Goal: Information Seeking & Learning: Check status

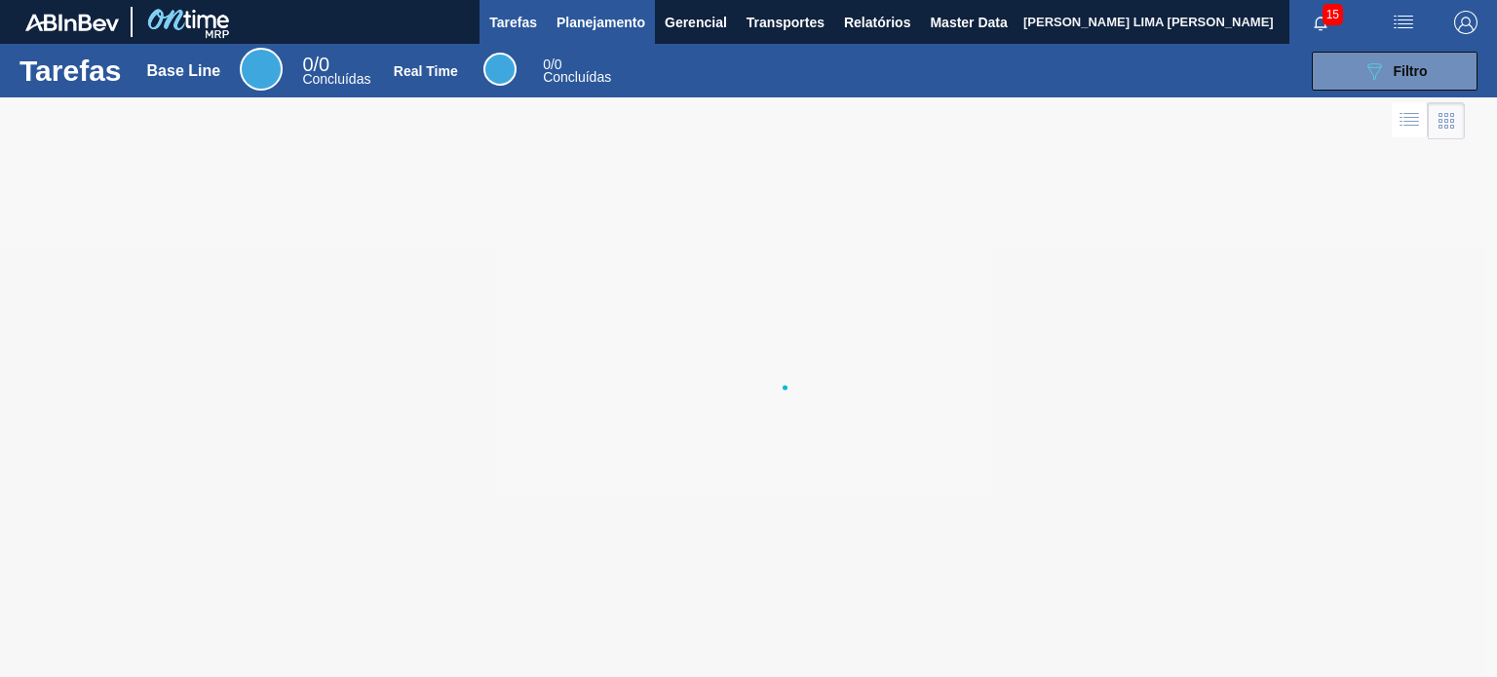
click at [600, 38] on button "Planejamento" at bounding box center [601, 22] width 108 height 44
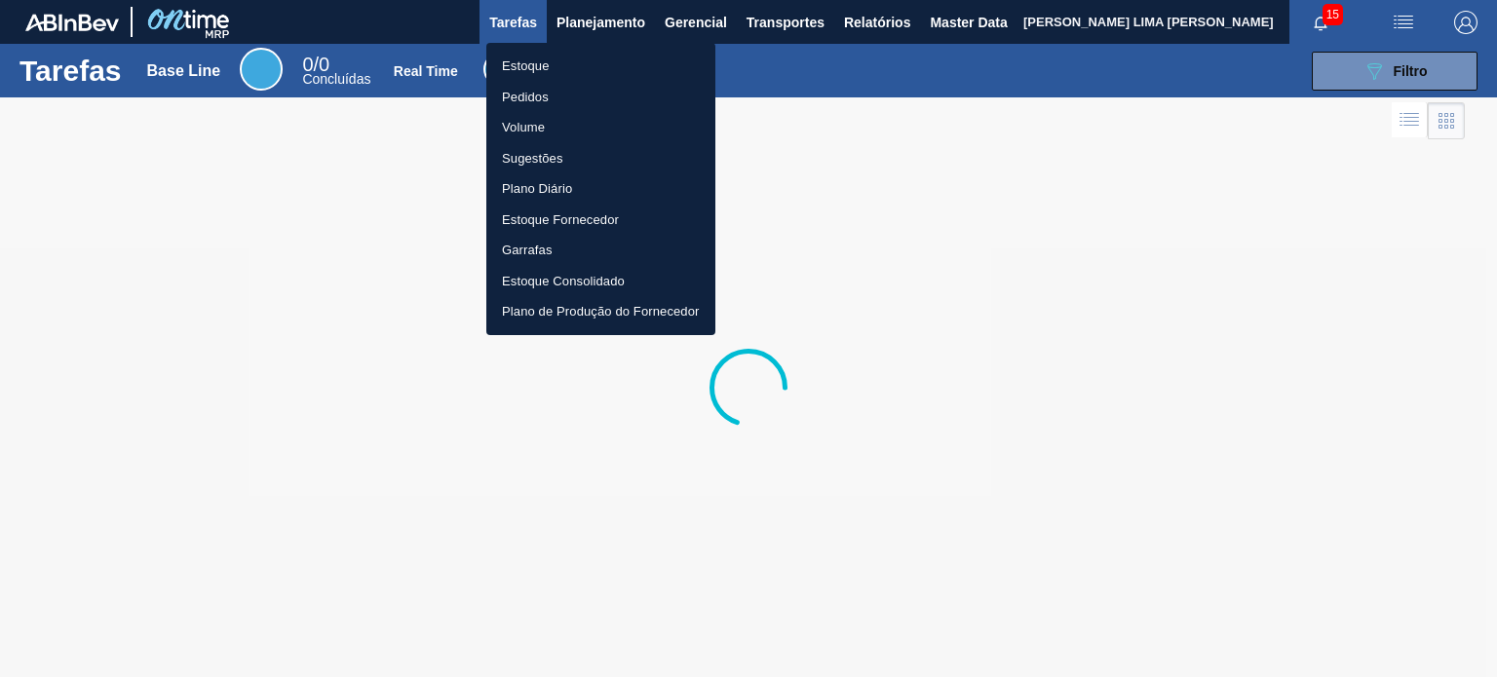
click at [581, 61] on li "Estoque" at bounding box center [600, 66] width 229 height 31
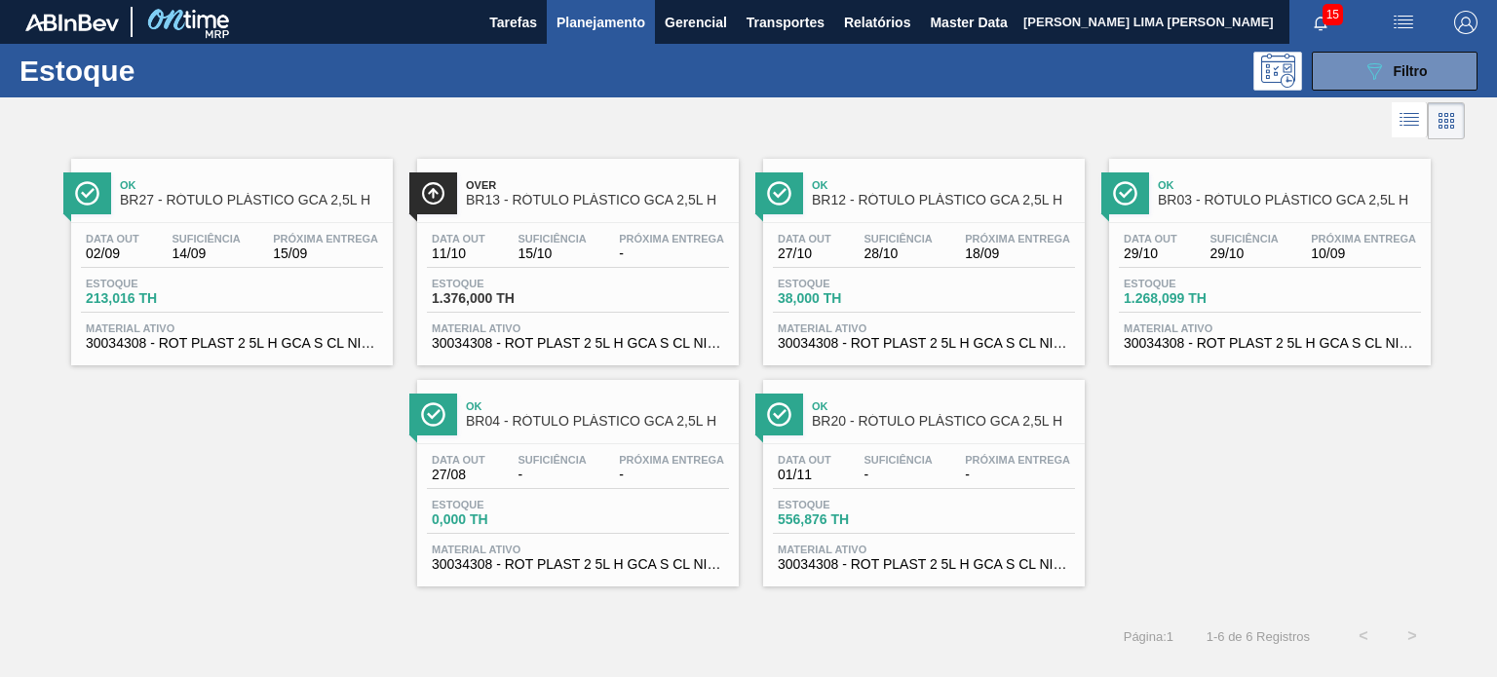
click at [1398, 90] on div "Estoque 089F7B8B-B2A5-4AFE-B5C0-19BA573D28AC Filtro" at bounding box center [748, 71] width 1497 height 54
click at [1396, 82] on button "089F7B8B-B2A5-4AFE-B5C0-19BA573D28AC Filtro" at bounding box center [1395, 71] width 166 height 39
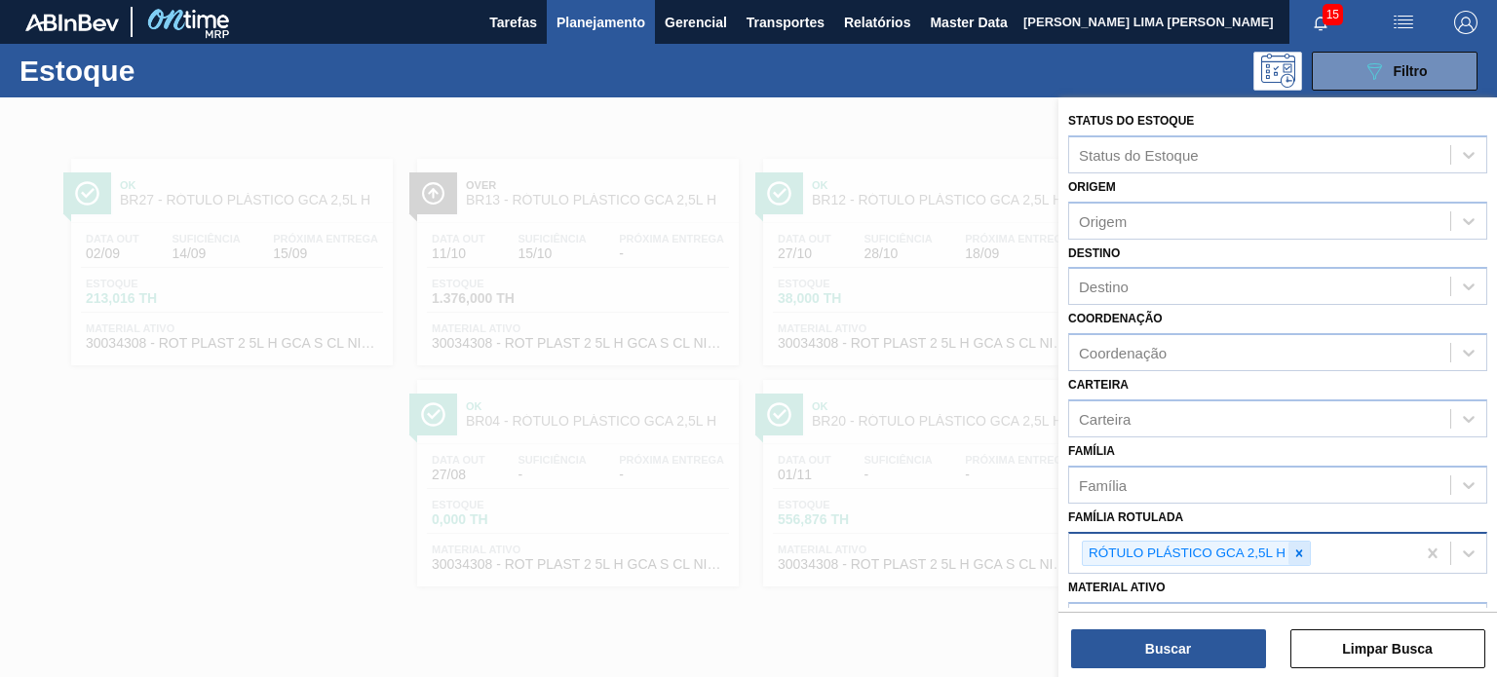
click at [1290, 545] on div at bounding box center [1299, 554] width 21 height 24
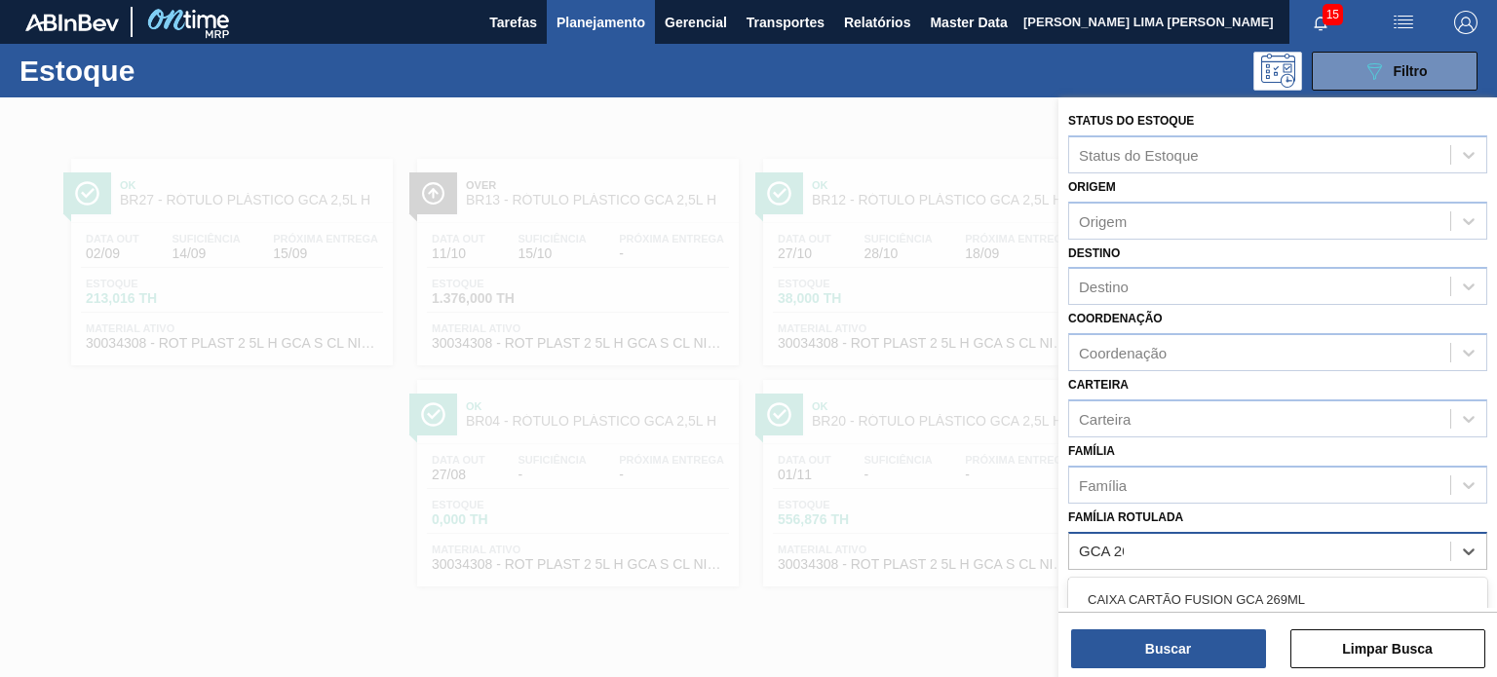
type Rotulada "GCA 200"
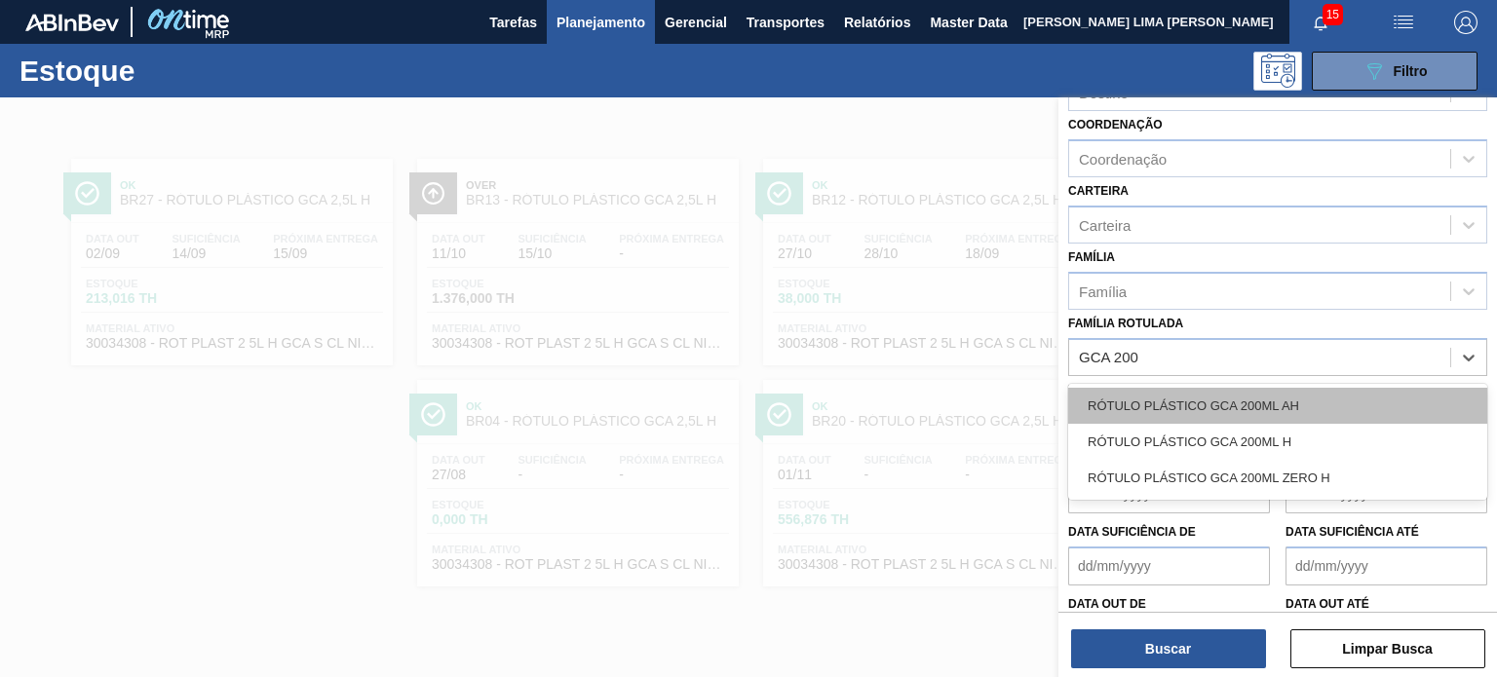
scroll to position [195, 0]
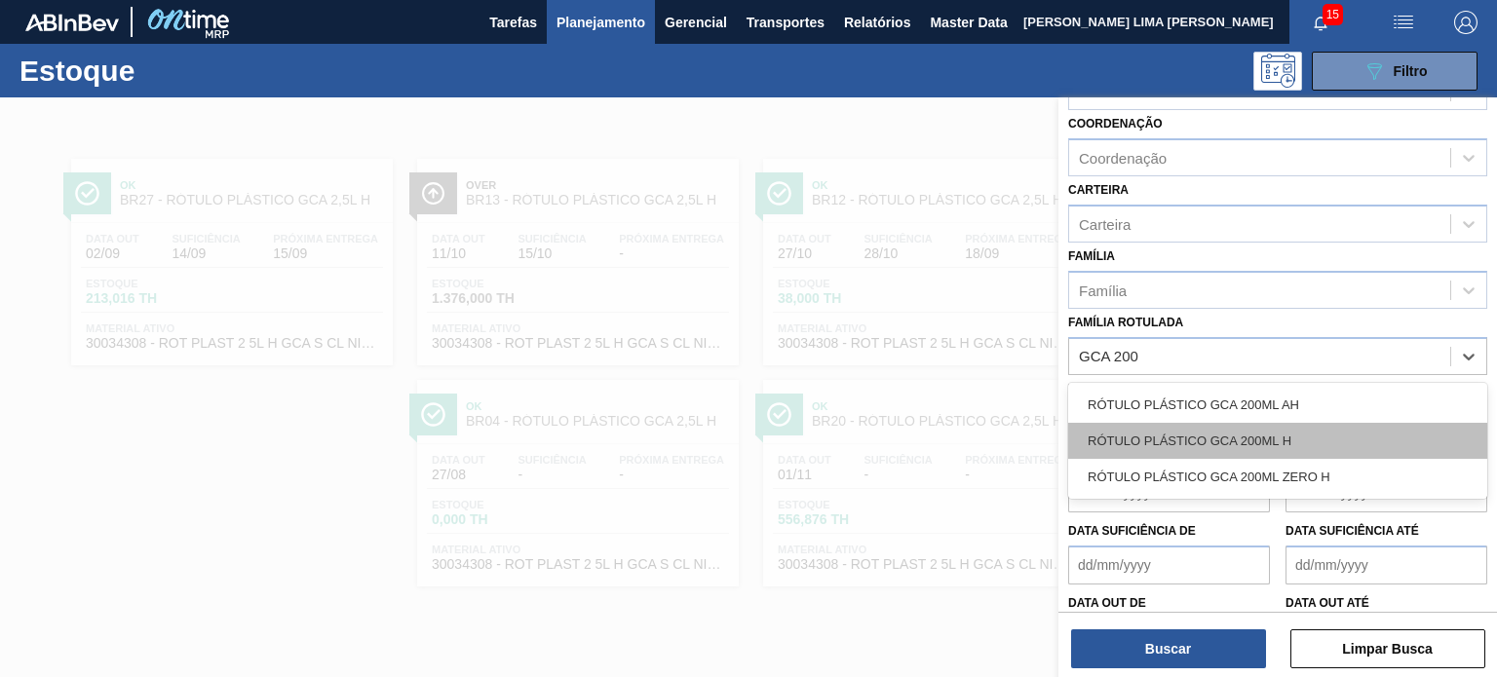
click at [1228, 425] on div "RÓTULO PLÁSTICO GCA 200ML H" at bounding box center [1277, 441] width 419 height 36
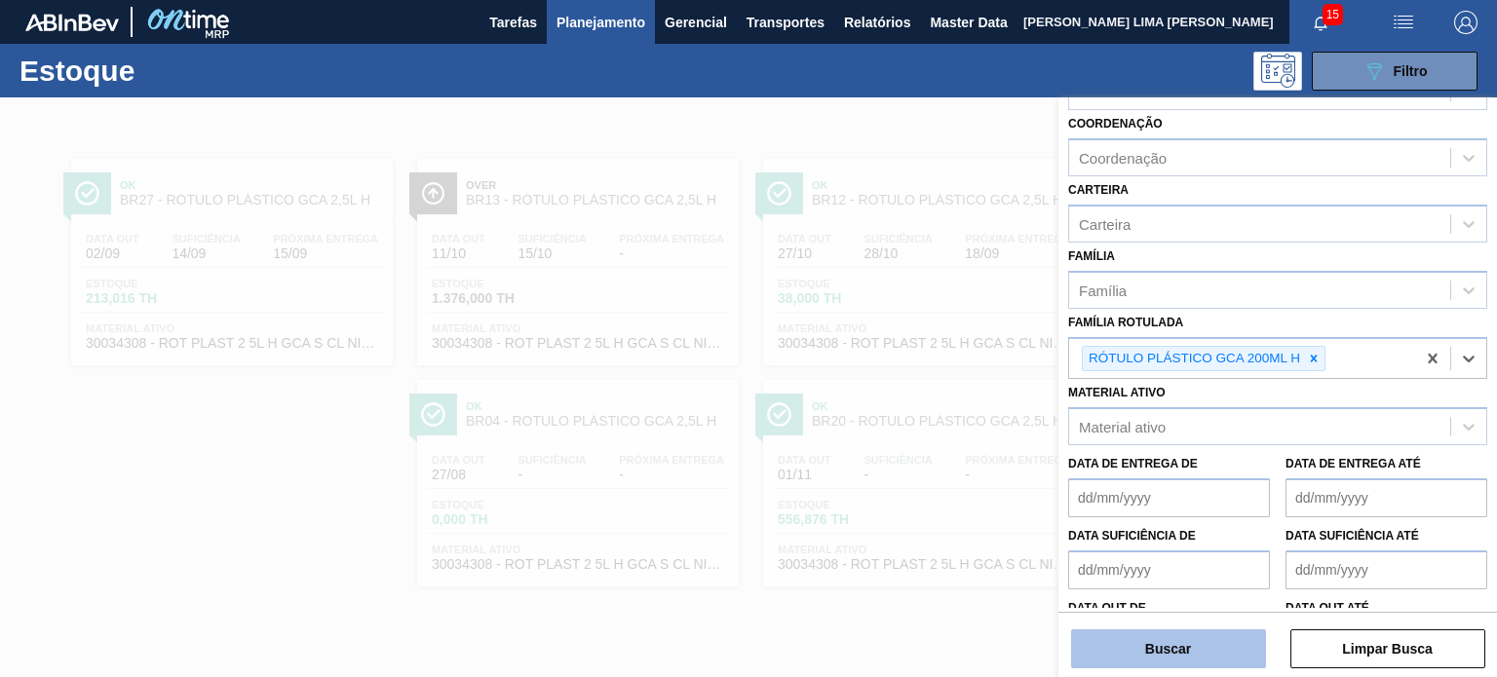
click at [1188, 649] on button "Buscar" at bounding box center [1168, 649] width 195 height 39
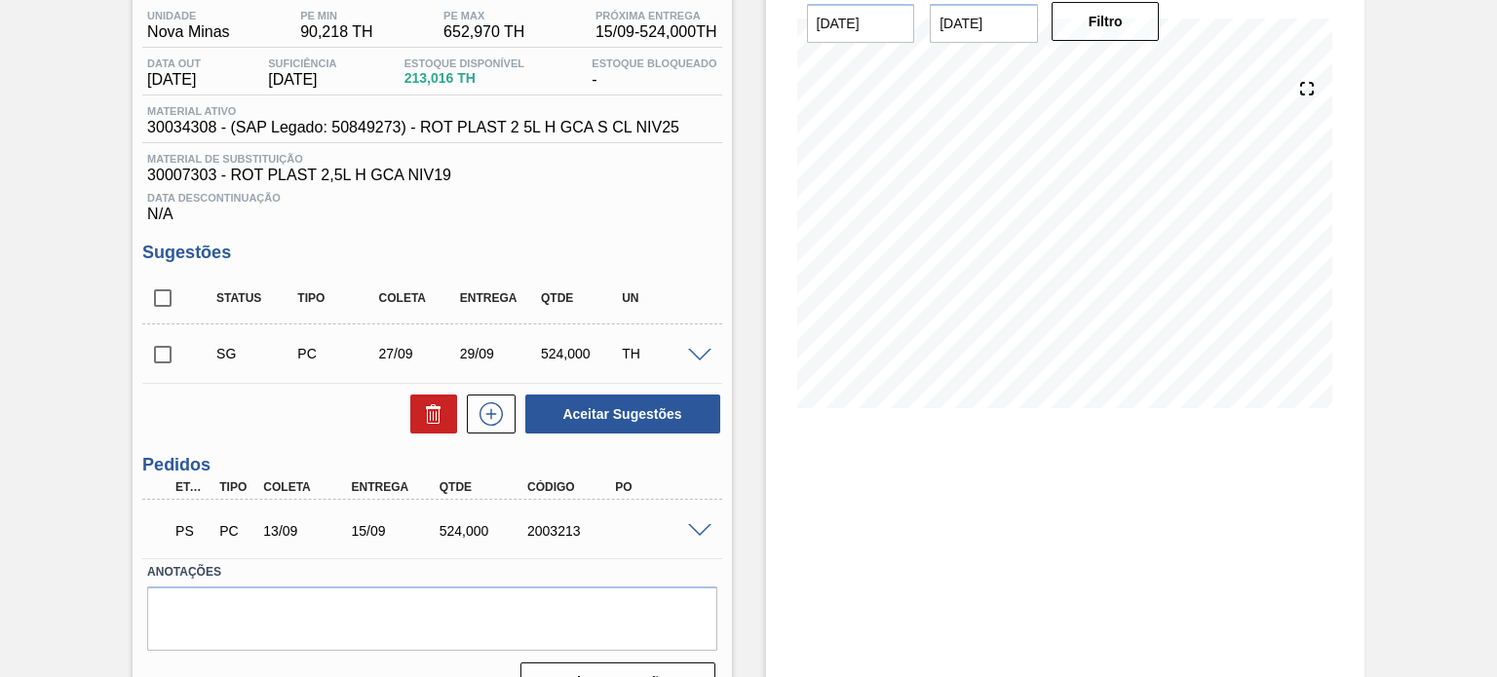
scroll to position [195, 0]
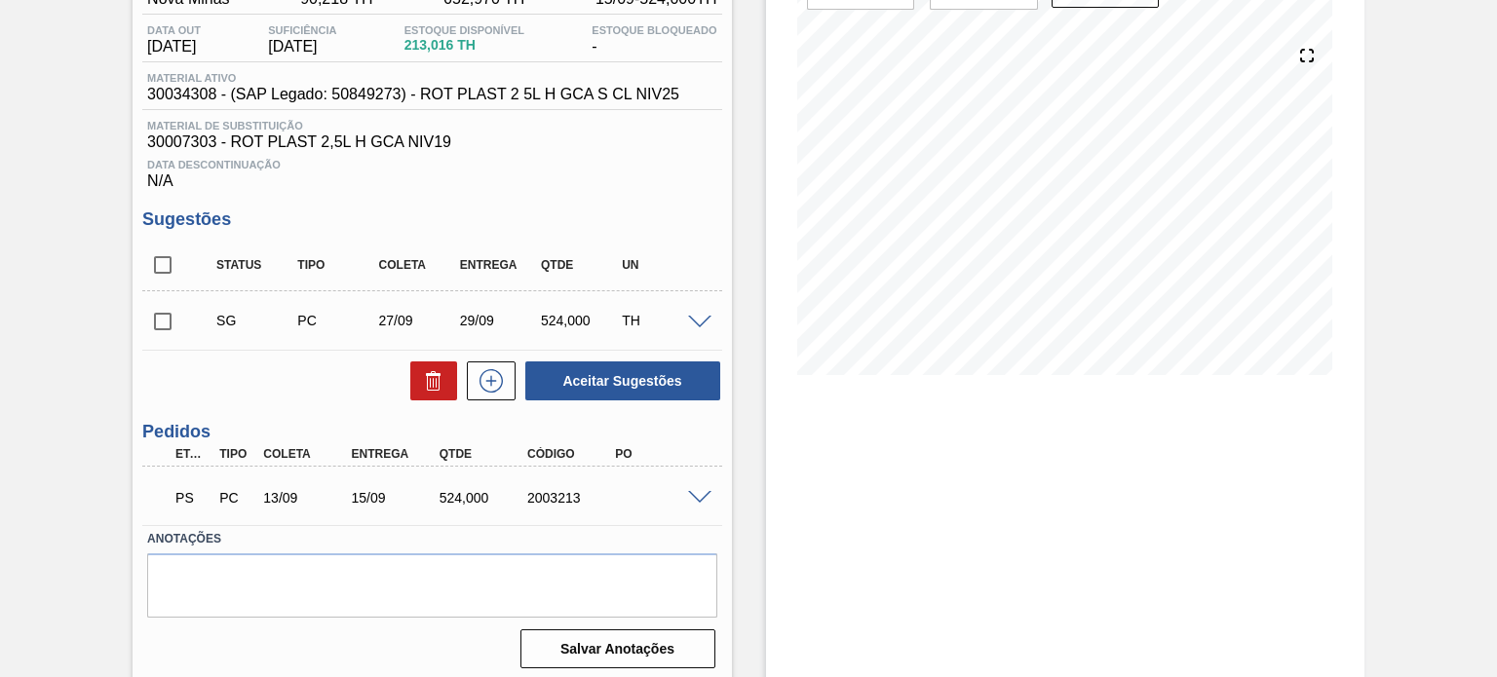
click at [701, 504] on div "PS PC 13/09 15/09 524,000 2003213" at bounding box center [431, 496] width 579 height 49
click at [702, 492] on span at bounding box center [699, 498] width 23 height 15
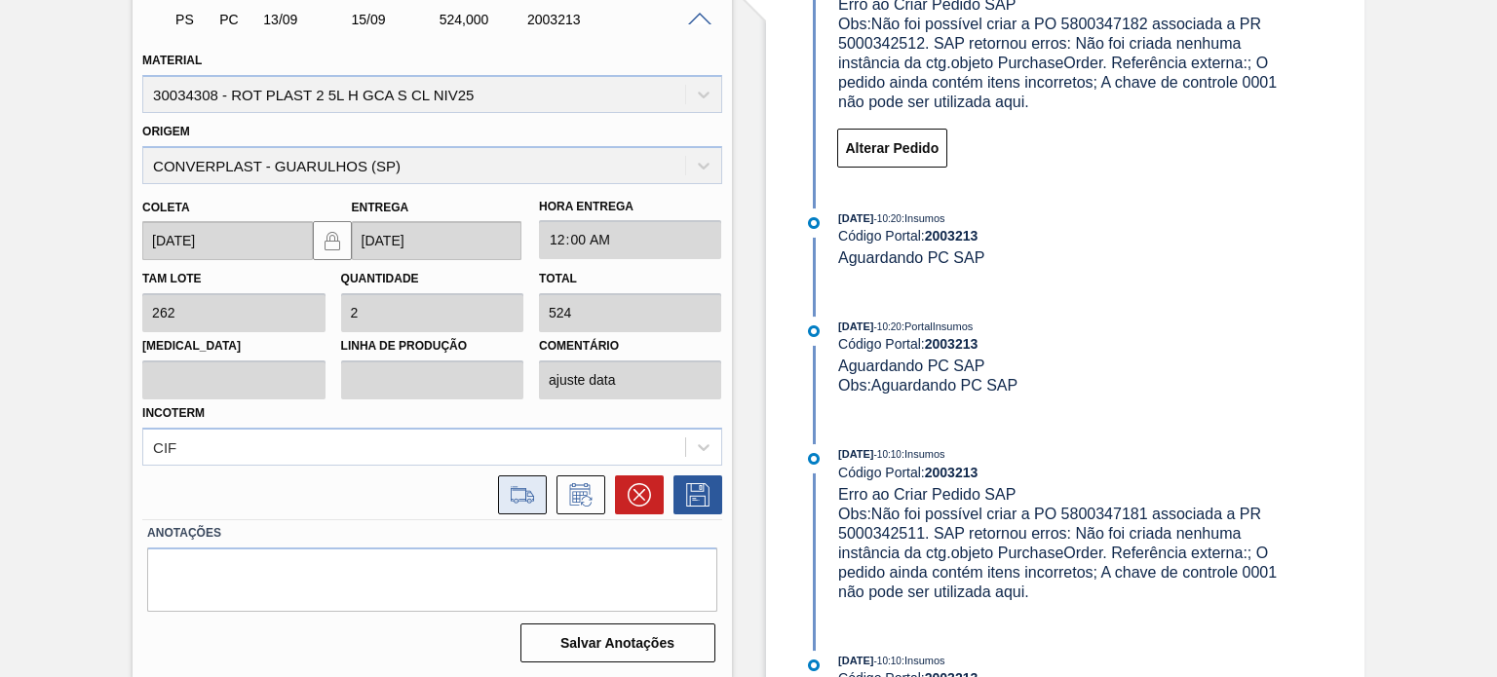
click at [538, 478] on button at bounding box center [522, 495] width 49 height 39
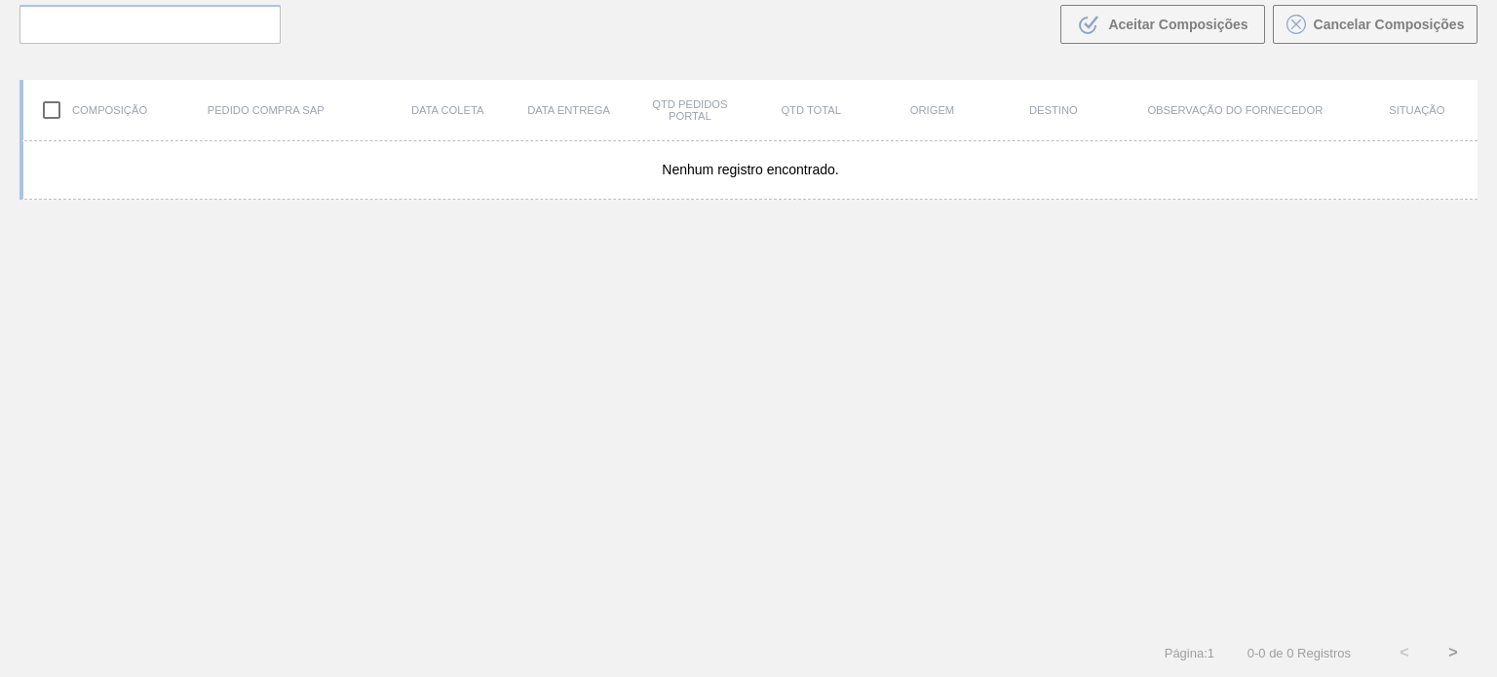
scroll to position [140, 0]
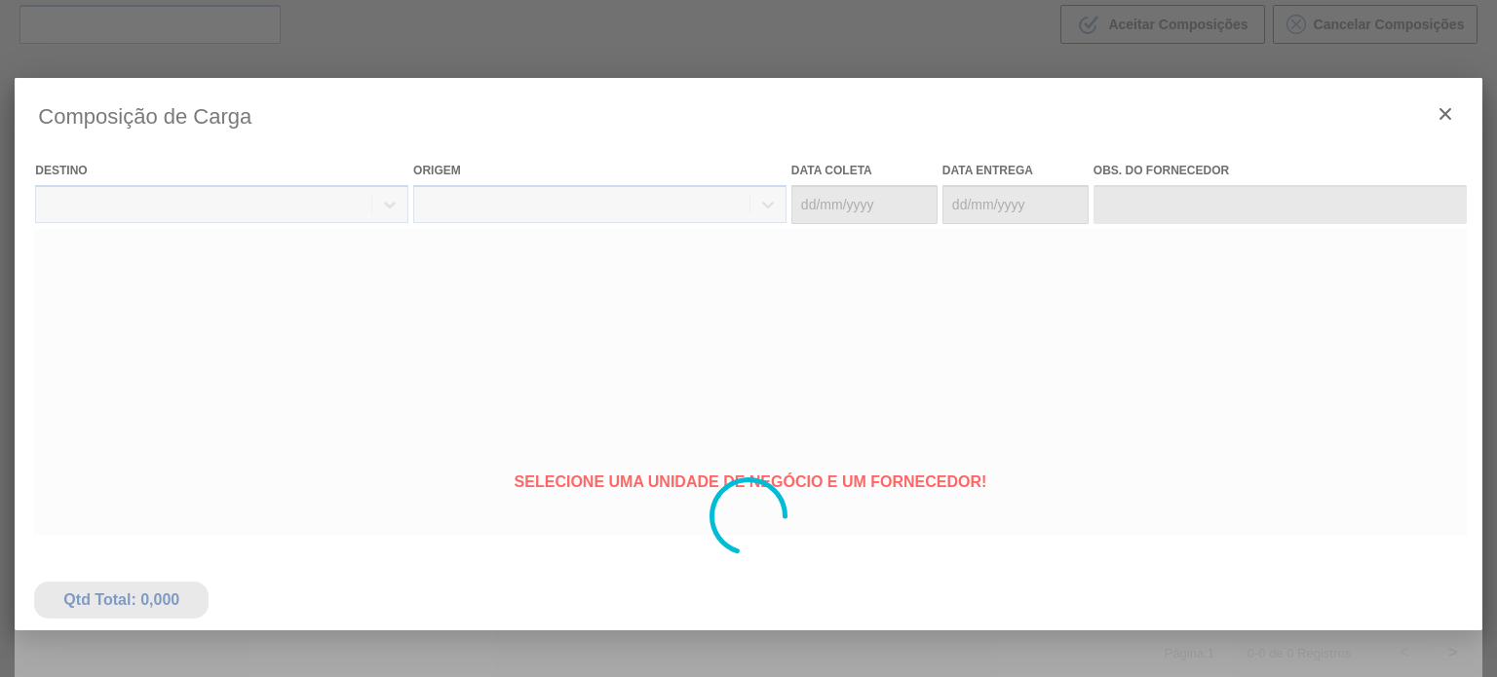
type coleta "13/09/2025"
type entrega "15/09/2025"
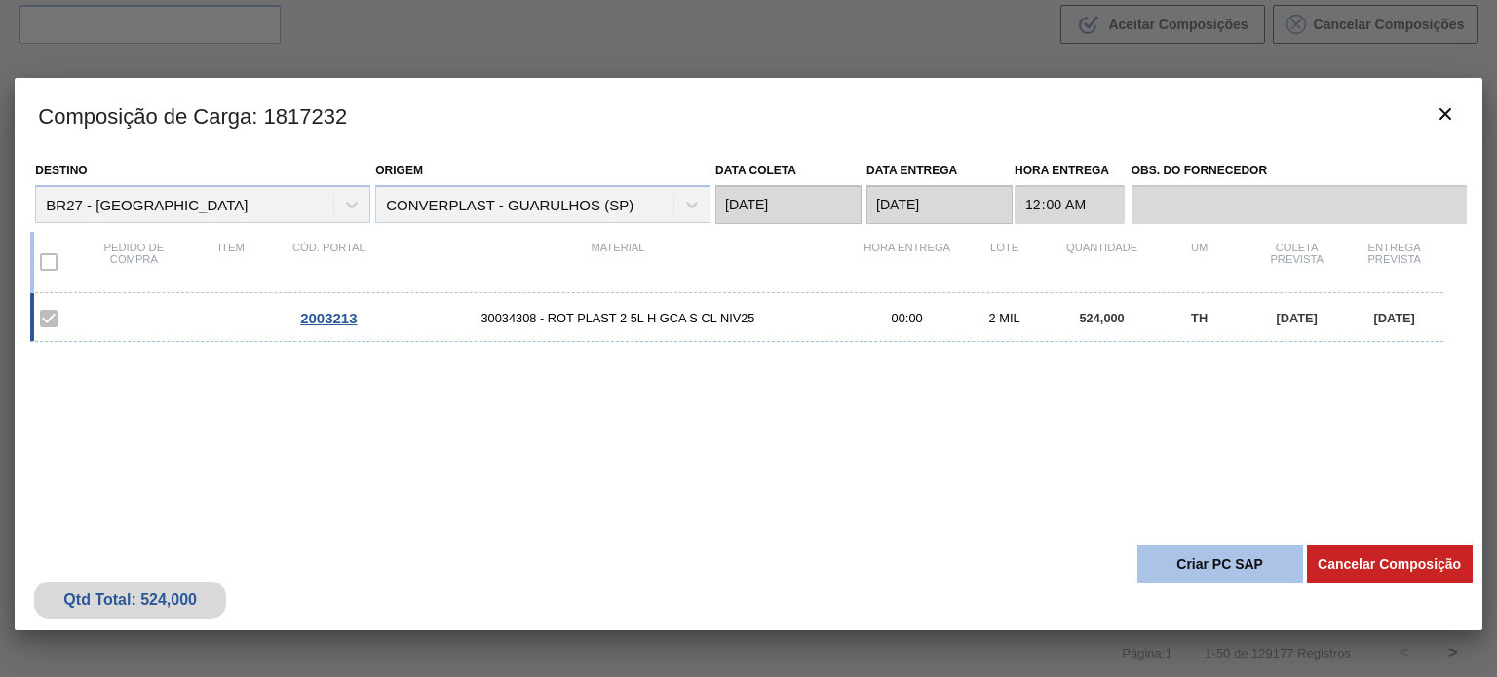
click at [1199, 564] on button "Criar PC SAP" at bounding box center [1220, 564] width 166 height 39
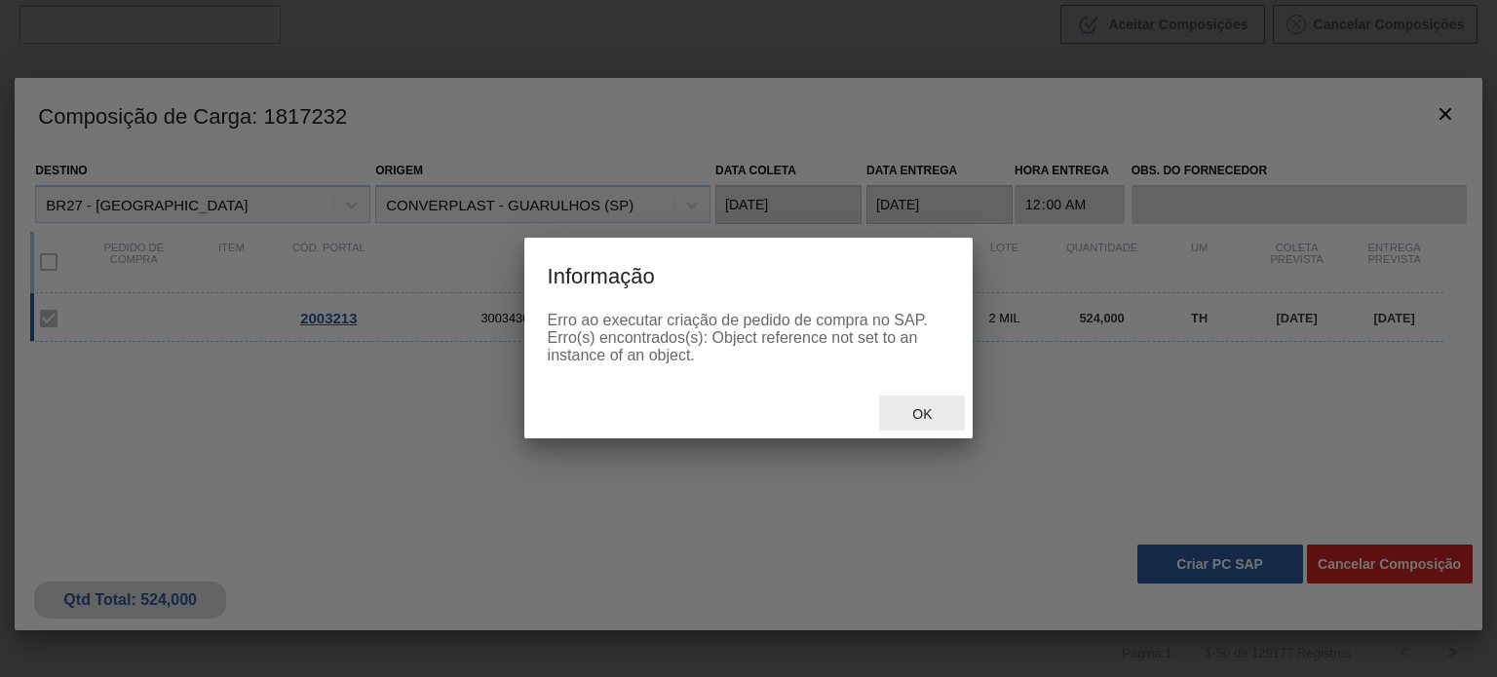
click at [926, 405] on div "Ok" at bounding box center [922, 414] width 86 height 36
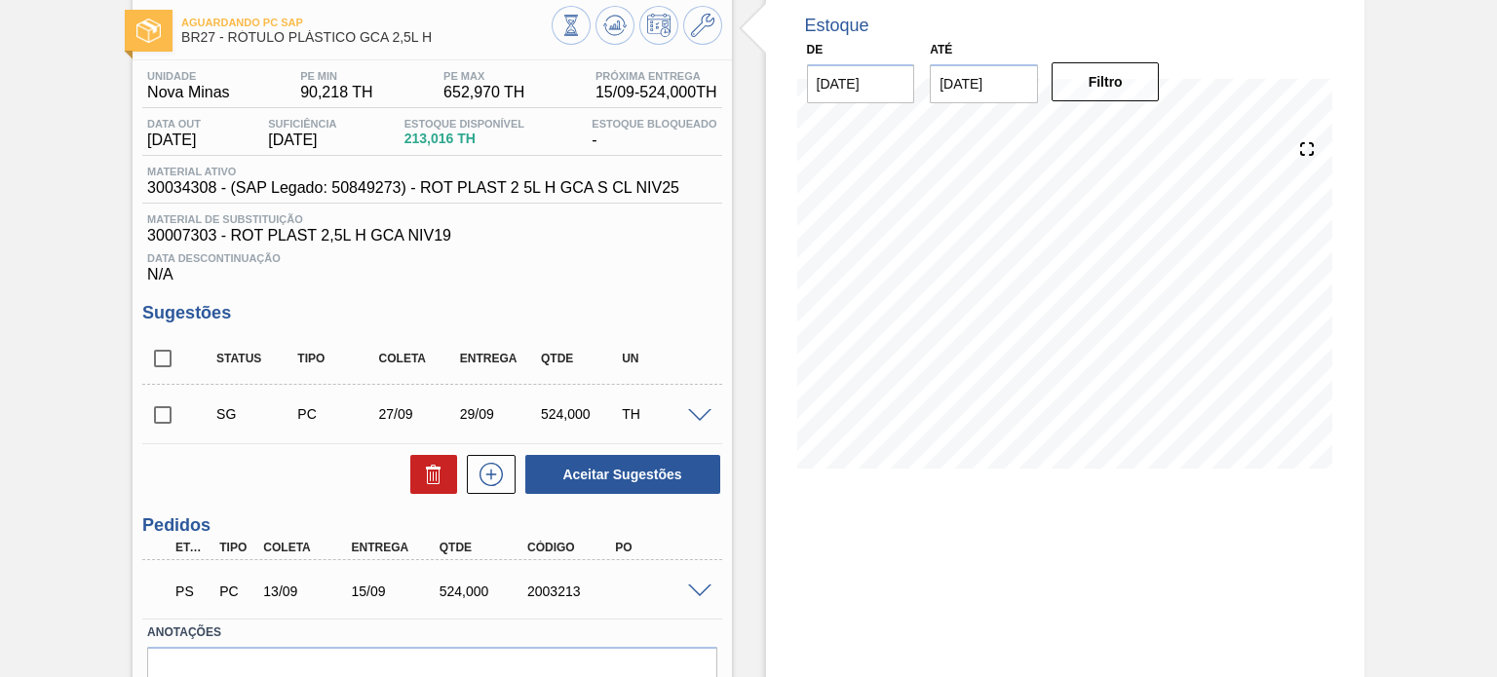
scroll to position [203, 0]
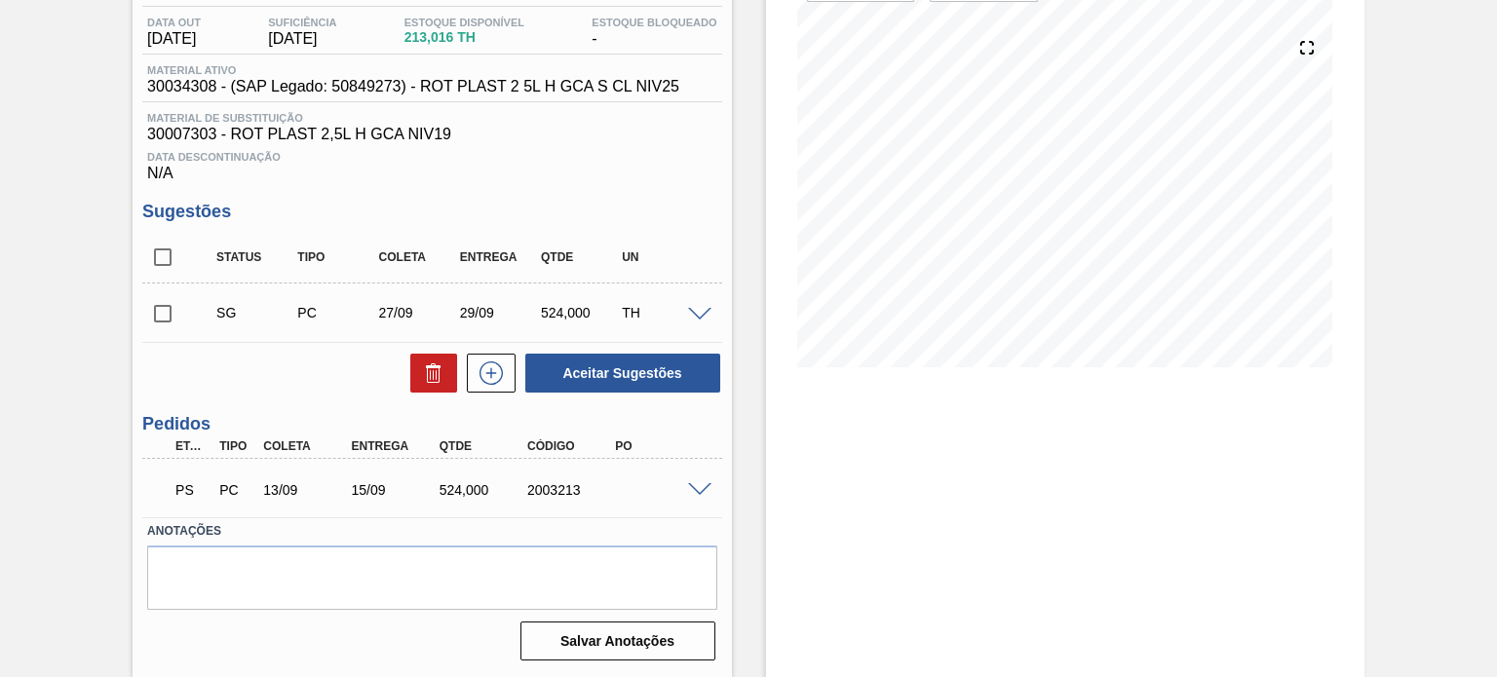
click at [694, 484] on span at bounding box center [699, 490] width 23 height 15
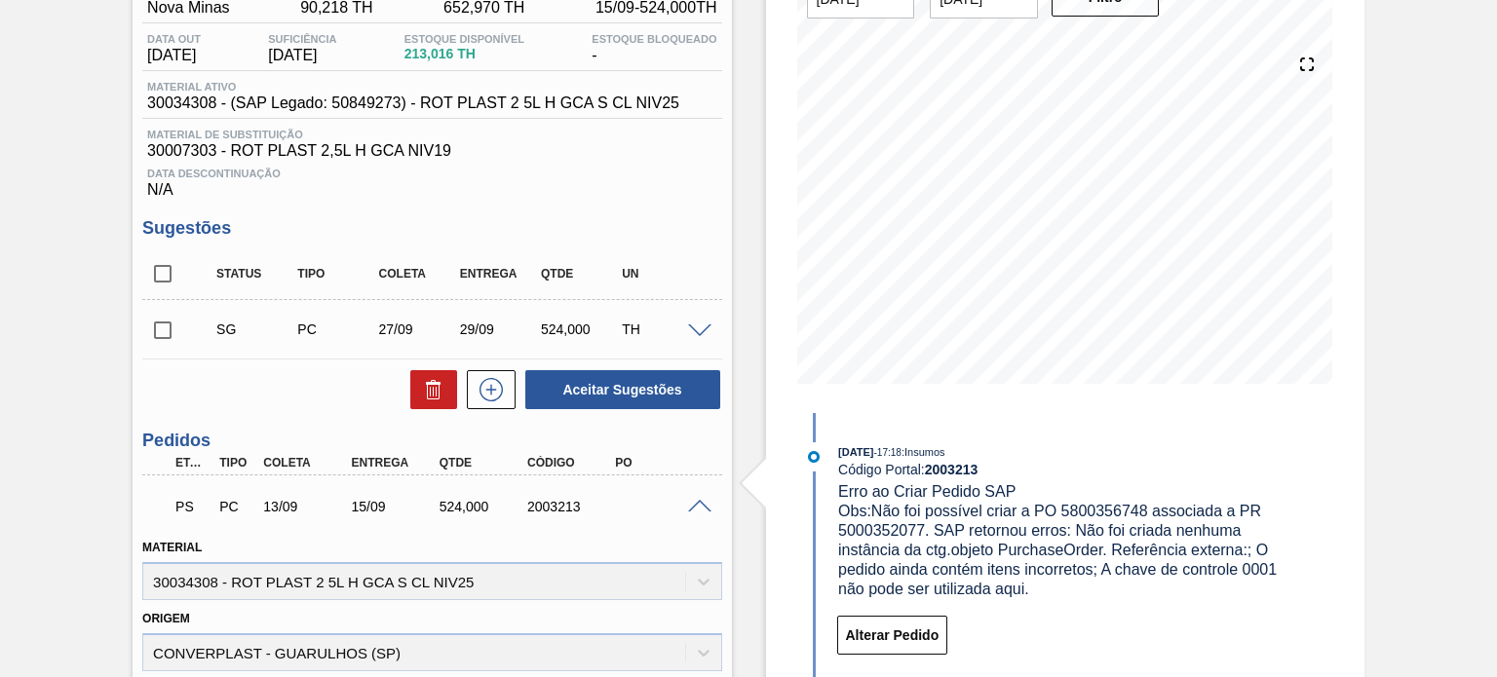
scroll to position [0, 0]
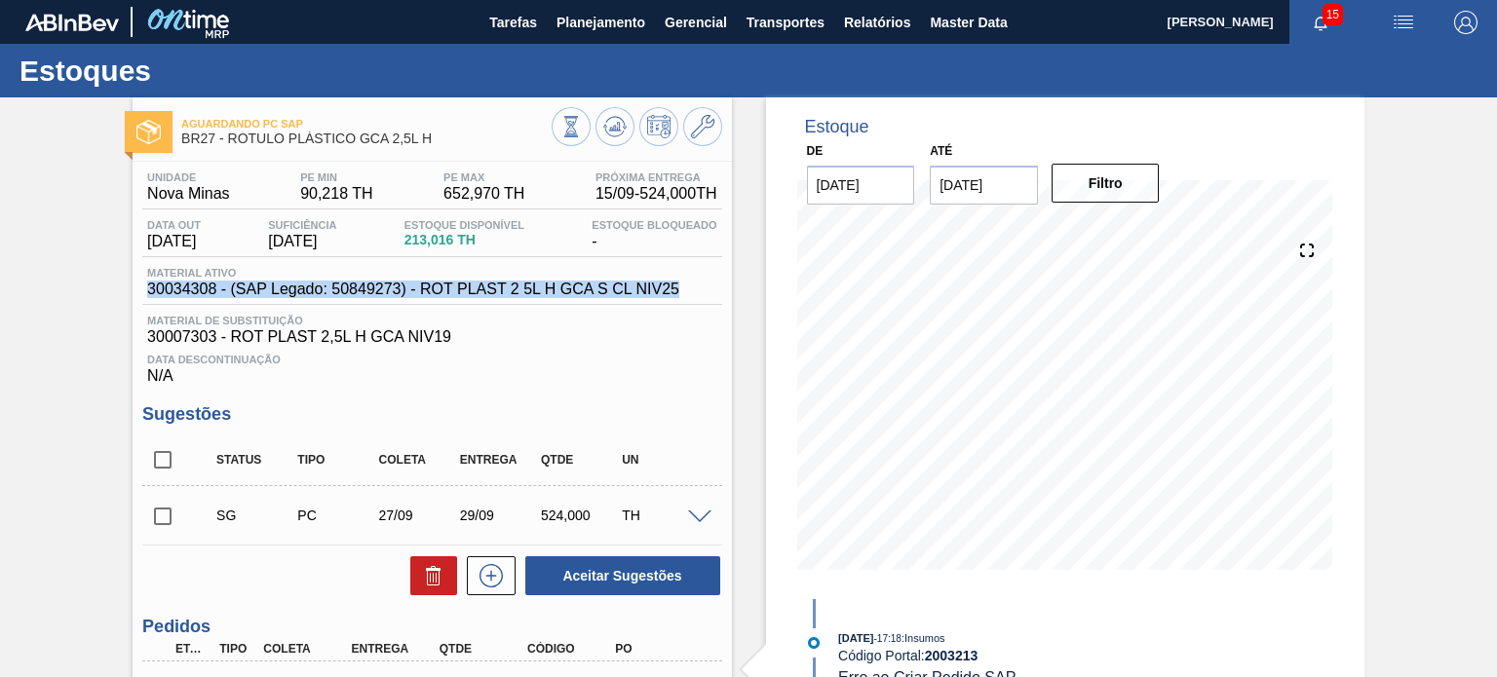
drag, startPoint x: 679, startPoint y: 289, endPoint x: 139, endPoint y: 289, distance: 540.0
copy span "30034308 - (SAP Legado: 50849273) - ROT PLAST 2 5L H GCA S CL NIV25"
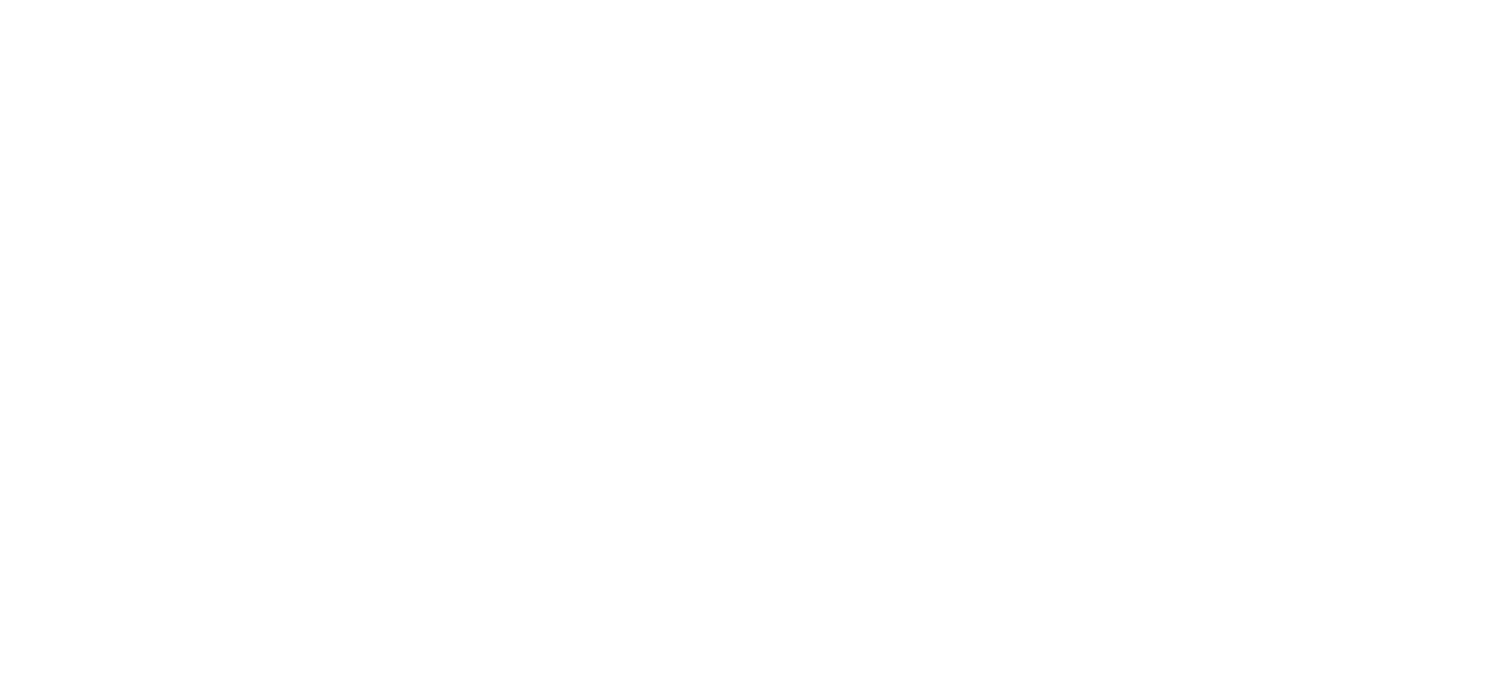
click at [1112, 0] on html at bounding box center [748, 0] width 1497 height 0
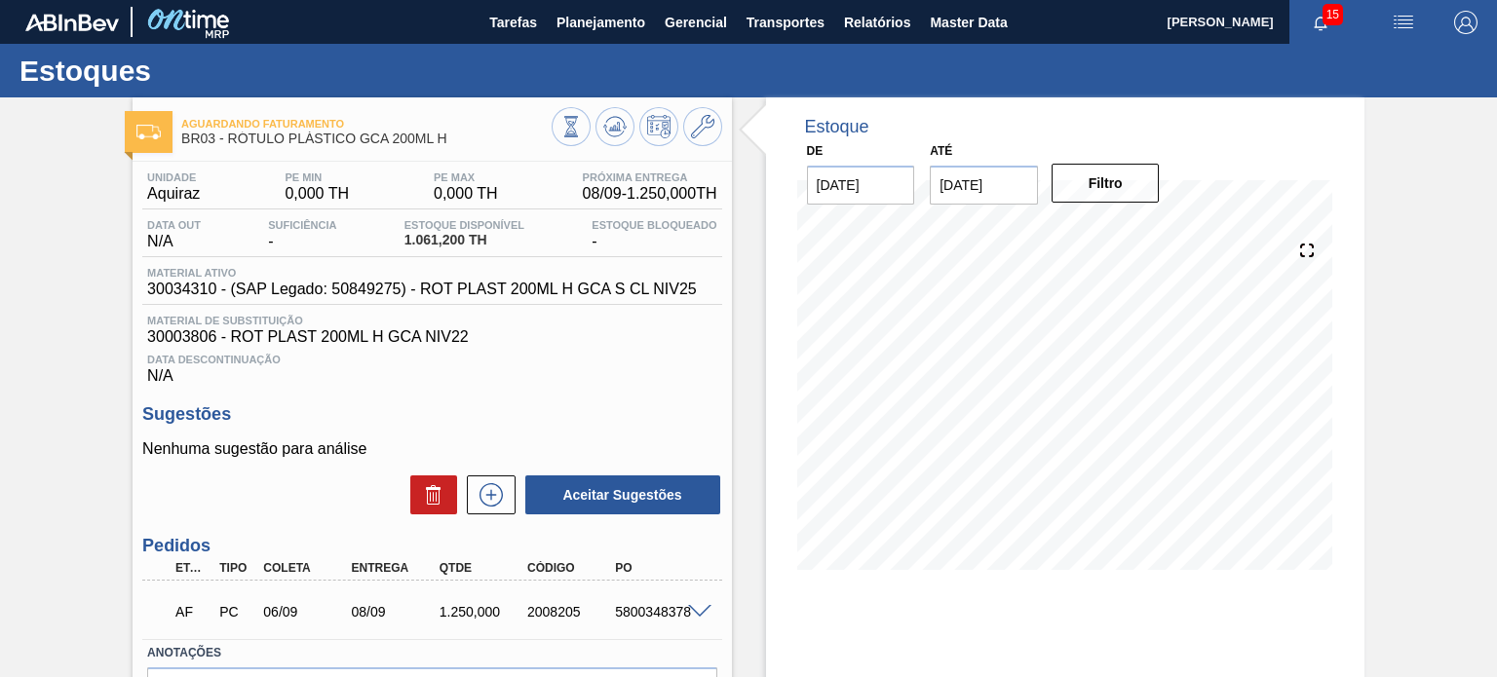
click at [702, 602] on div "AF PC 06/09 08/09 1.250,000 2008205 5800348378" at bounding box center [431, 610] width 579 height 49
click at [702, 603] on div at bounding box center [702, 610] width 39 height 15
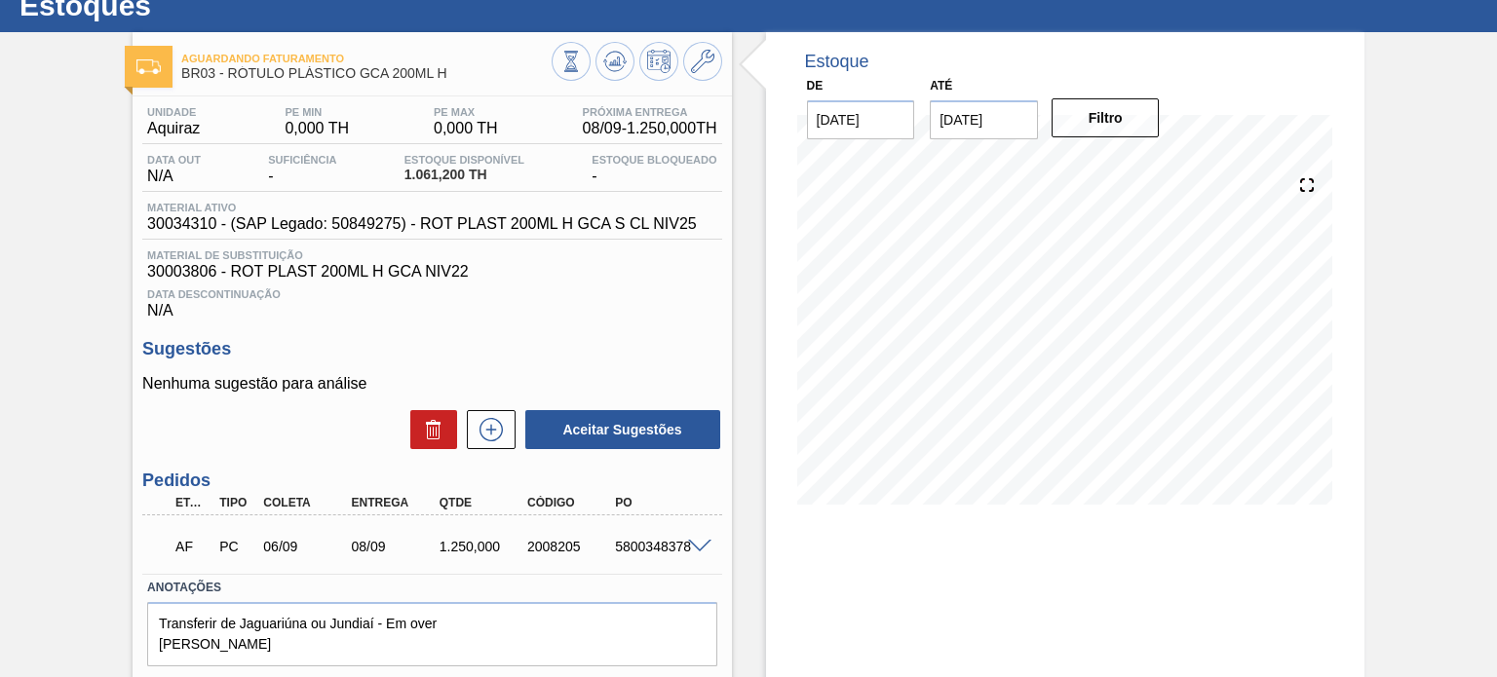
scroll to position [160, 0]
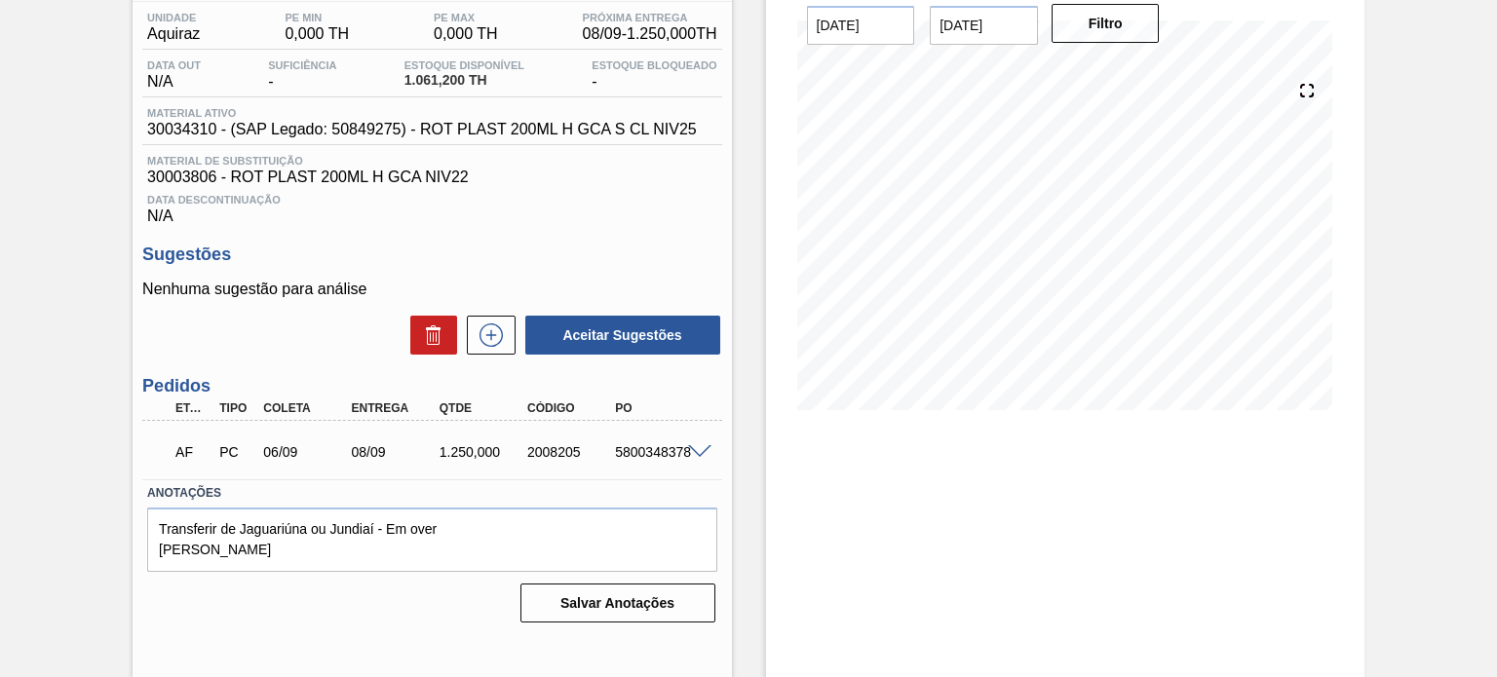
click at [698, 457] on span at bounding box center [699, 452] width 23 height 15
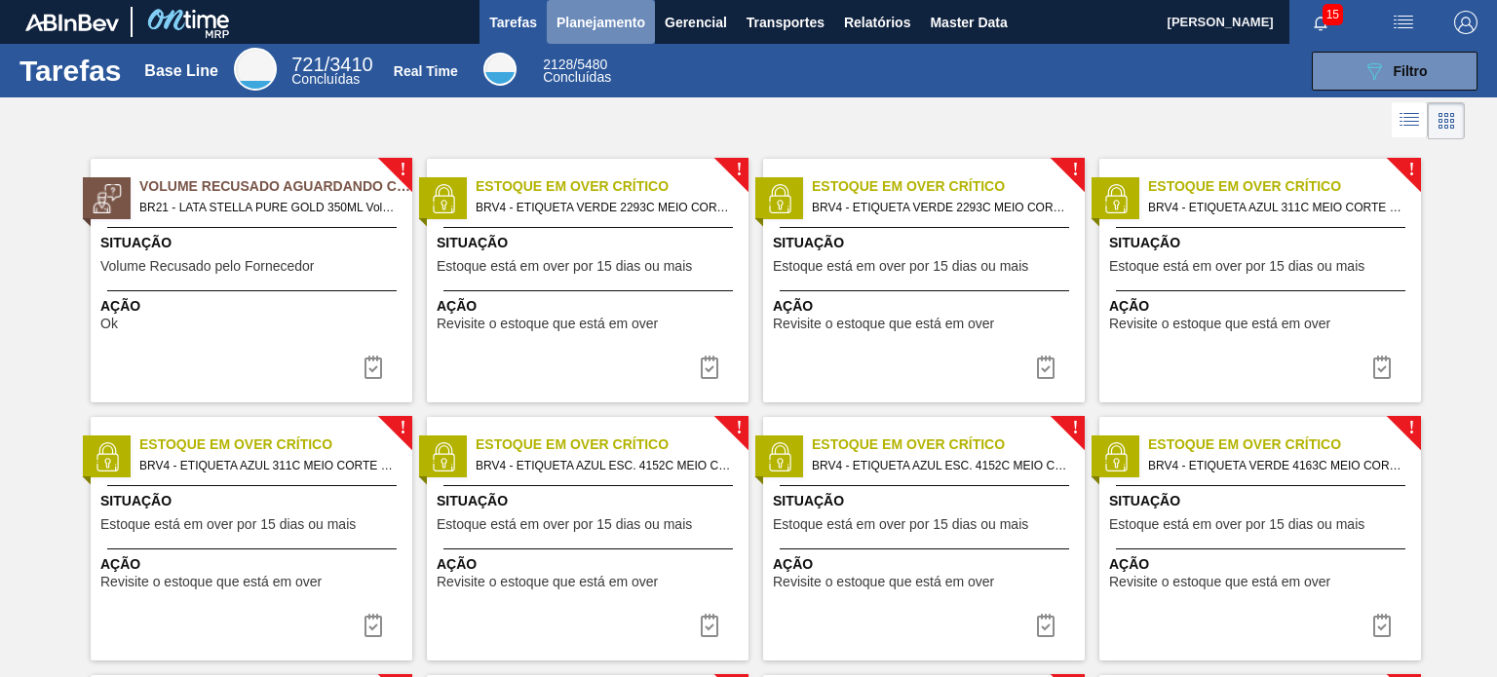
click at [593, 28] on span "Planejamento" at bounding box center [601, 22] width 89 height 23
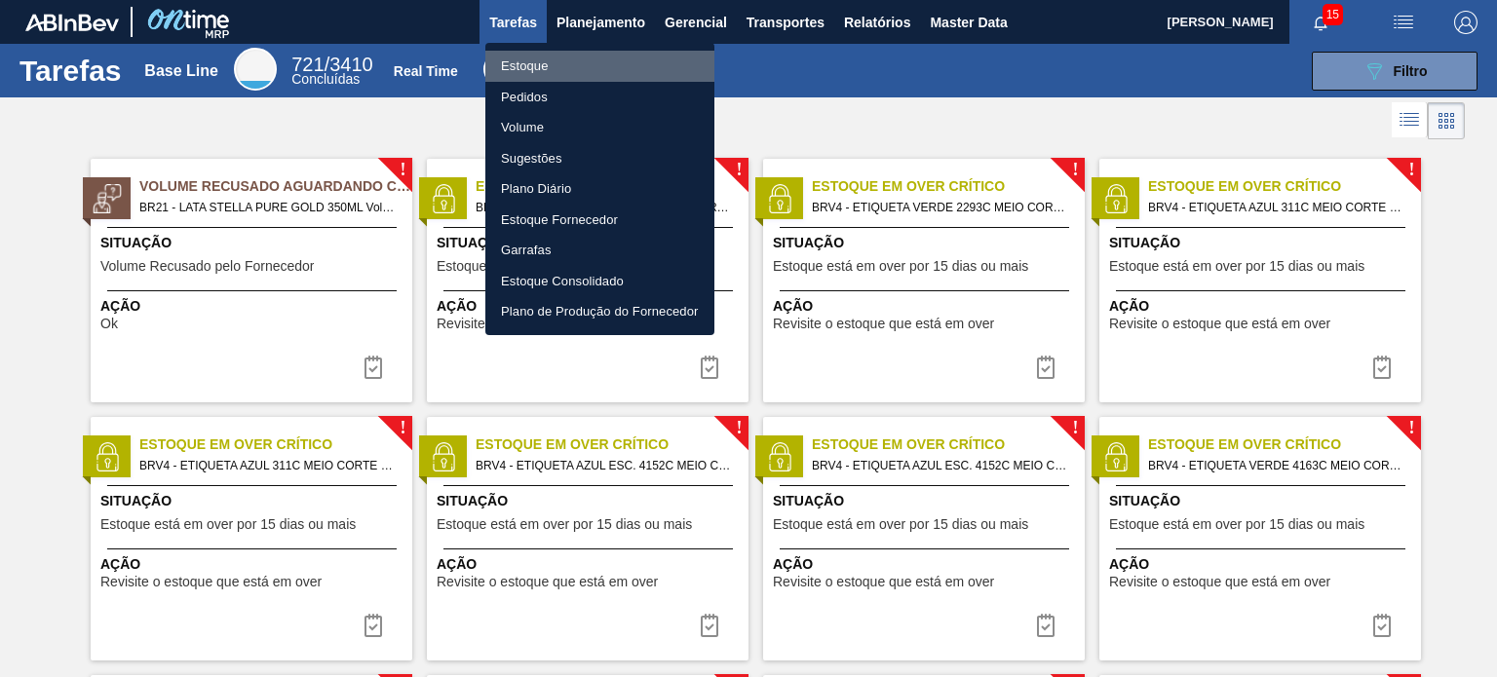
click at [586, 55] on li "Estoque" at bounding box center [599, 66] width 229 height 31
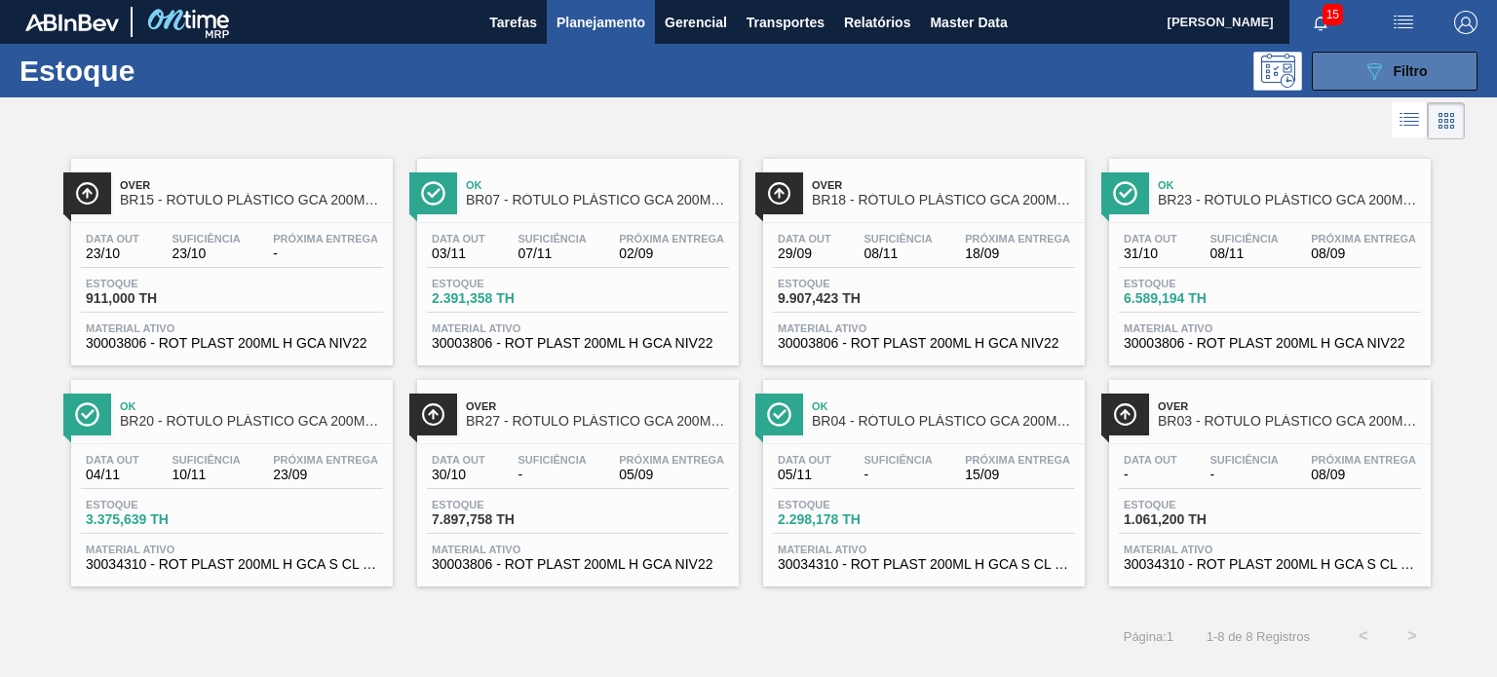
click at [1420, 66] on span "Filtro" at bounding box center [1411, 71] width 34 height 16
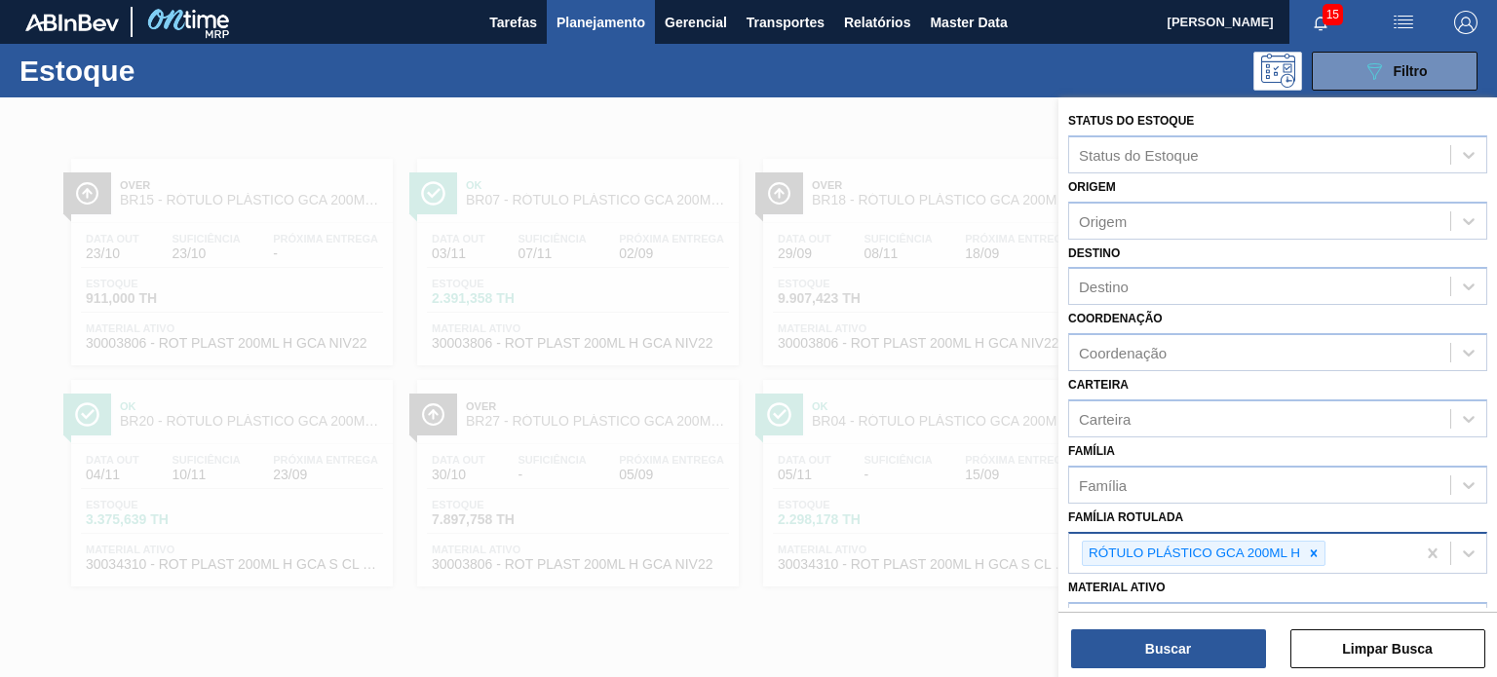
click at [1319, 549] on icon at bounding box center [1314, 554] width 14 height 14
type Rotulada "GCA ZERO 20"
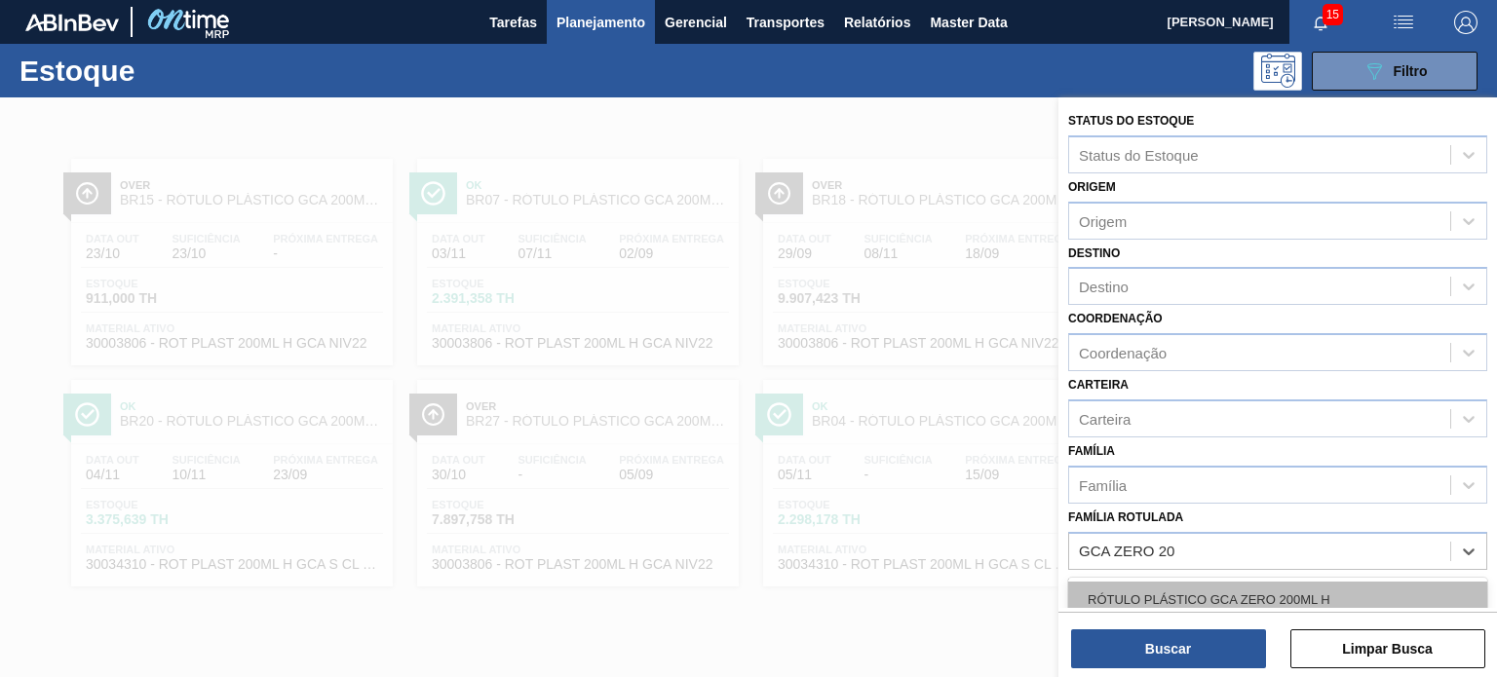
click at [1313, 596] on div "RÓTULO PLÁSTICO GCA ZERO 200ML H" at bounding box center [1277, 600] width 419 height 36
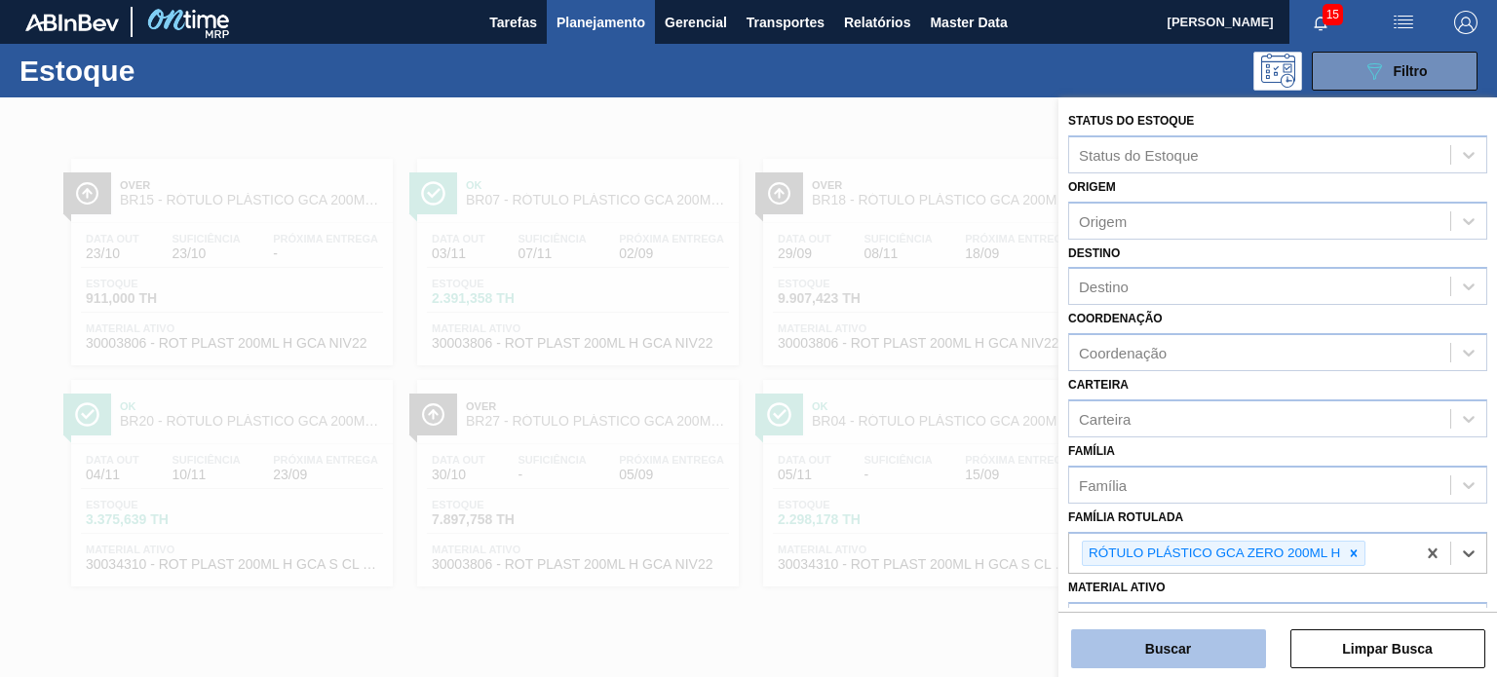
click at [1212, 640] on button "Buscar" at bounding box center [1168, 649] width 195 height 39
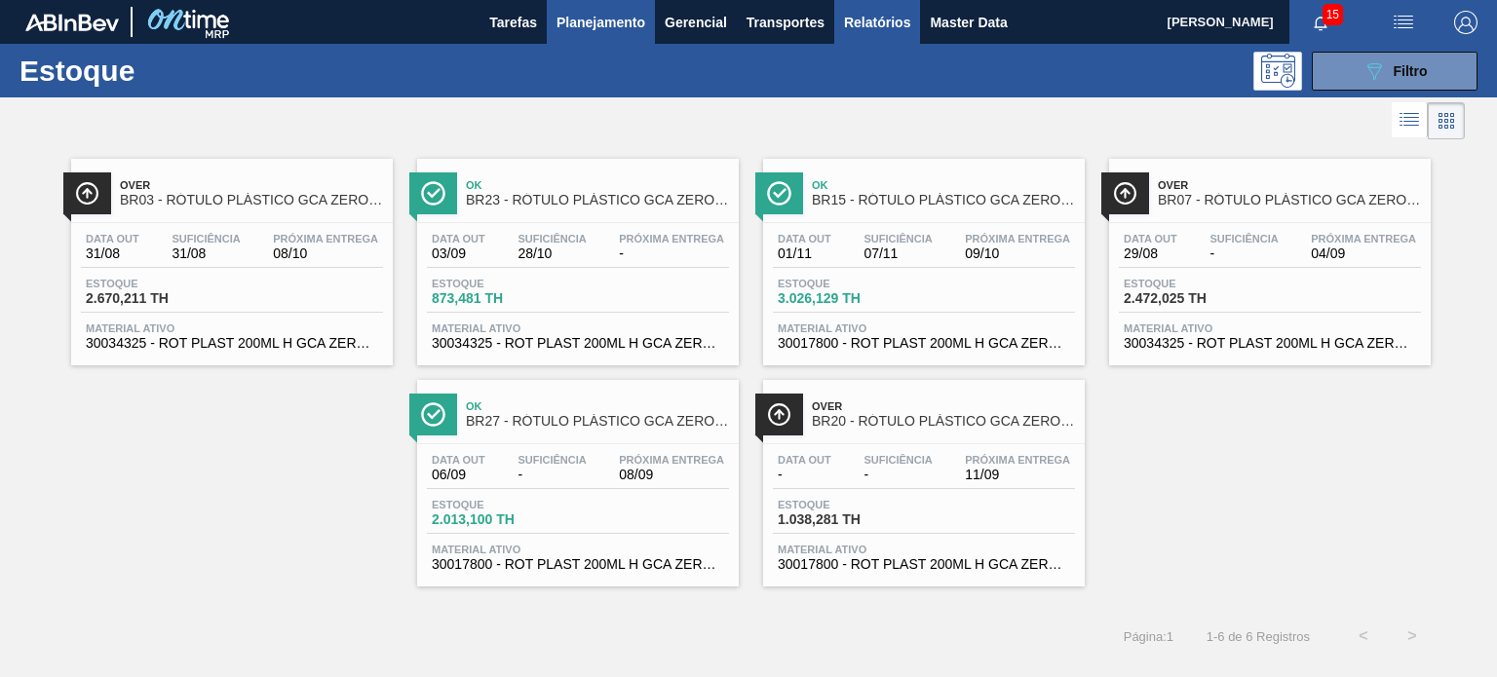
click at [885, 24] on span "Relatórios" at bounding box center [877, 22] width 66 height 23
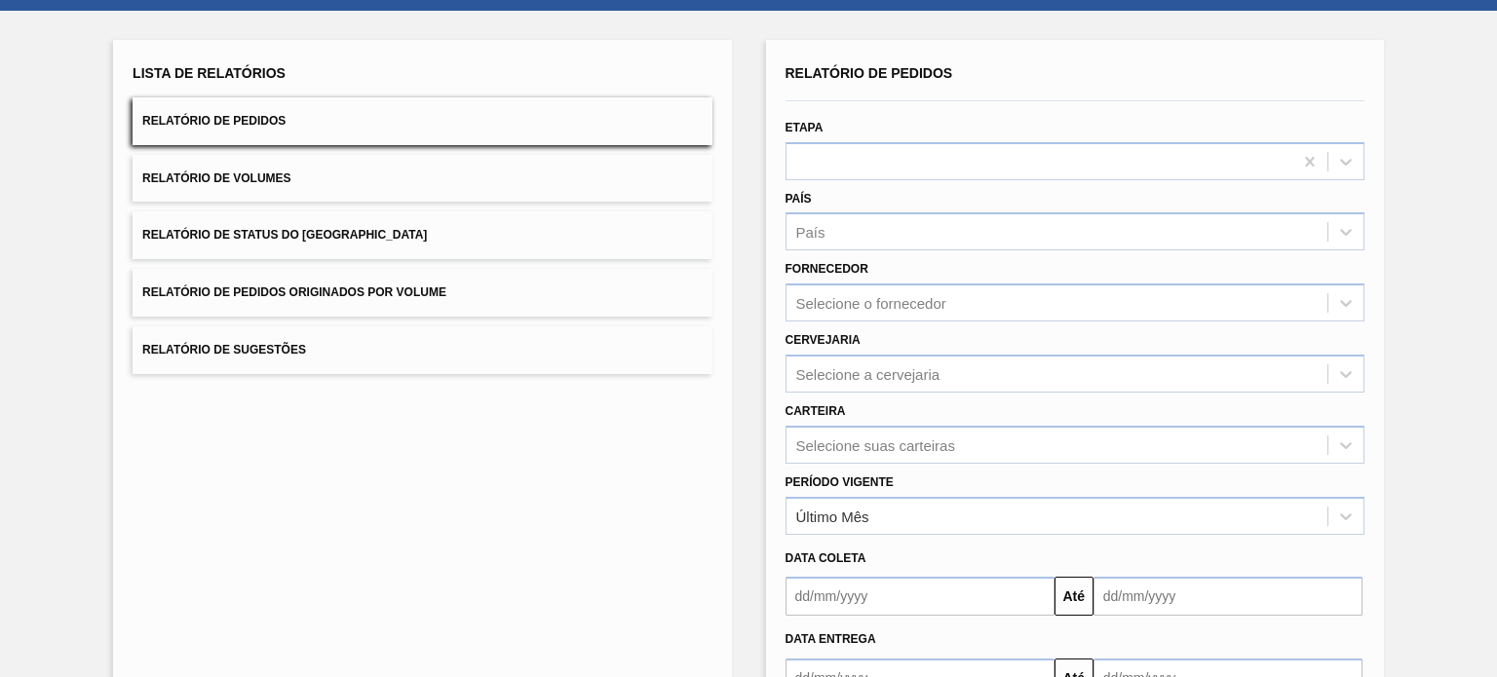
scroll to position [195, 0]
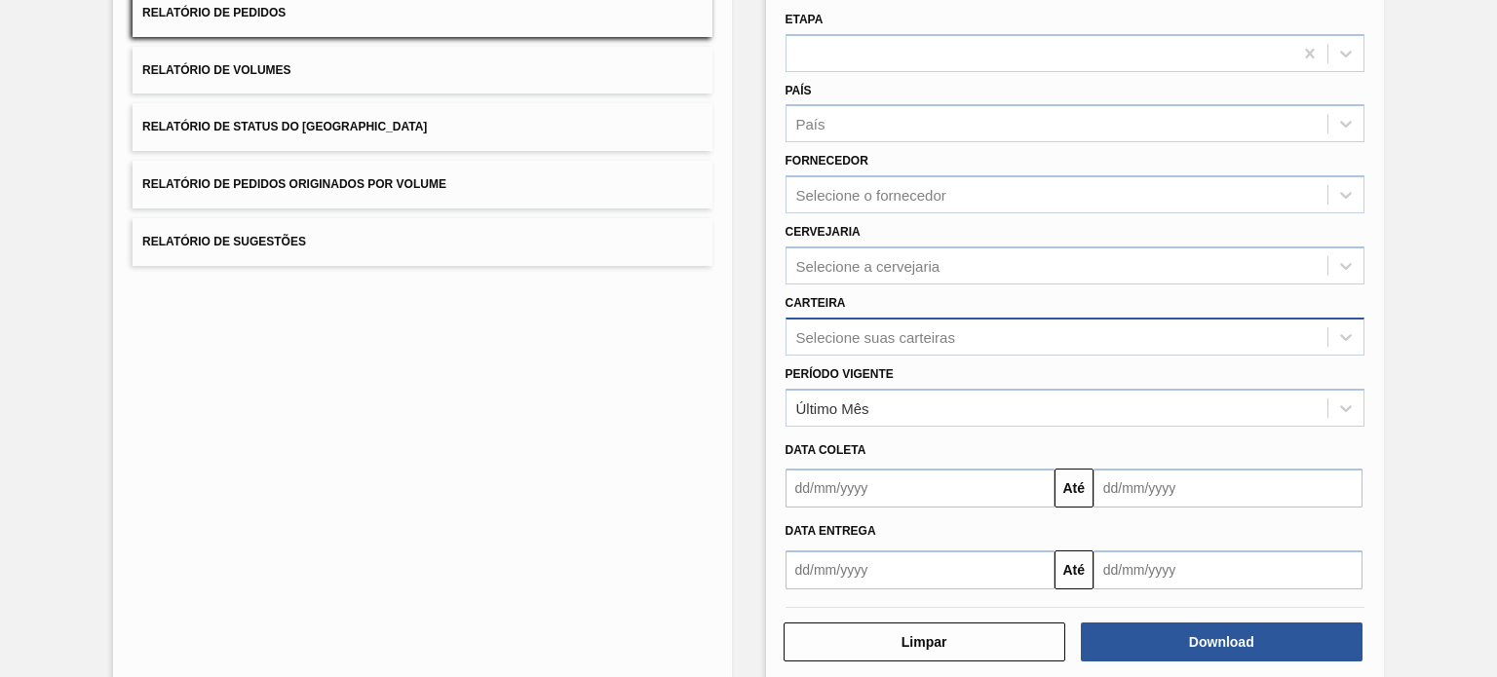
click at [933, 318] on div "Selecione suas carteiras" at bounding box center [1075, 337] width 579 height 38
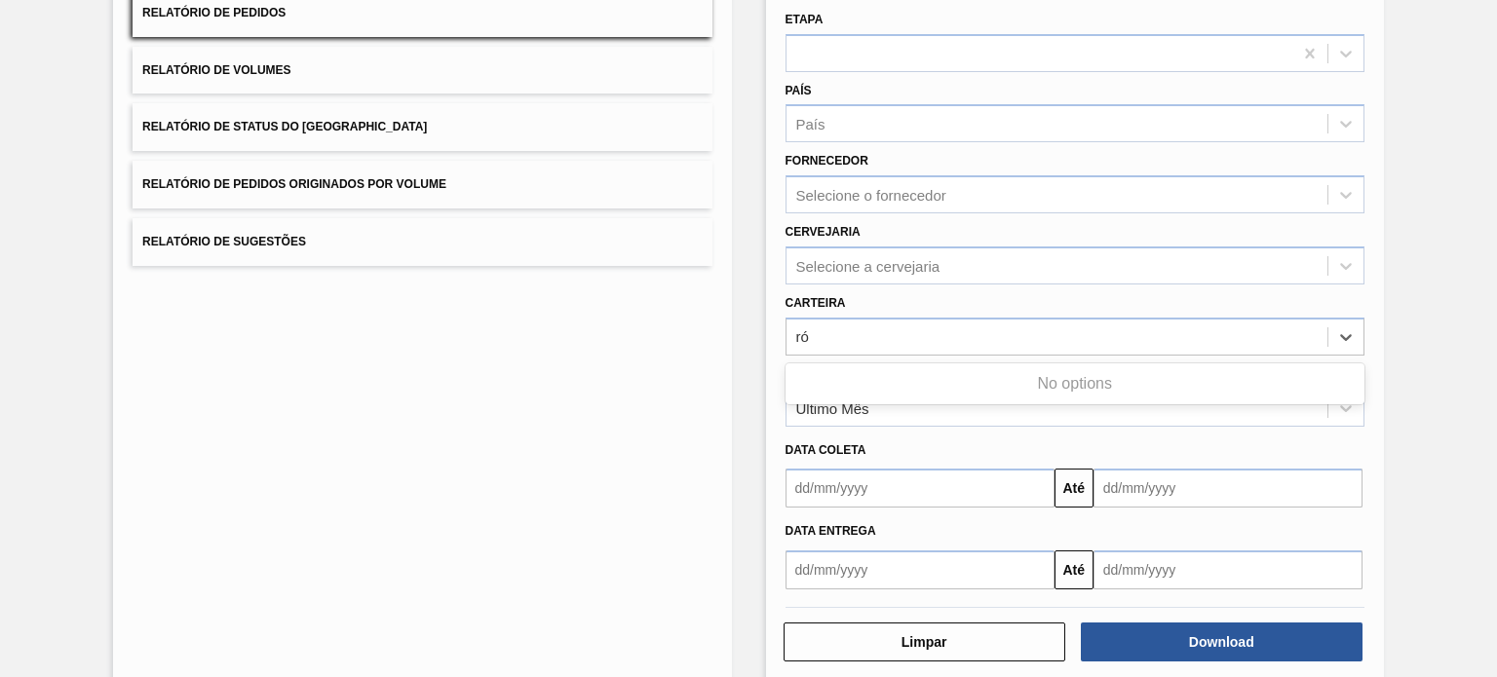
type input "ró"
click at [1376, 312] on div "Relatório de Pedidos Etapa País País Fornecedor Selecione o fornecedor Cervejar…" at bounding box center [1075, 307] width 618 height 751
click at [925, 394] on div "Último Mês" at bounding box center [1057, 408] width 541 height 28
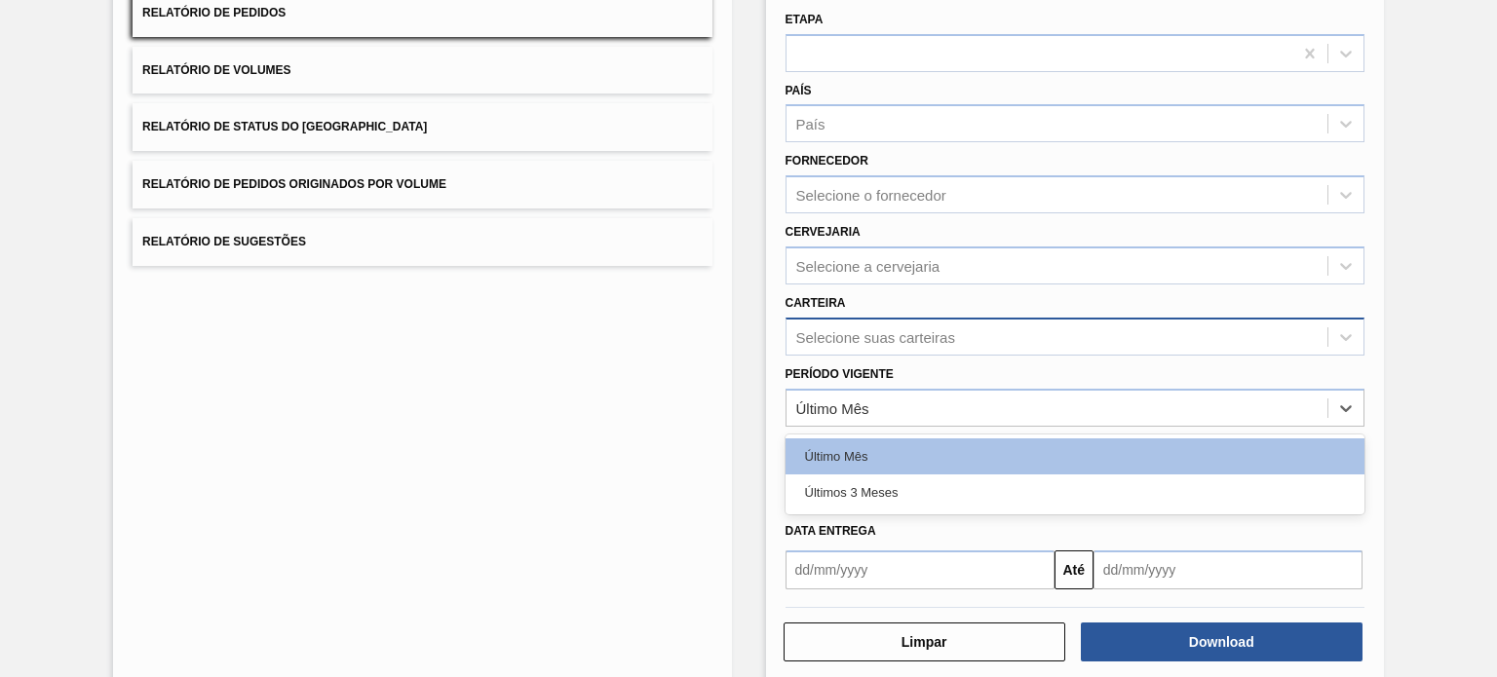
click at [911, 346] on div "Selecione suas carteiras" at bounding box center [1057, 337] width 541 height 28
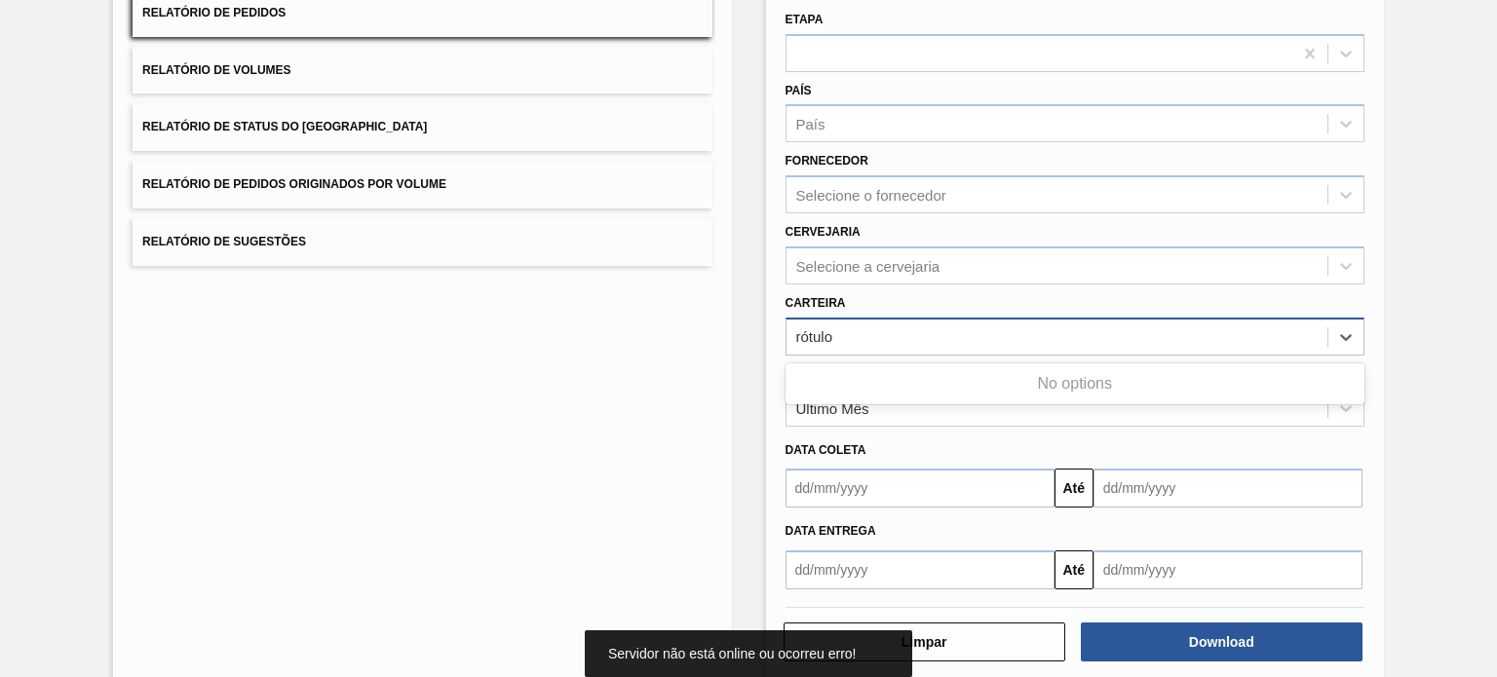
type input "rótulo"
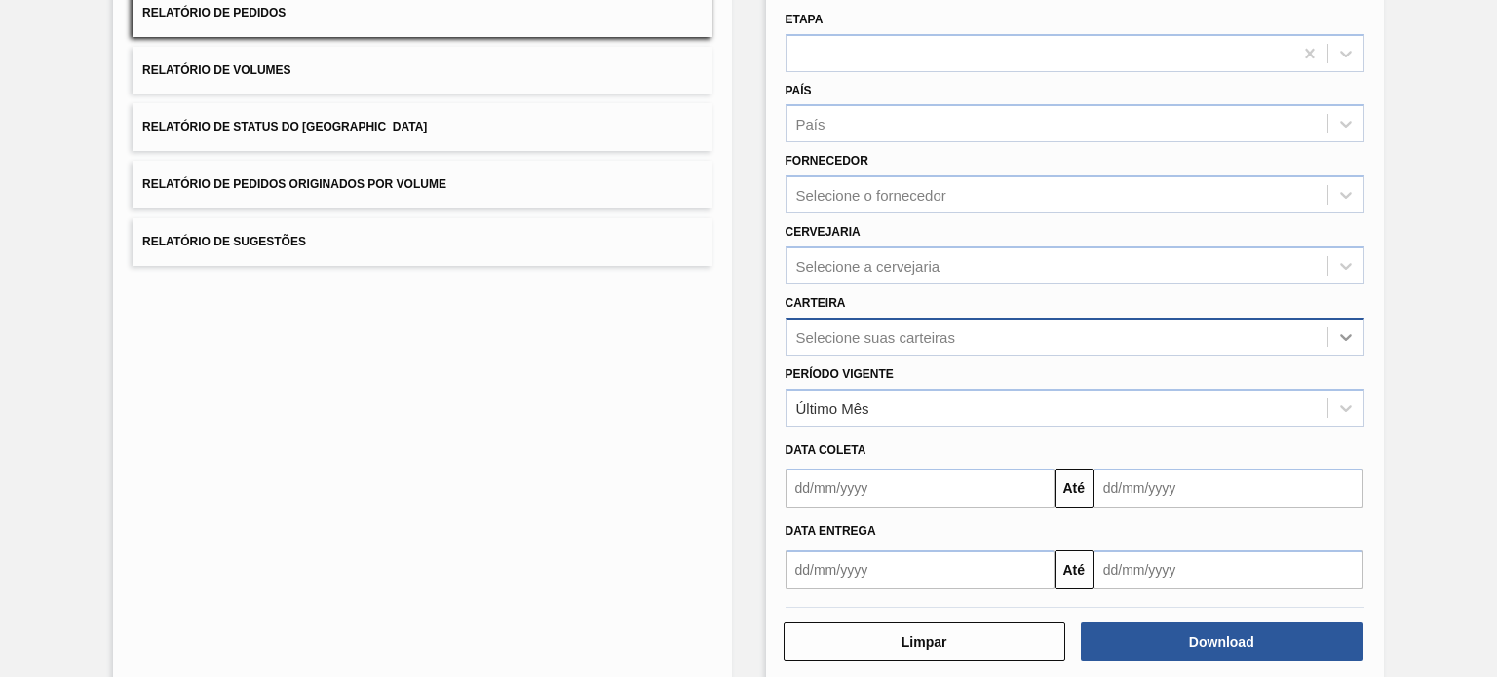
click at [1328, 321] on div at bounding box center [1345, 337] width 35 height 35
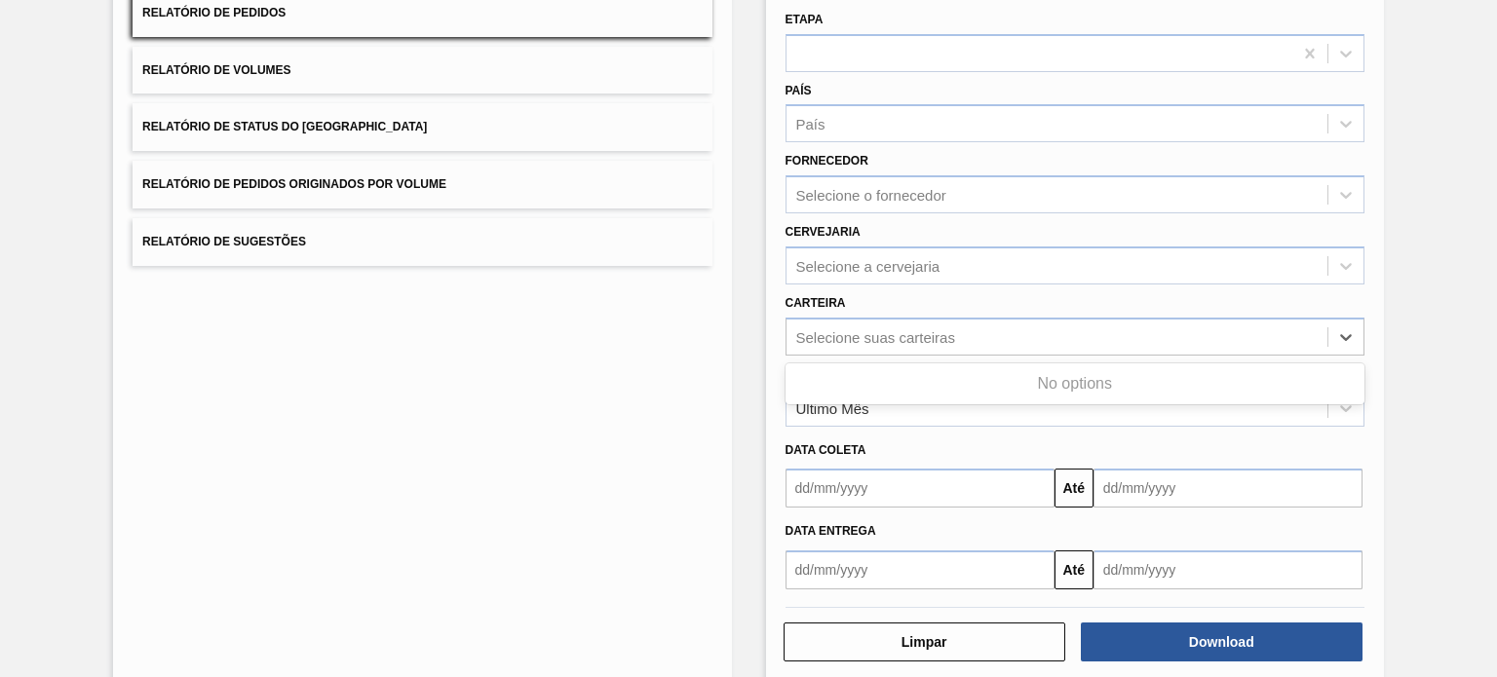
click at [1447, 312] on div "Lista de Relatórios Relatório de Pedidos Relatório de Volumes Relatório de Stat…" at bounding box center [748, 305] width 1497 height 805
click at [1182, 318] on div "Selecione suas carteiras" at bounding box center [1075, 337] width 579 height 38
type input "RÓ"
click at [1396, 242] on div "Lista de Relatórios Relatório de Pedidos Relatório de Volumes Relatório de Stat…" at bounding box center [748, 305] width 1497 height 805
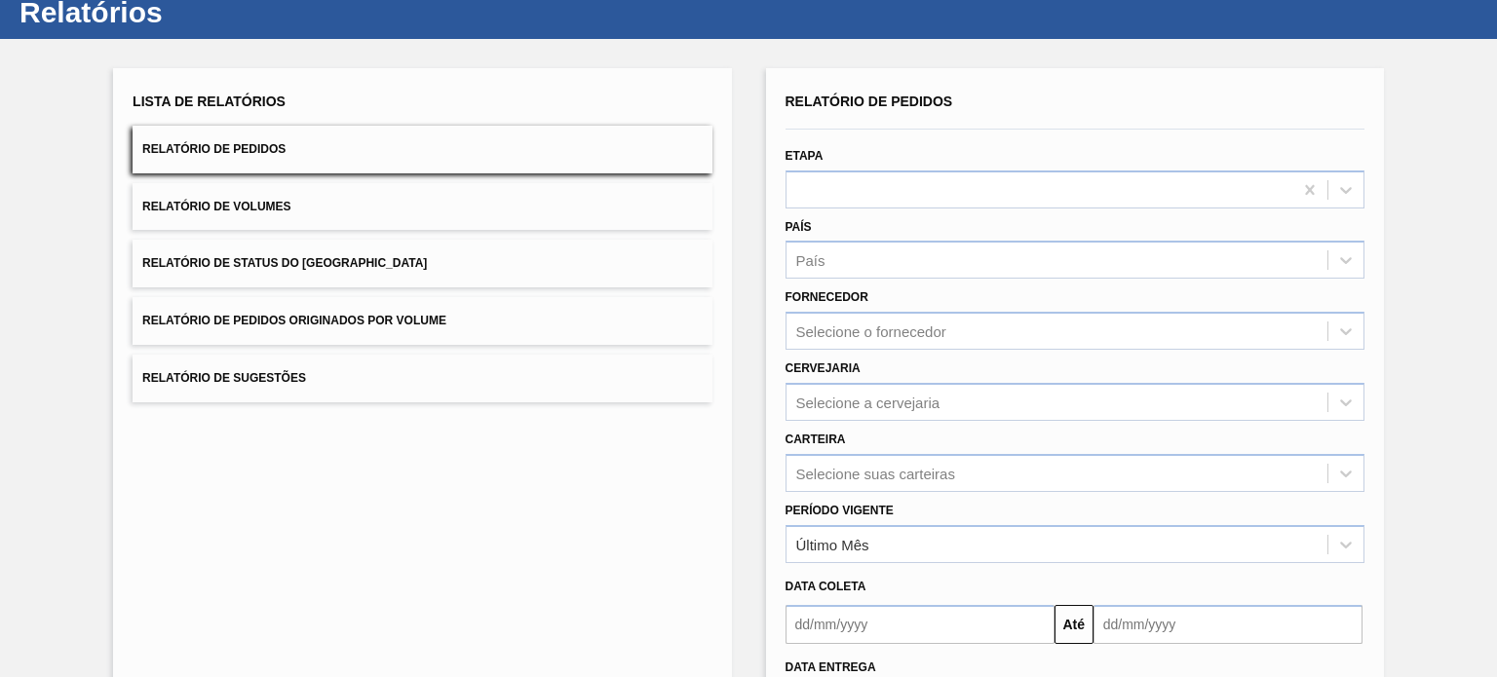
scroll to position [0, 0]
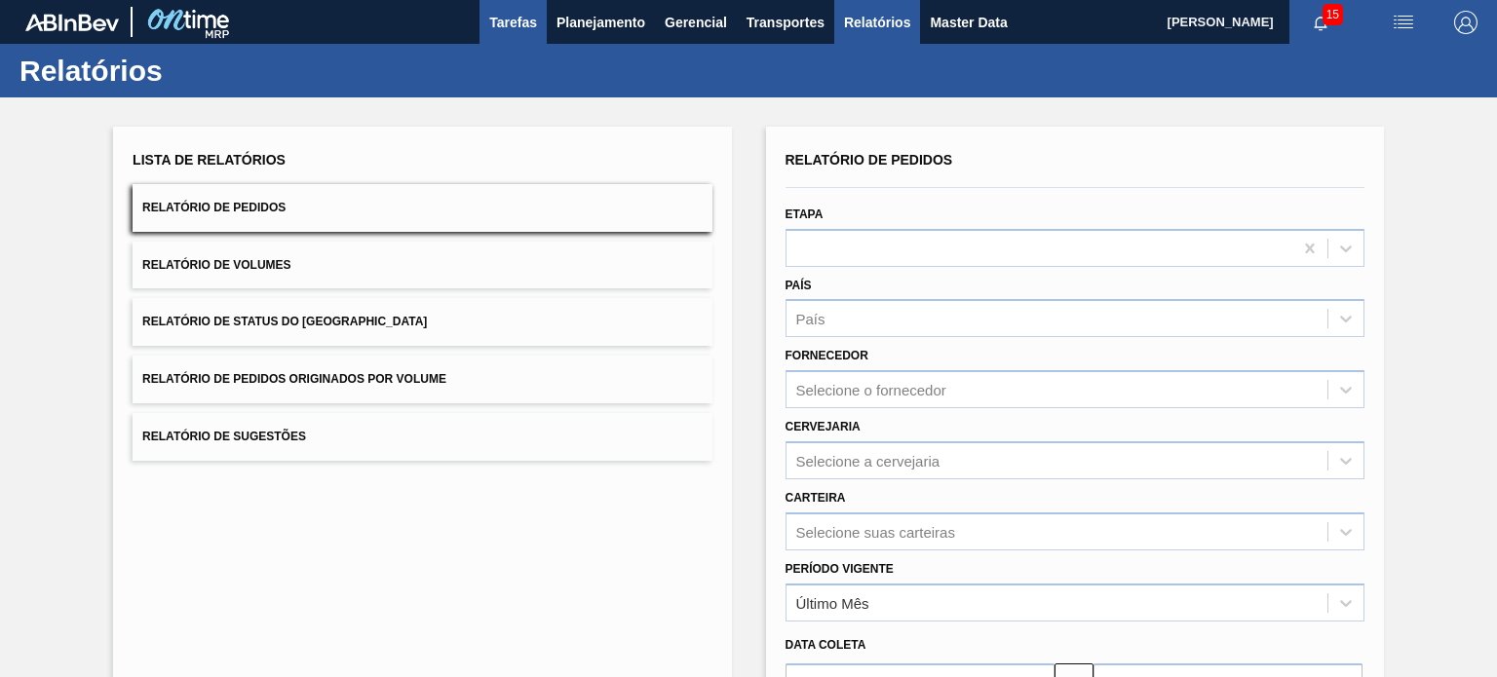
click at [521, 15] on span "Tarefas" at bounding box center [513, 22] width 48 height 23
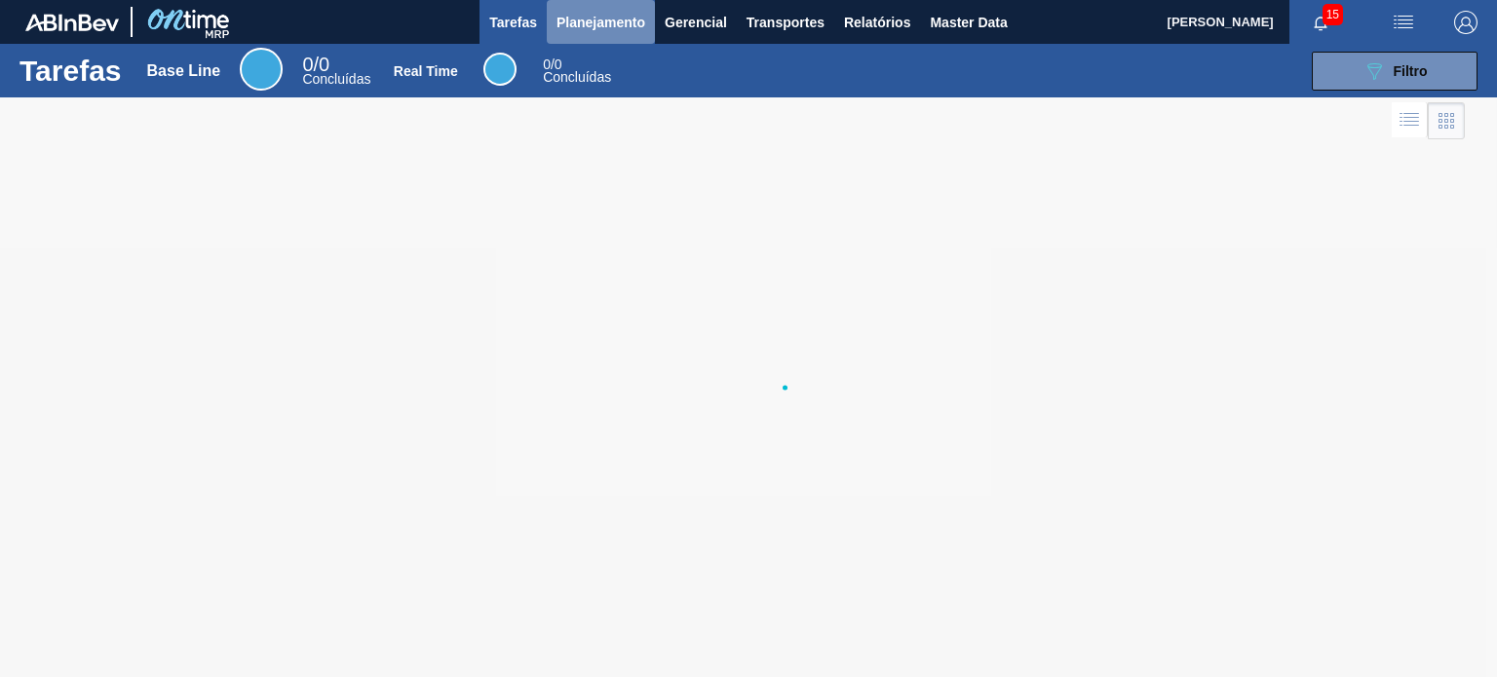
click at [598, 19] on span "Planejamento" at bounding box center [601, 22] width 89 height 23
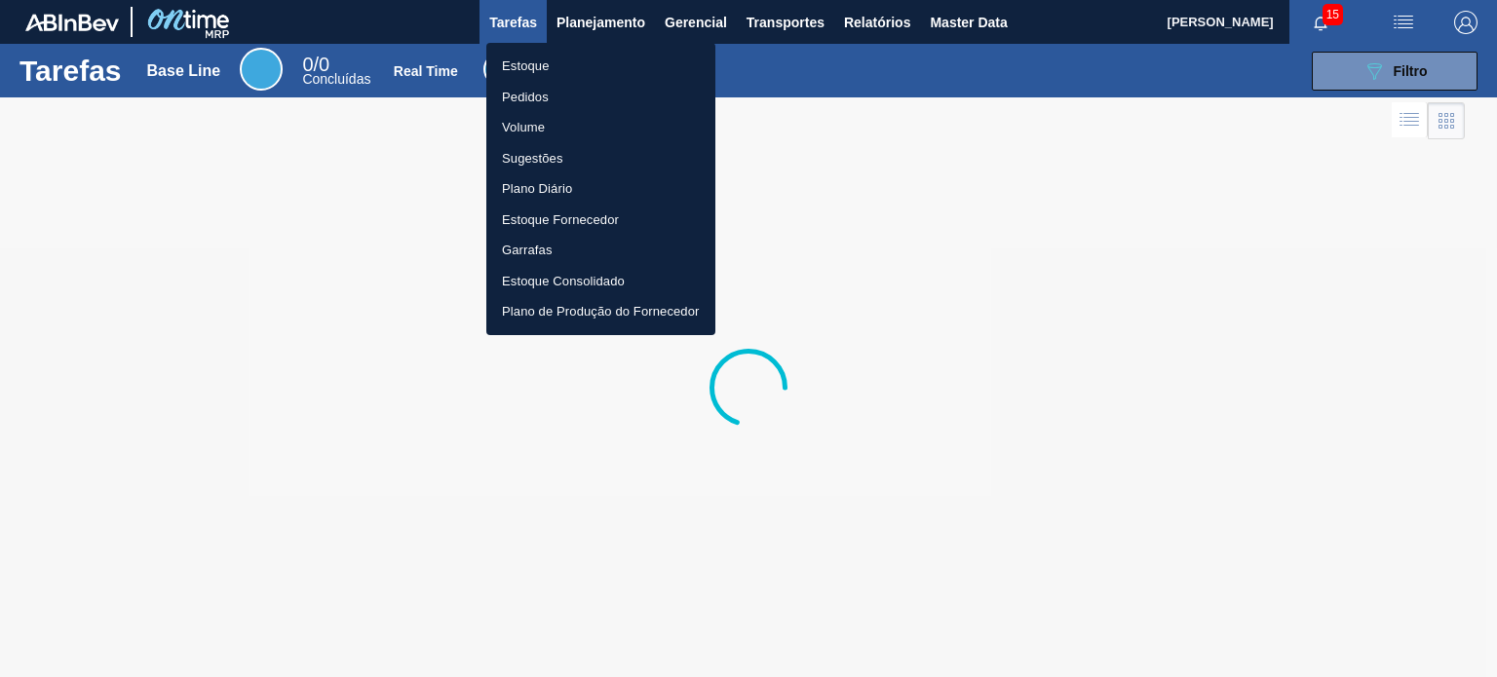
click at [573, 68] on li "Estoque" at bounding box center [600, 66] width 229 height 31
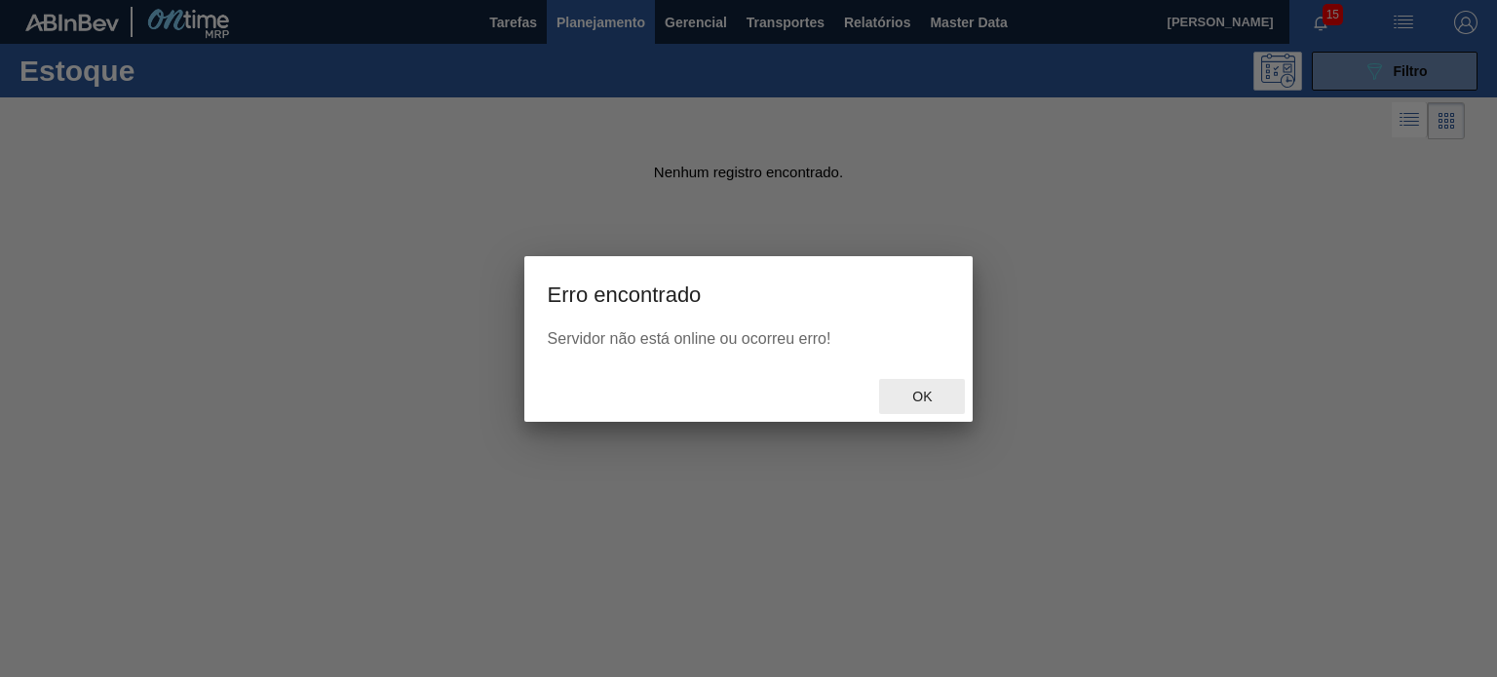
click at [928, 398] on span "Ok" at bounding box center [922, 397] width 51 height 16
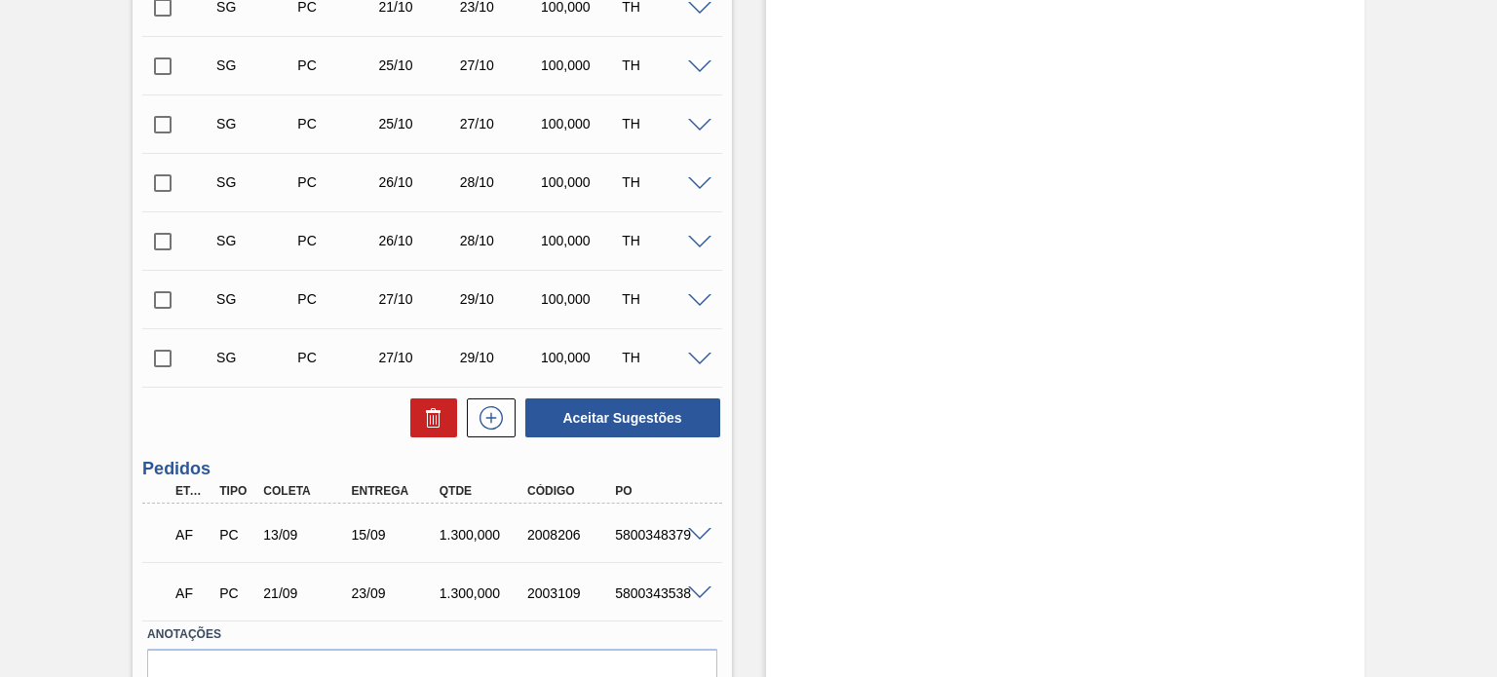
scroll to position [904, 0]
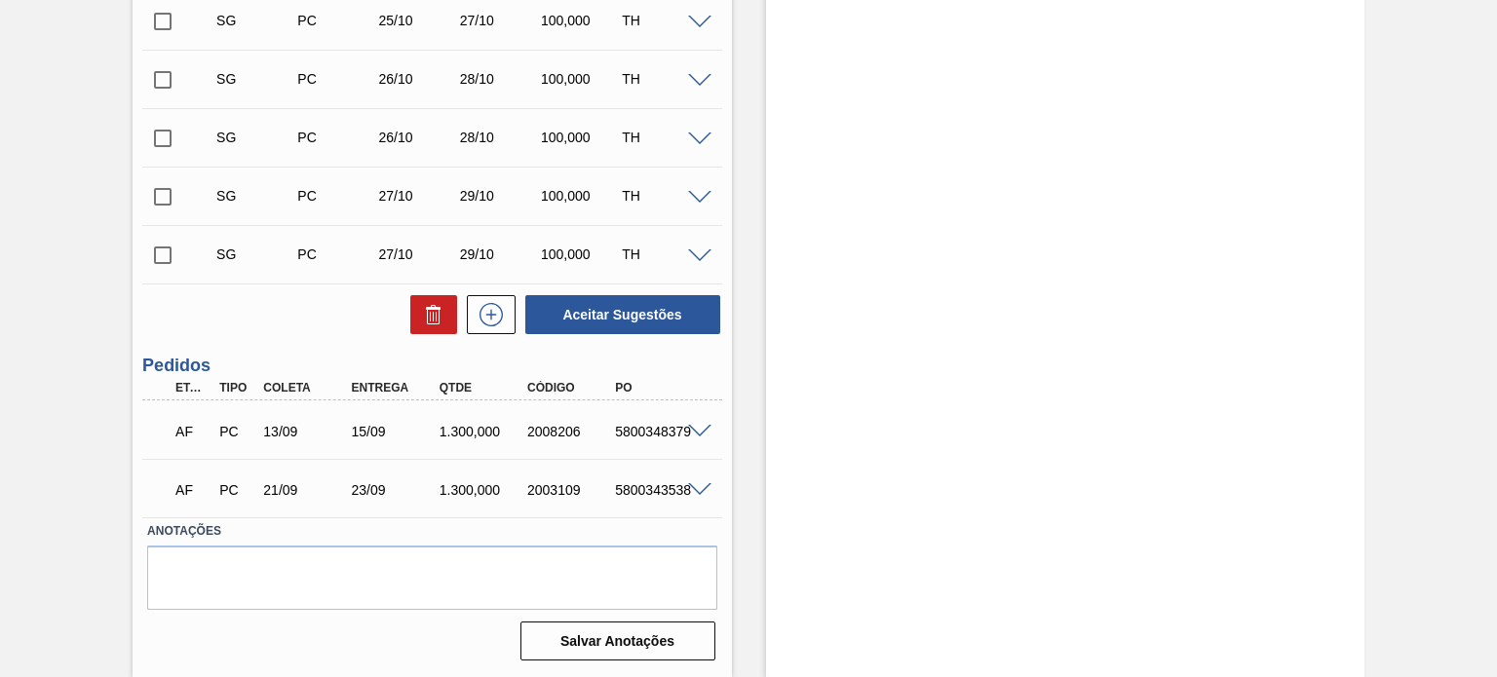
click at [698, 432] on span at bounding box center [699, 432] width 23 height 15
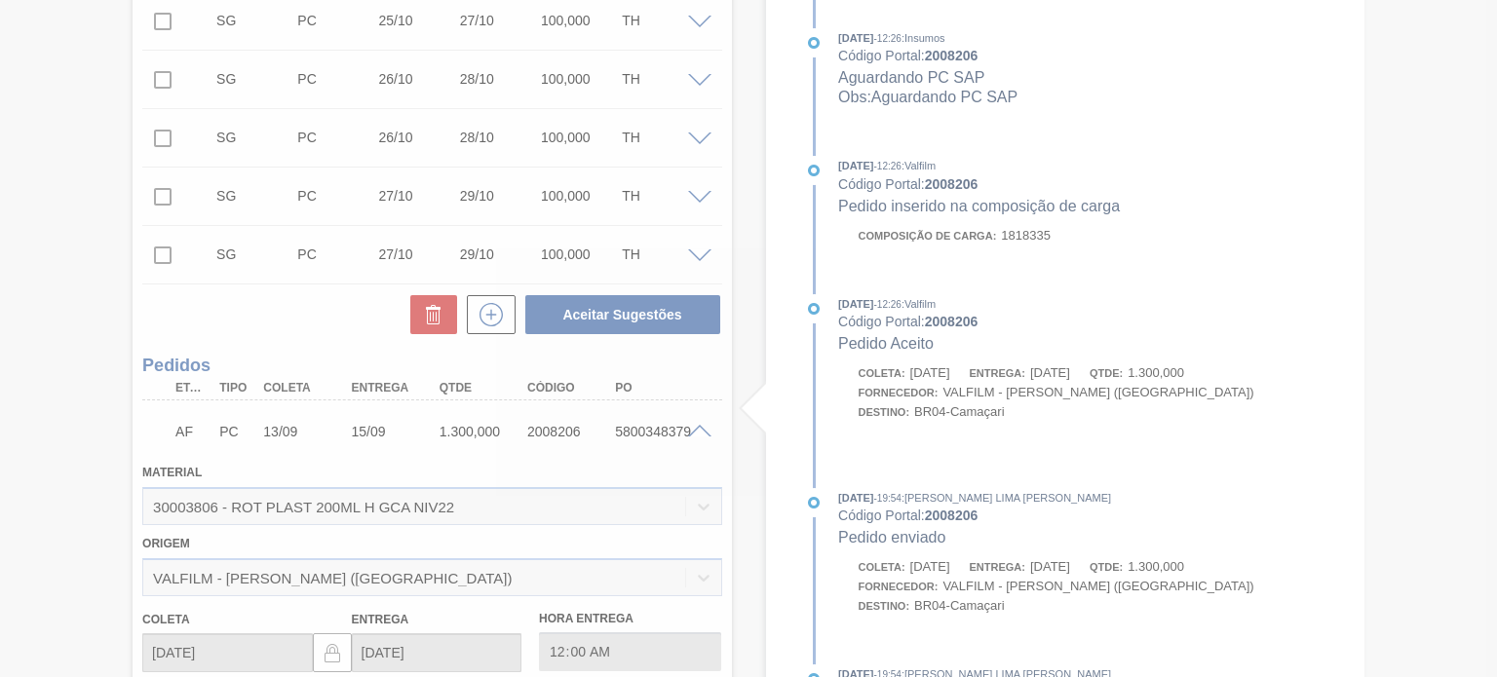
click at [694, 440] on div at bounding box center [748, 338] width 1497 height 677
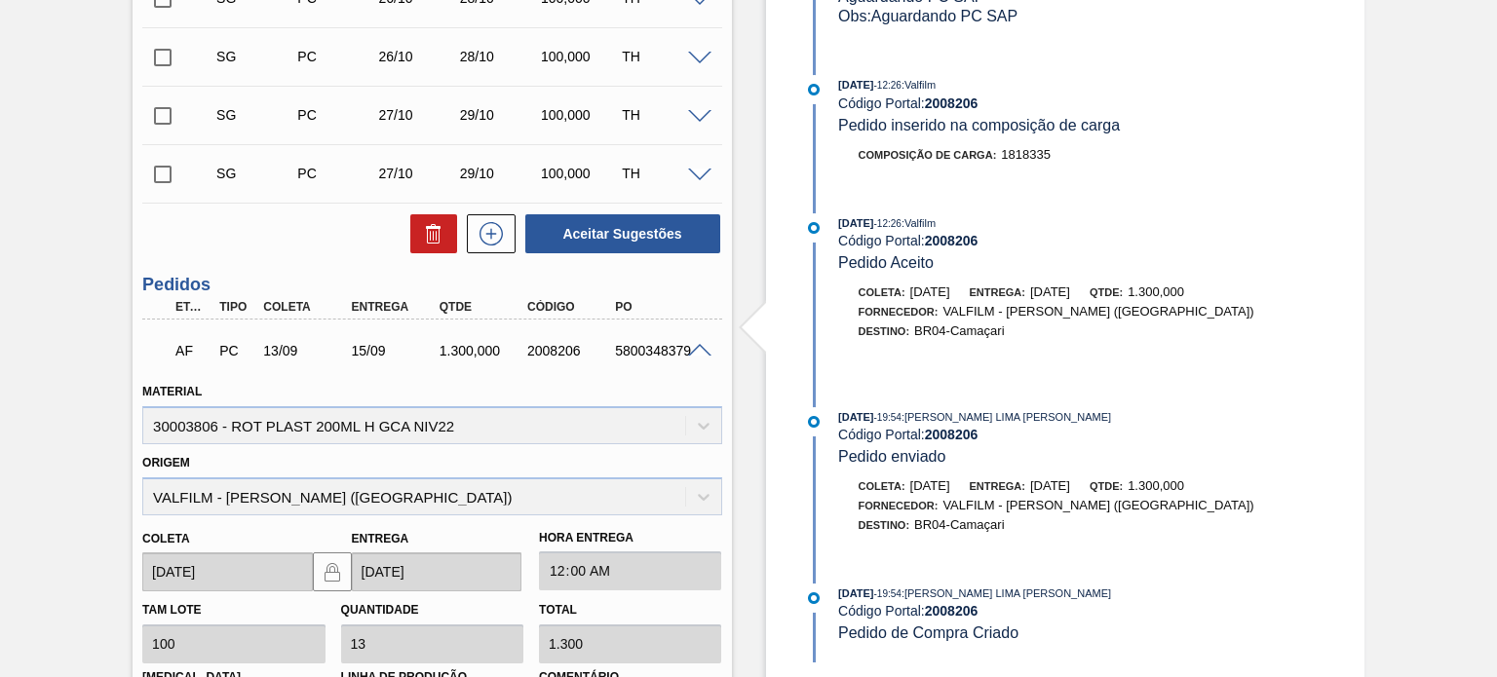
scroll to position [1002, 0]
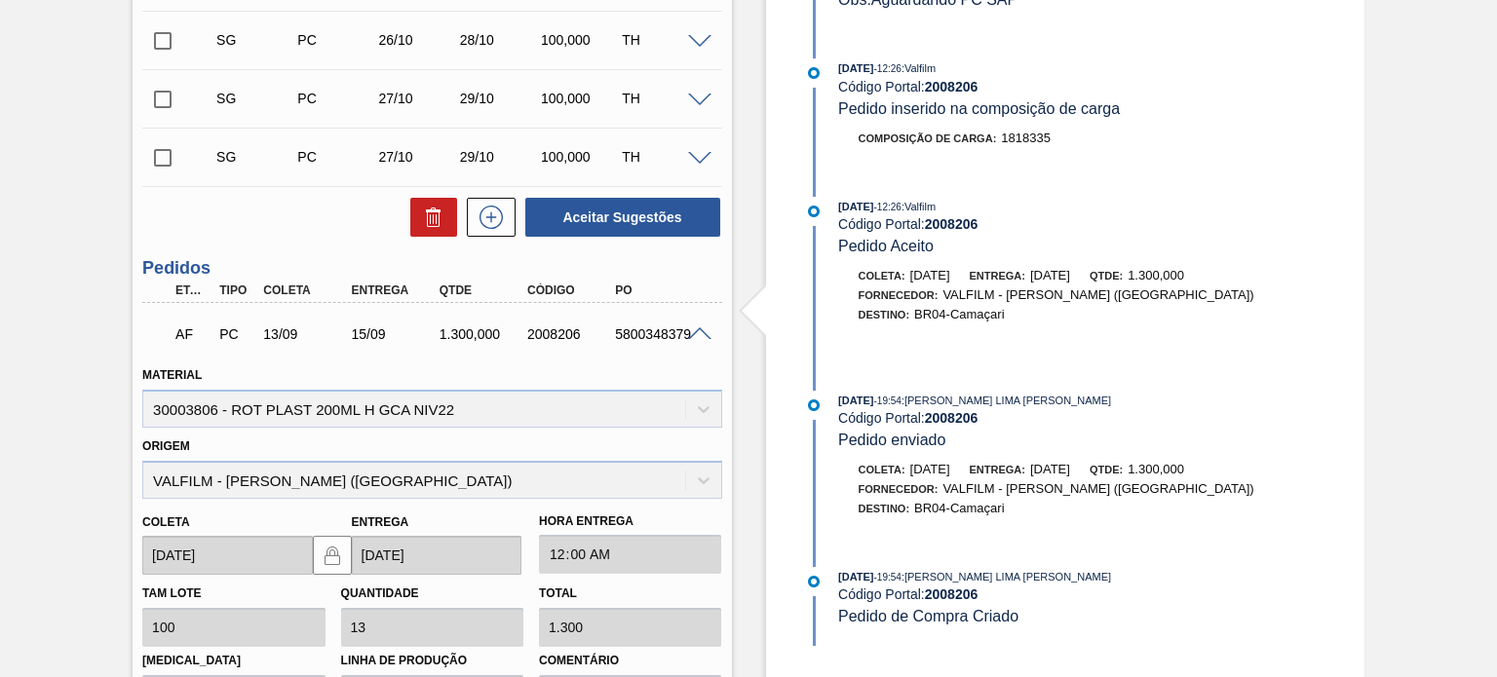
click at [542, 338] on div "2008206" at bounding box center [570, 335] width 96 height 16
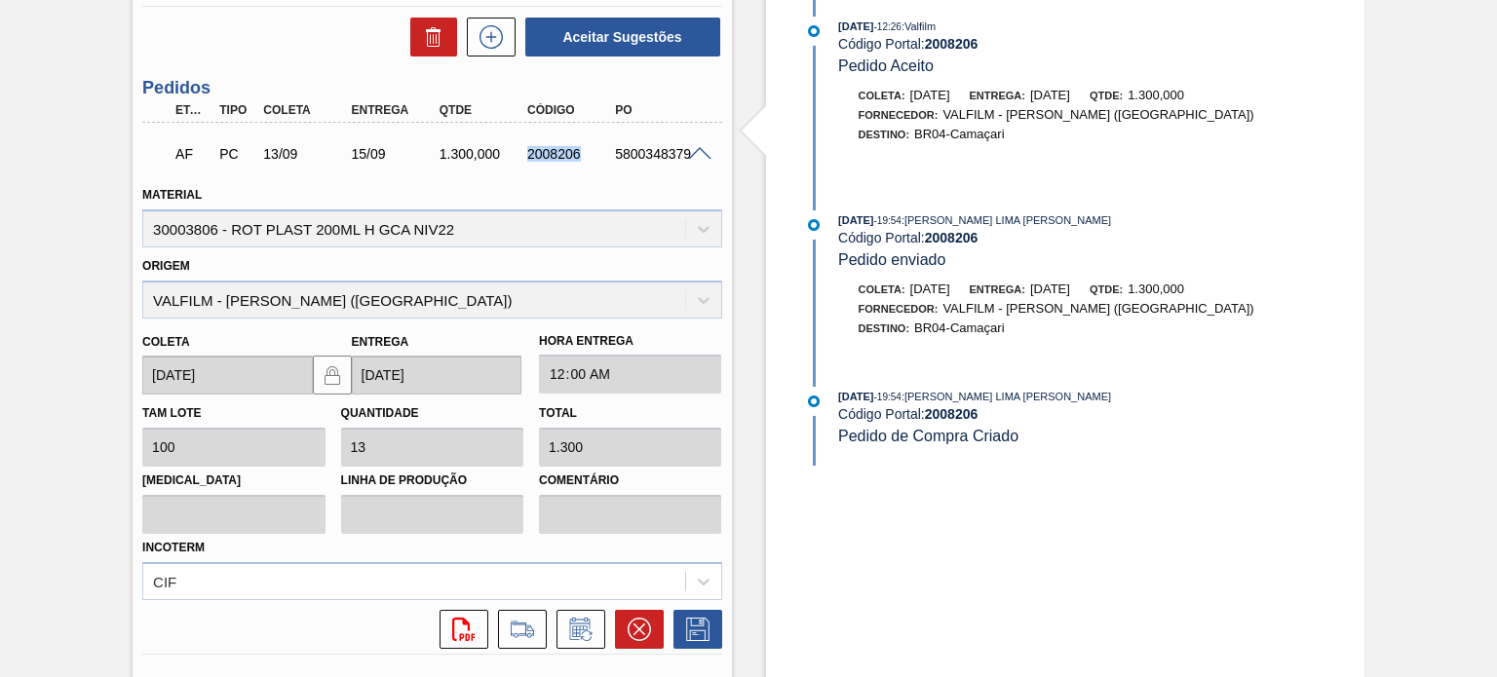
scroll to position [1375, 0]
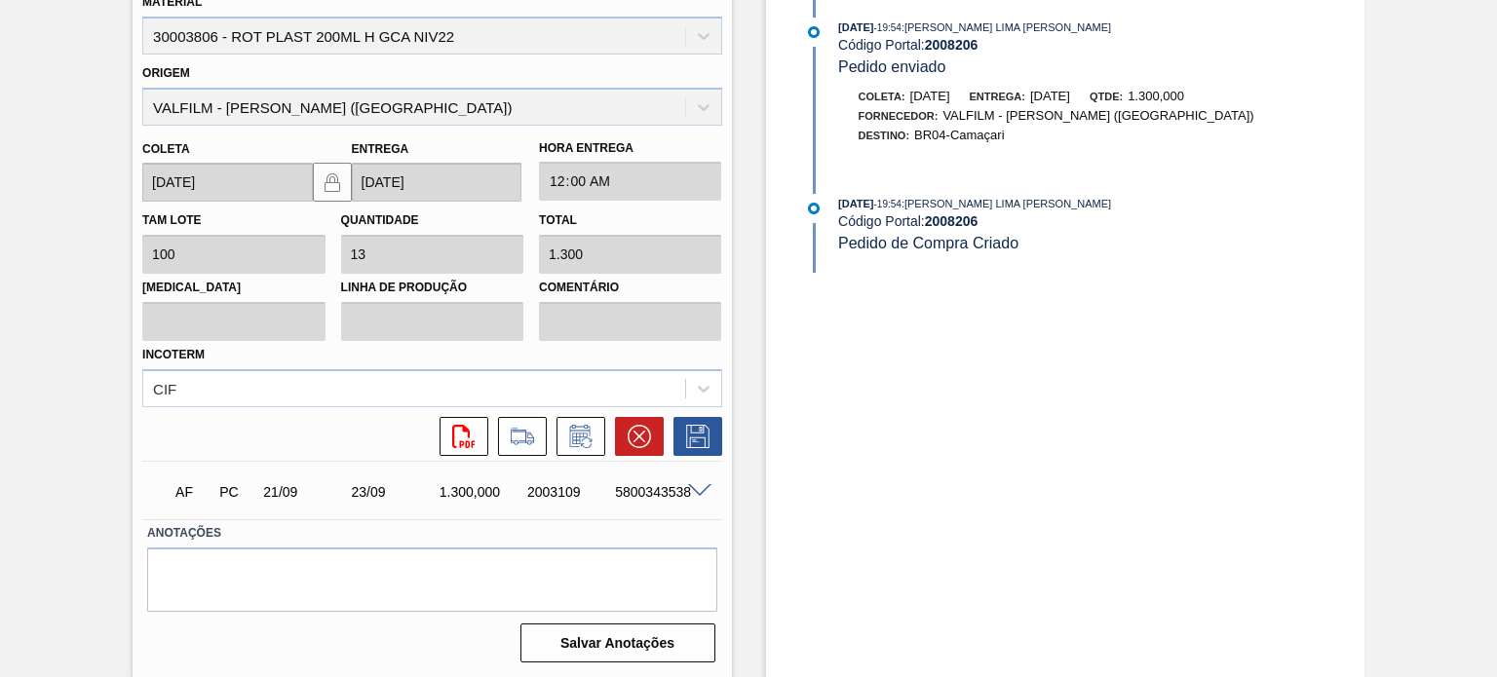
click at [688, 490] on span at bounding box center [699, 491] width 23 height 15
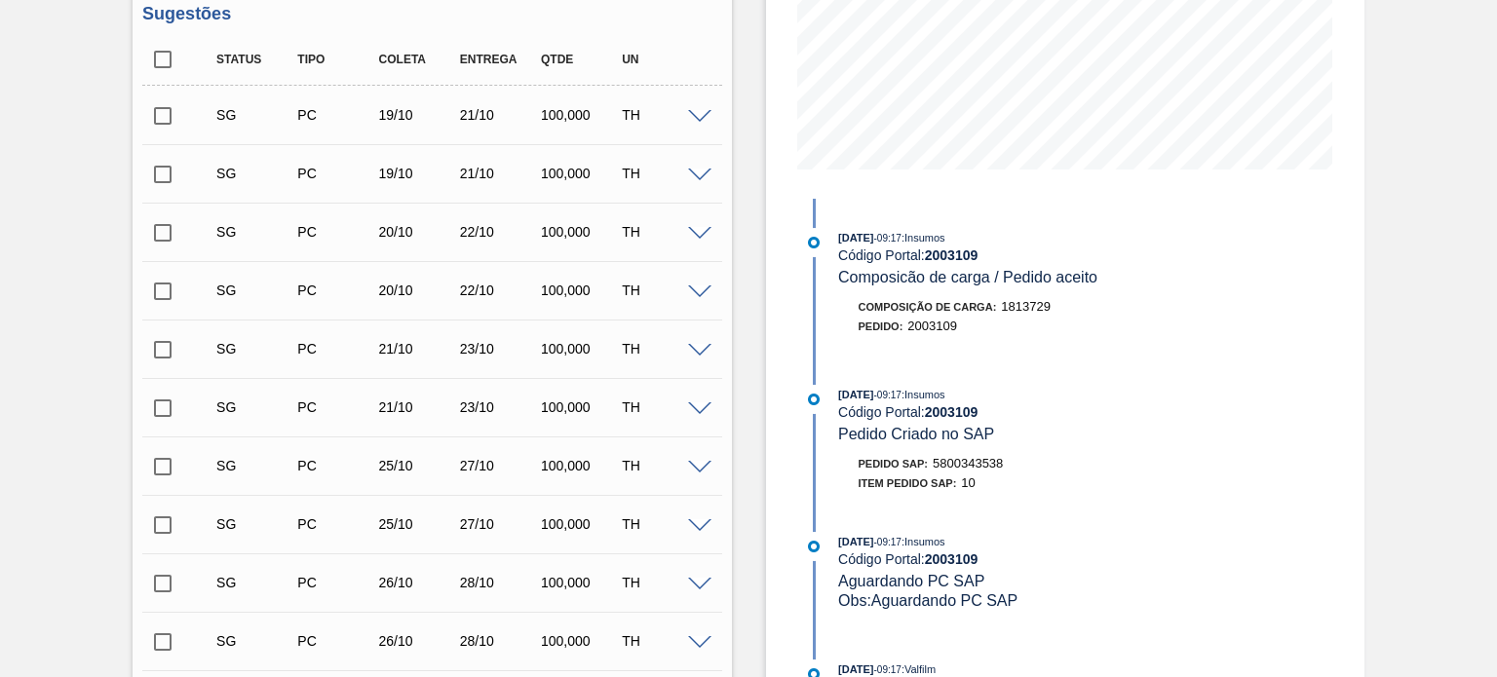
scroll to position [206, 0]
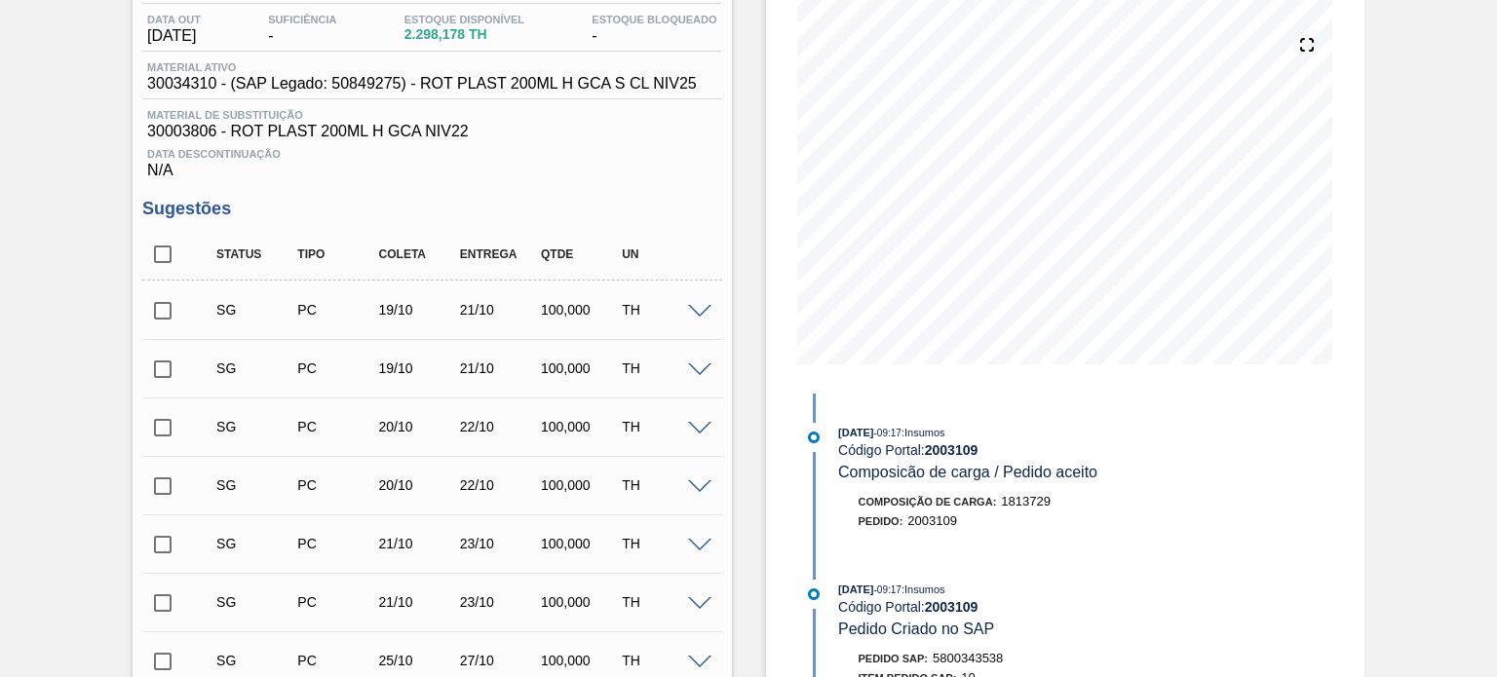
click at [690, 312] on span at bounding box center [699, 312] width 23 height 15
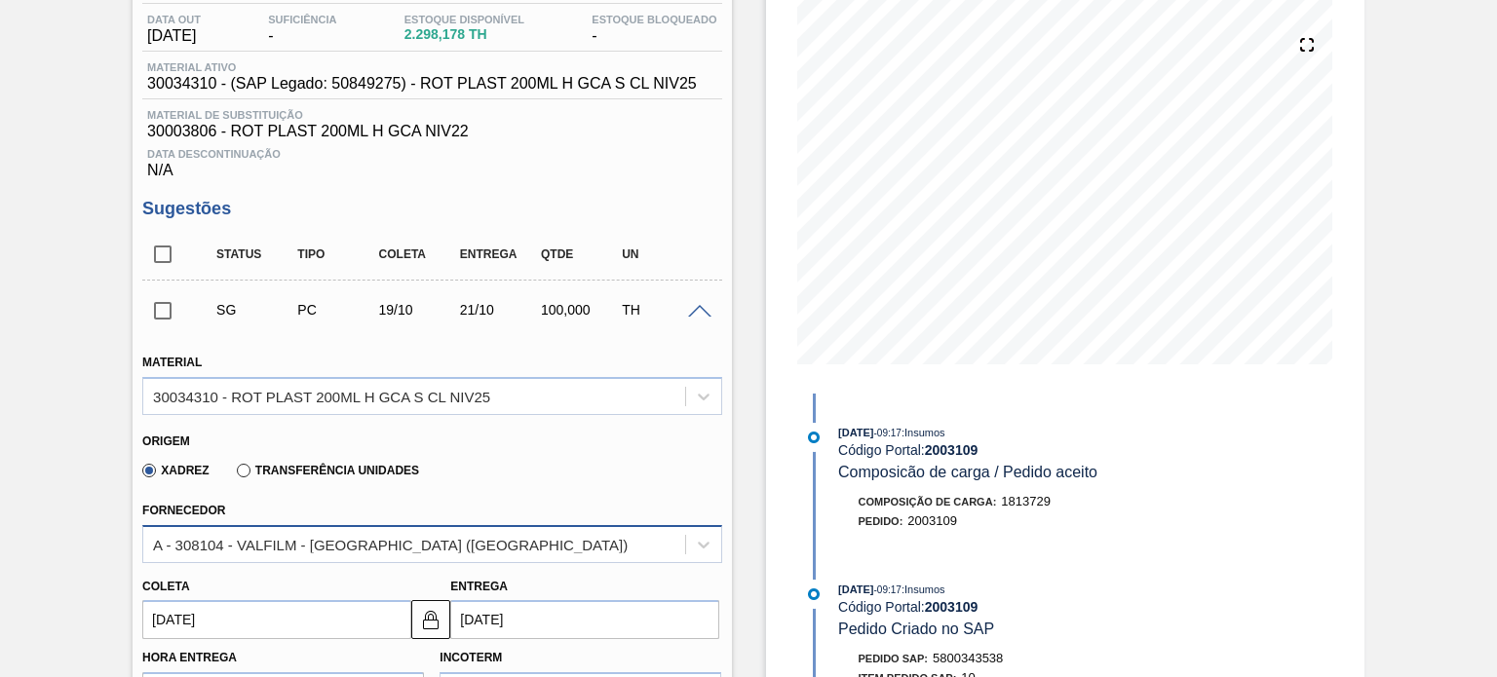
click at [440, 540] on div "A - 308104 - VALFILM - ITAMONTE (MG)" at bounding box center [413, 544] width 541 height 28
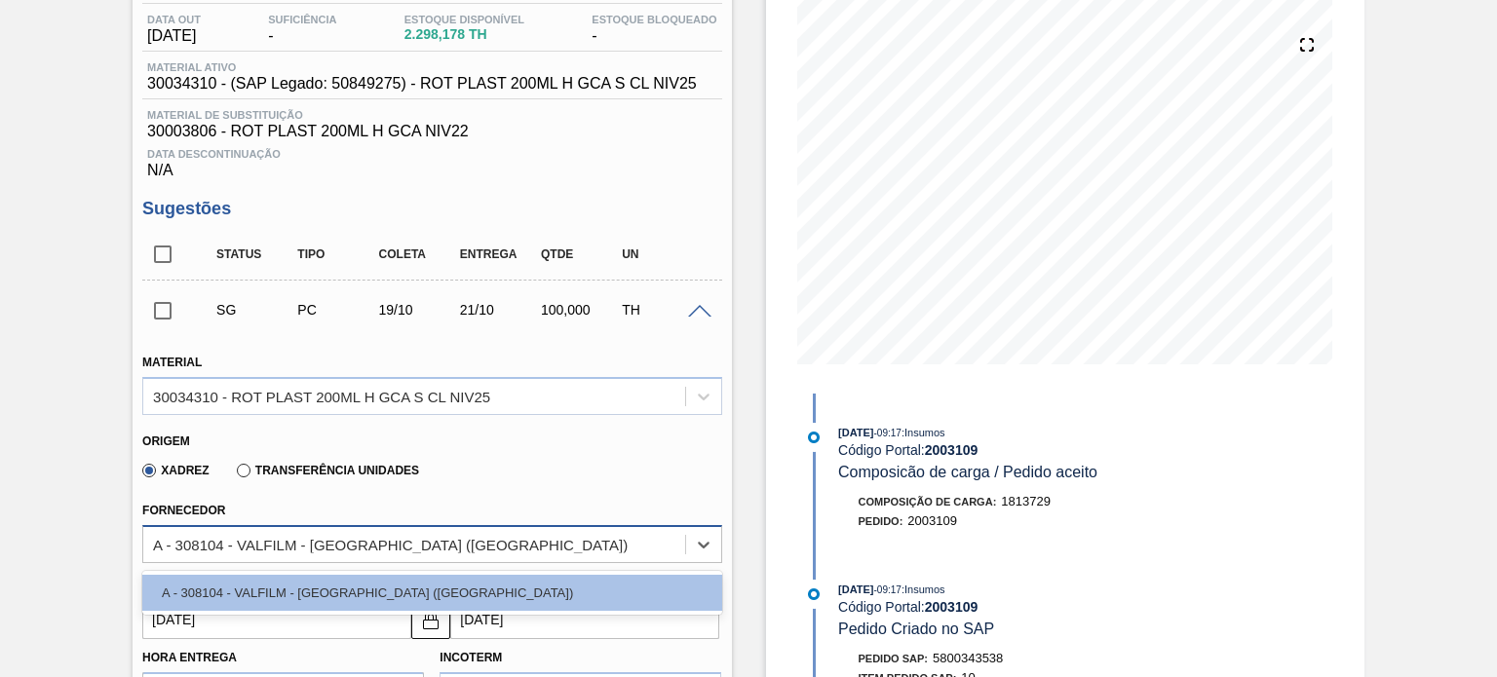
click at [440, 540] on div "A - 308104 - VALFILM - ITAMONTE (MG)" at bounding box center [413, 544] width 541 height 28
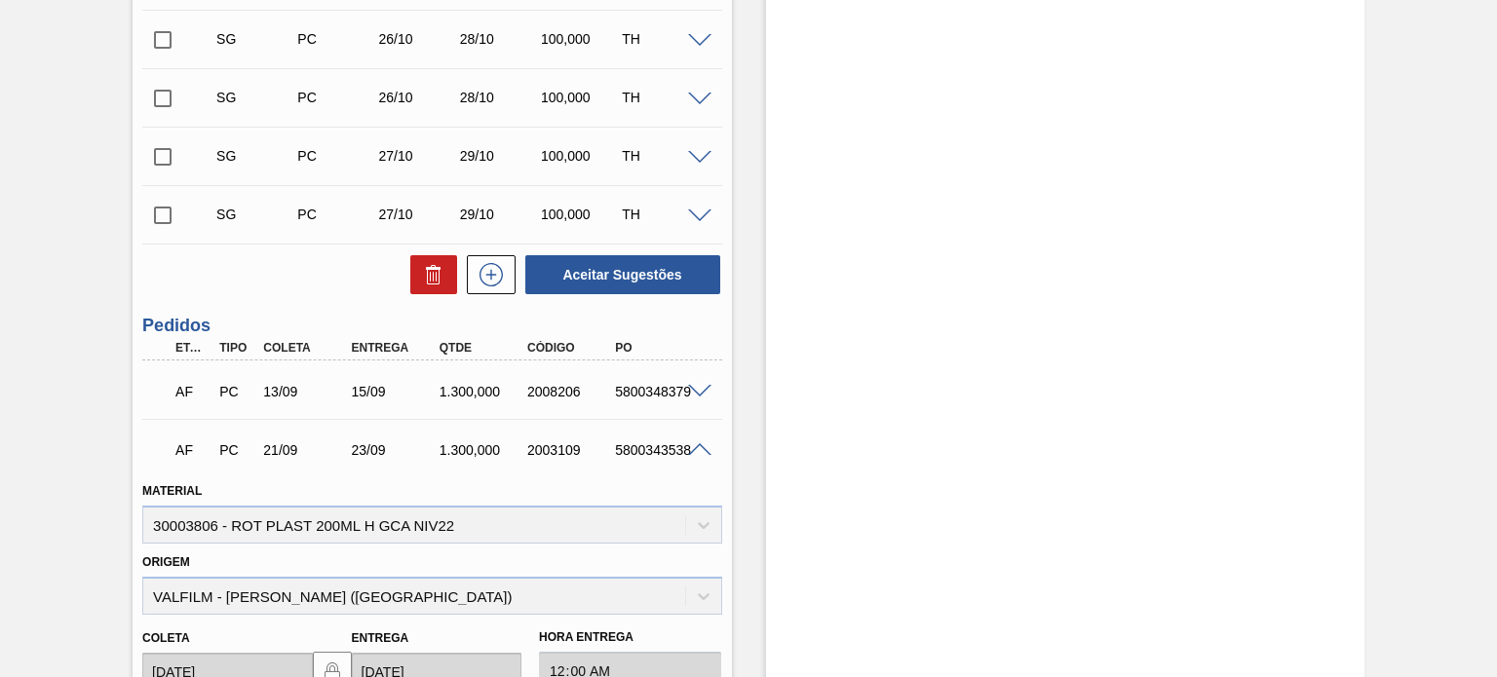
scroll to position [1949, 0]
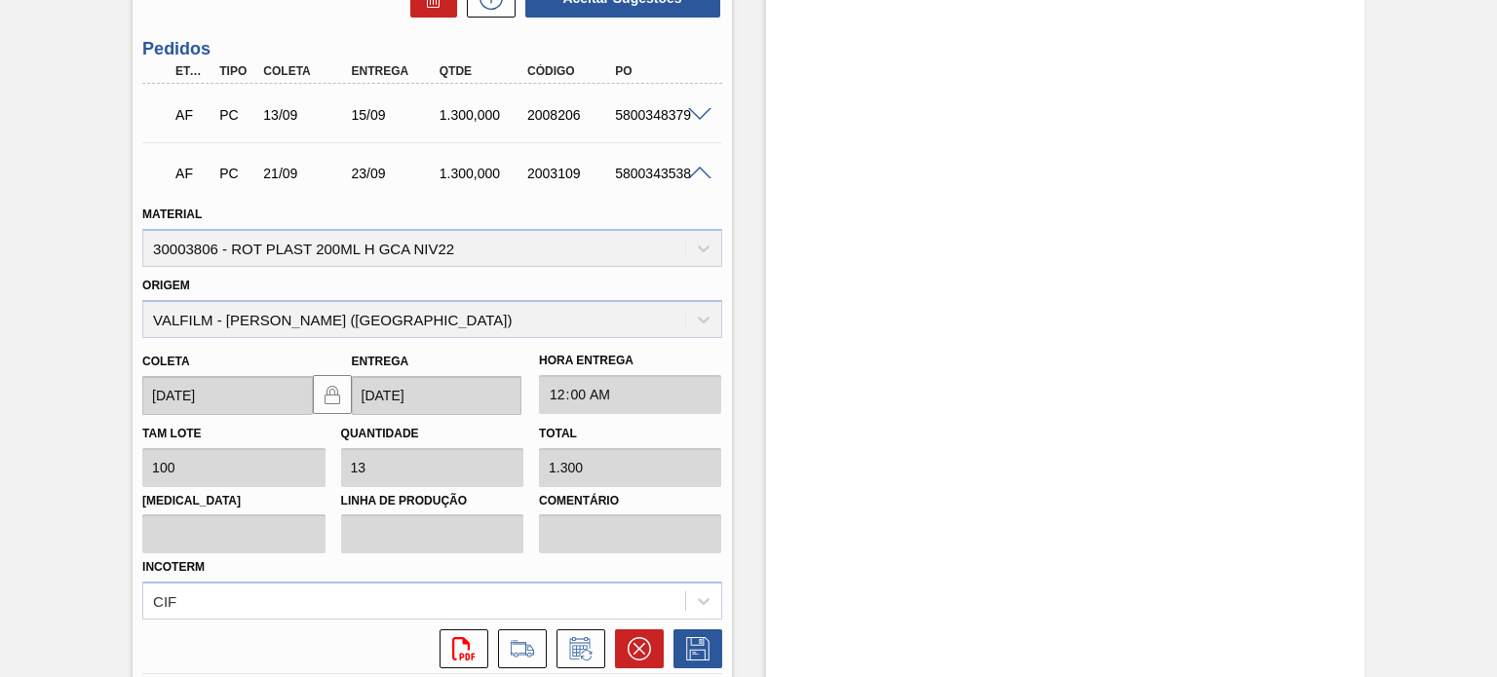
click at [700, 112] on span at bounding box center [699, 115] width 23 height 15
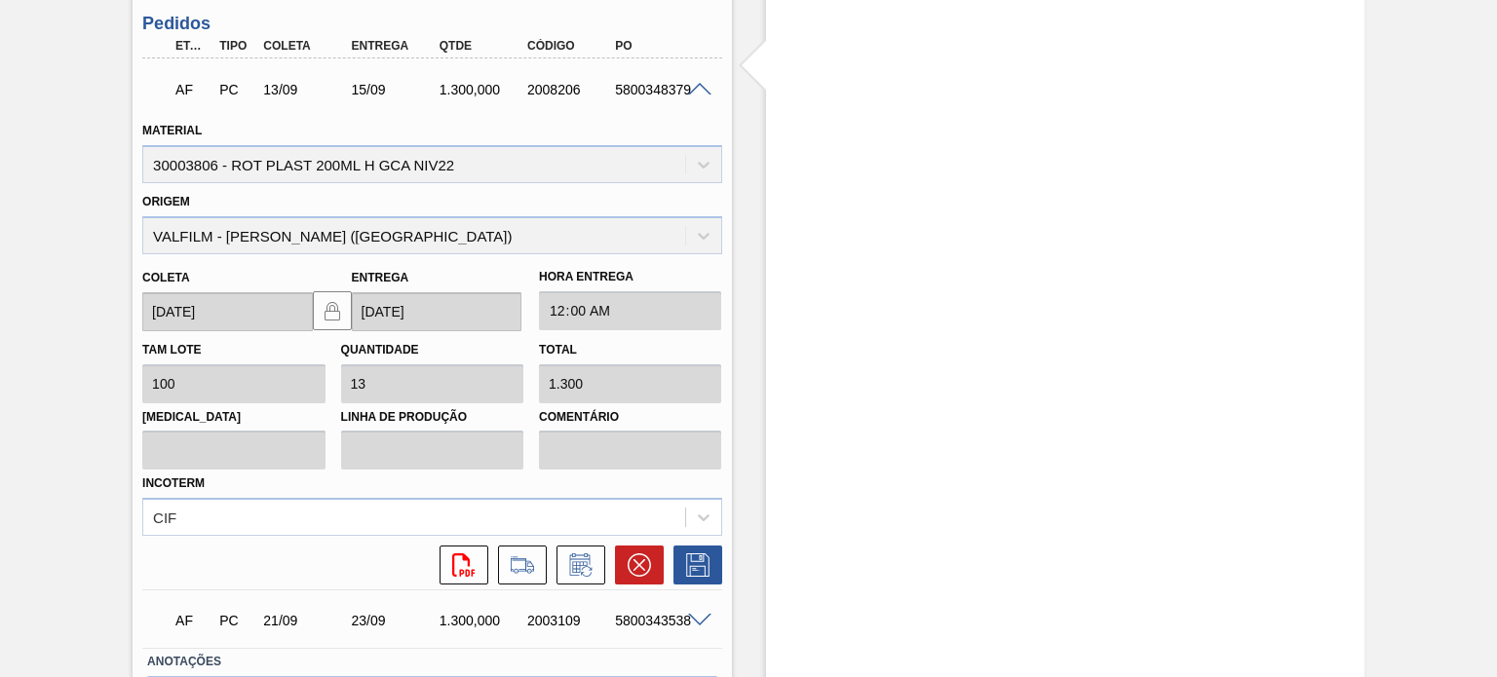
scroll to position [2101, 0]
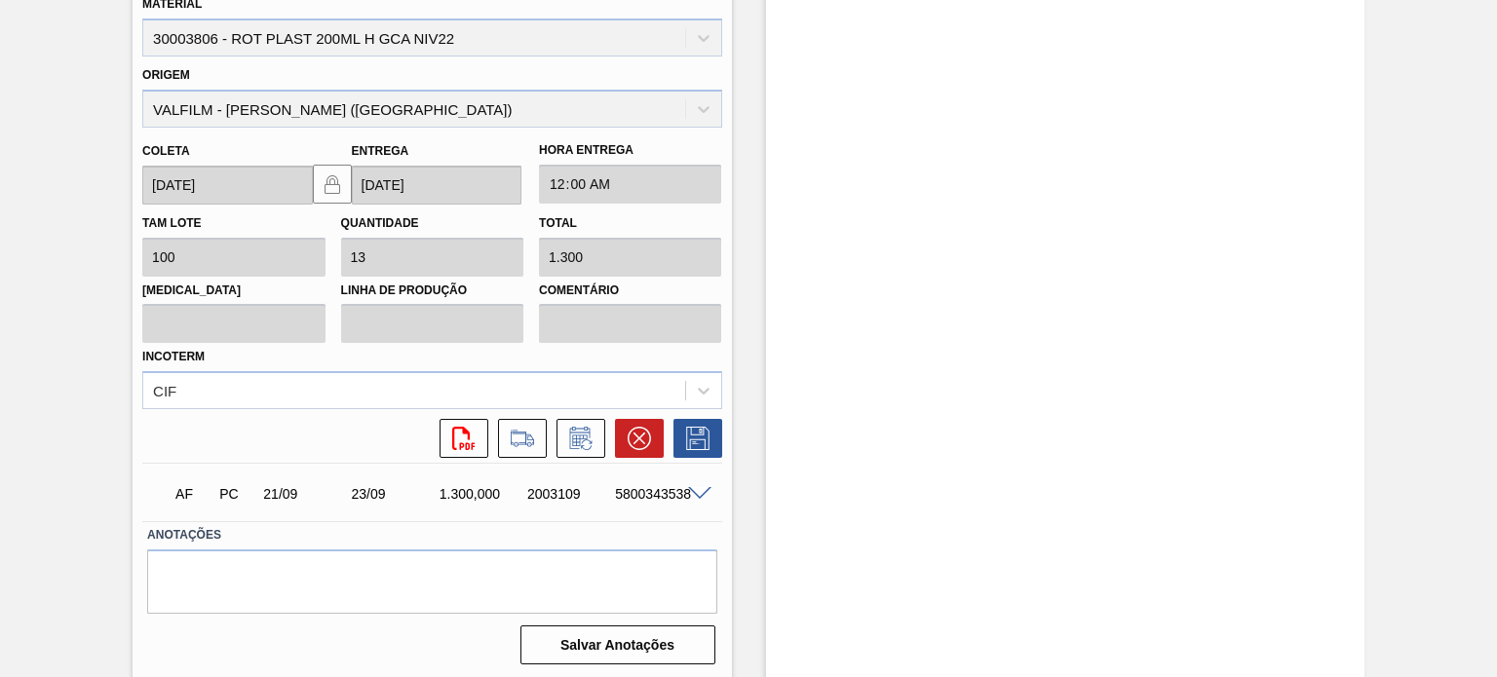
click at [688, 487] on span at bounding box center [699, 494] width 23 height 15
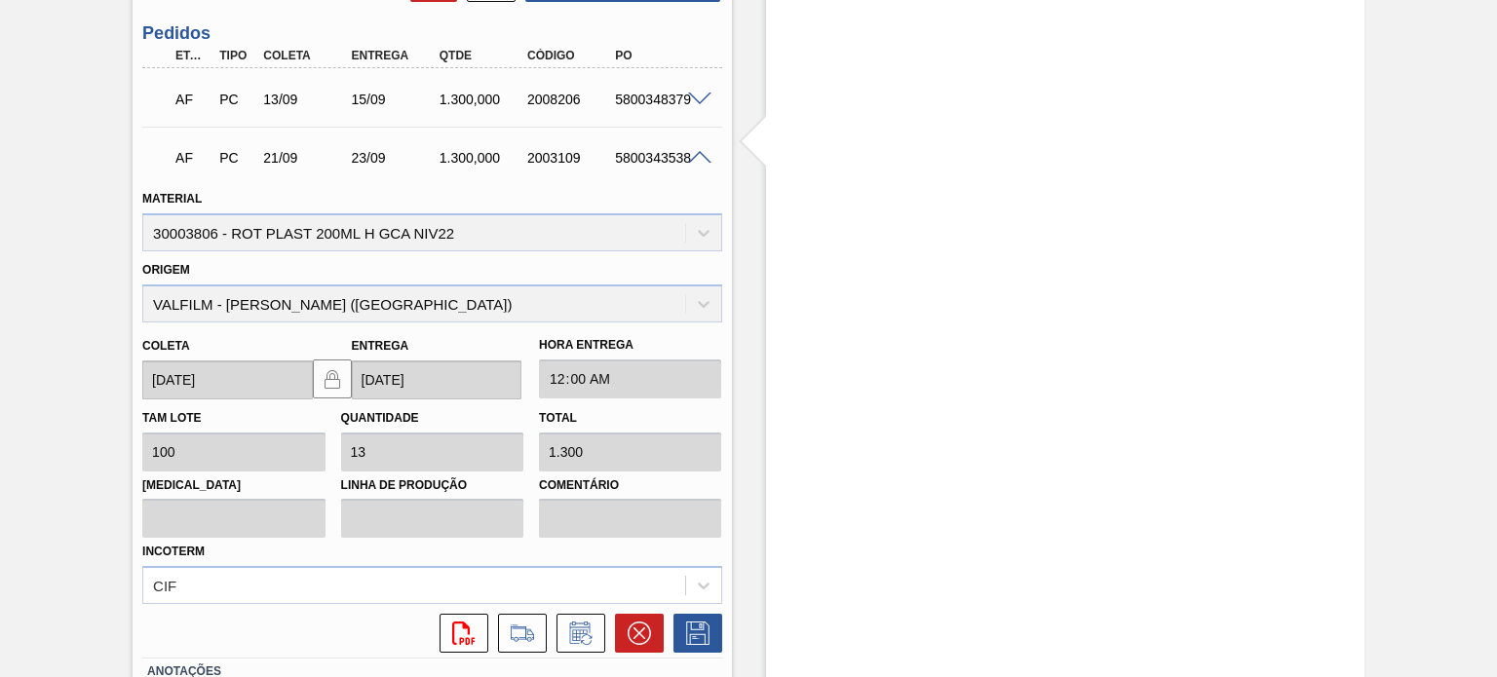
scroll to position [1906, 0]
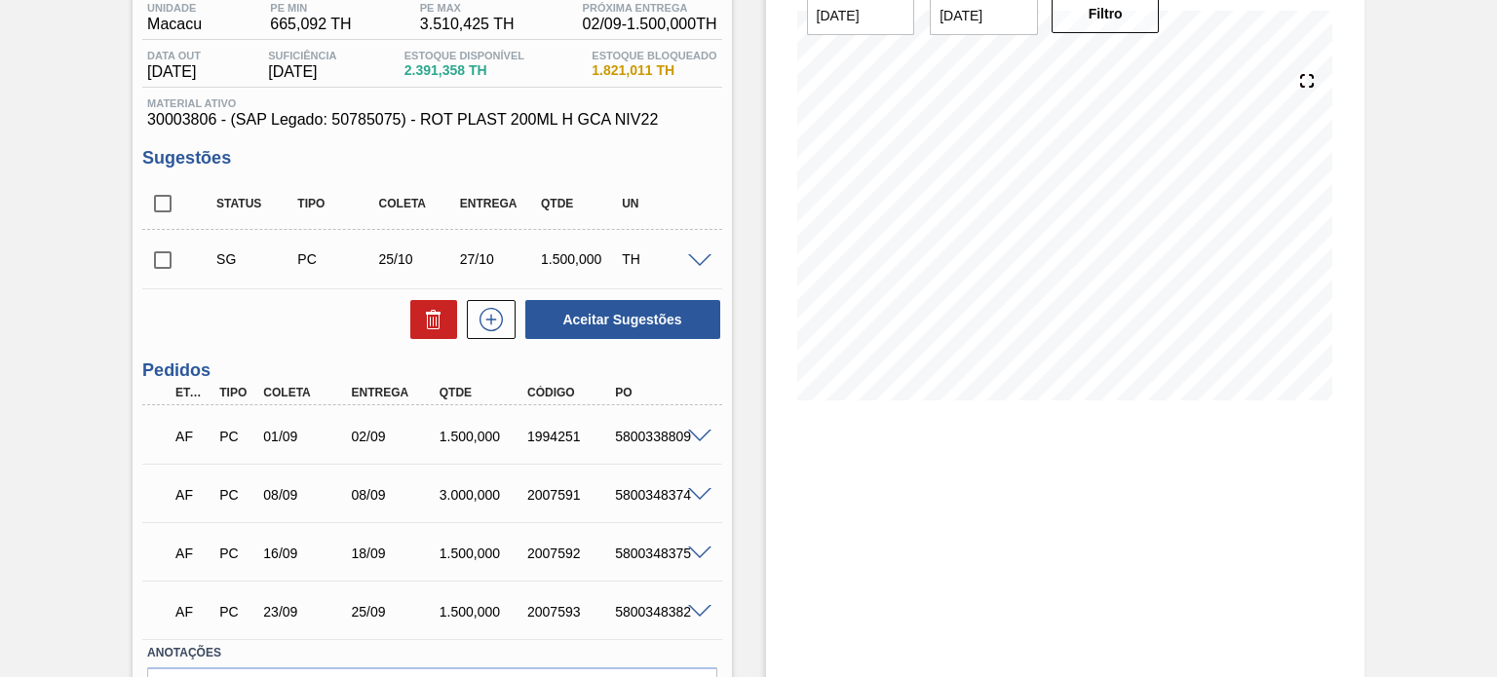
scroll to position [290, 0]
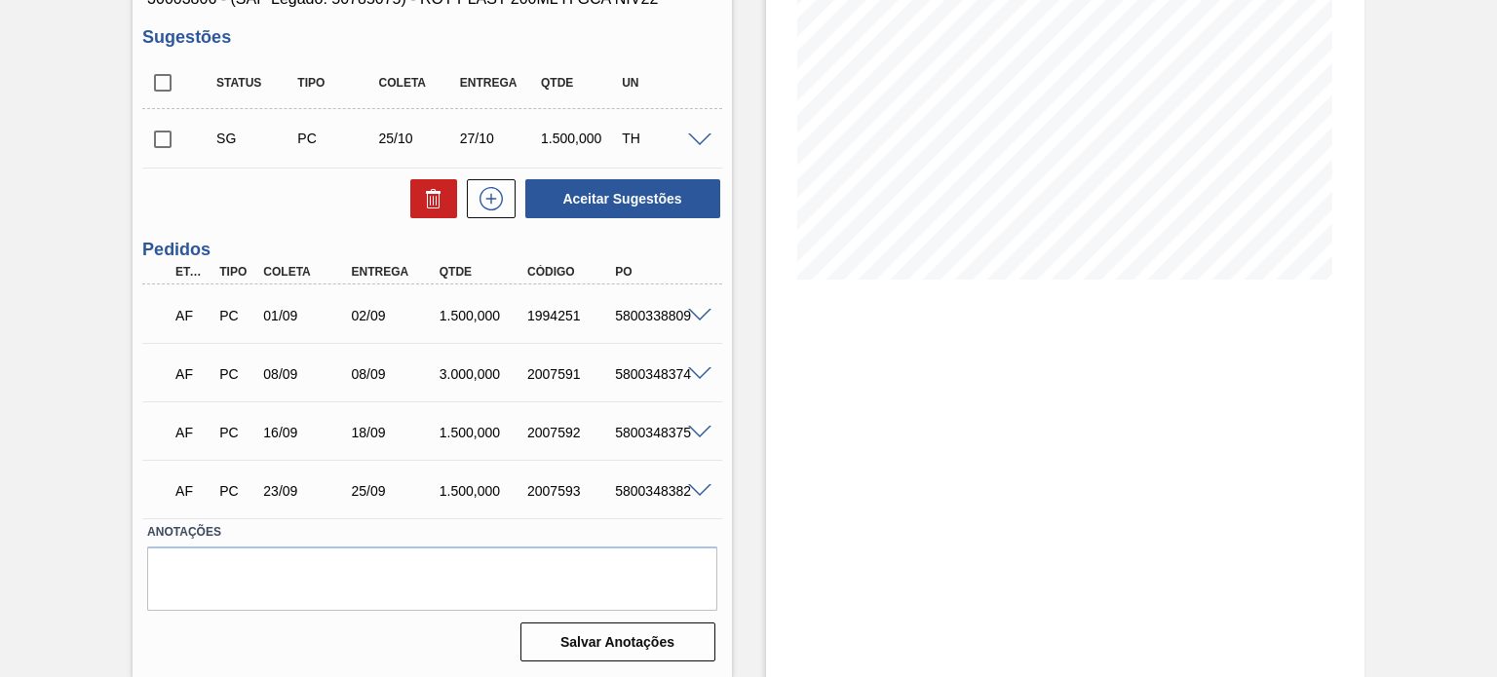
click at [706, 312] on span at bounding box center [699, 316] width 23 height 15
type input "Antecipação - Cliente ([PERSON_NAME] - Comercial Itamonte)"
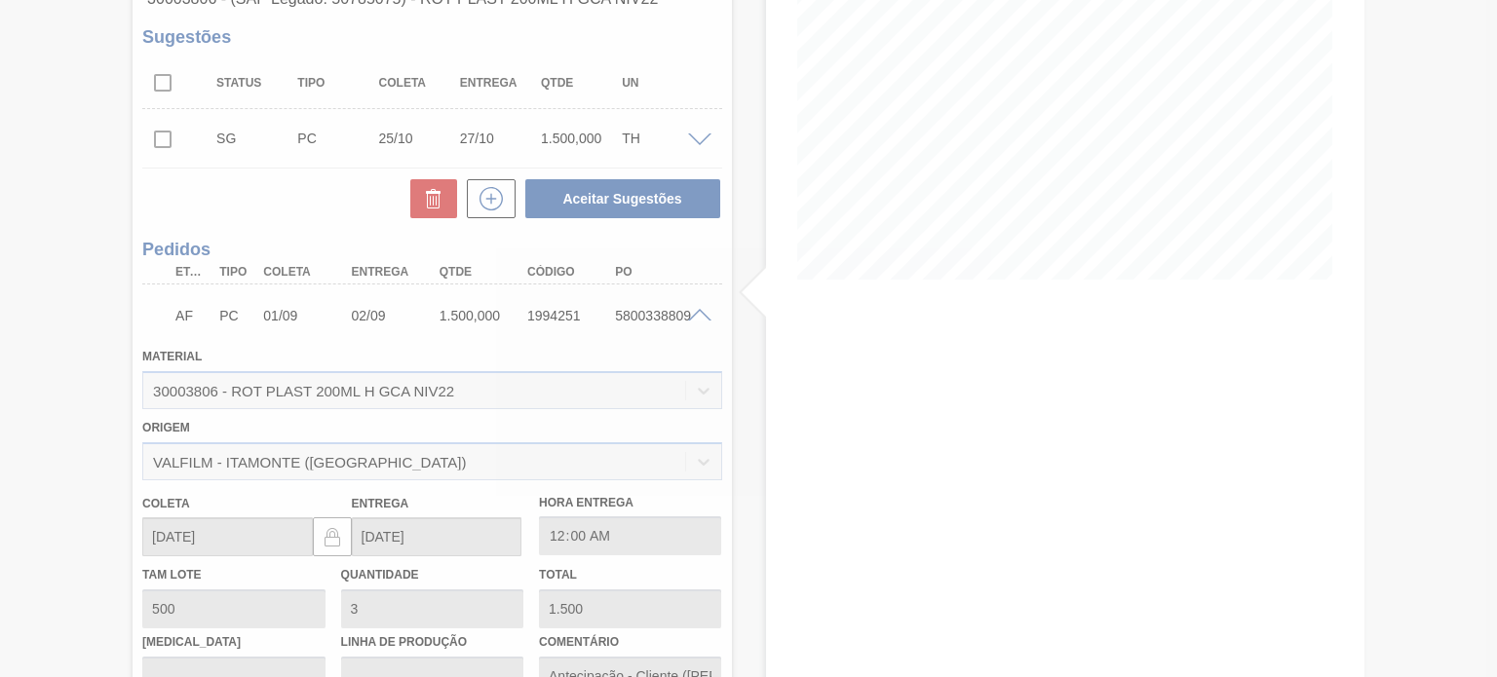
click at [710, 308] on div at bounding box center [749, 339] width 78 height 78
click at [702, 315] on div at bounding box center [748, 338] width 1497 height 677
click at [698, 321] on div at bounding box center [748, 338] width 1497 height 677
click at [700, 320] on div at bounding box center [748, 338] width 1497 height 677
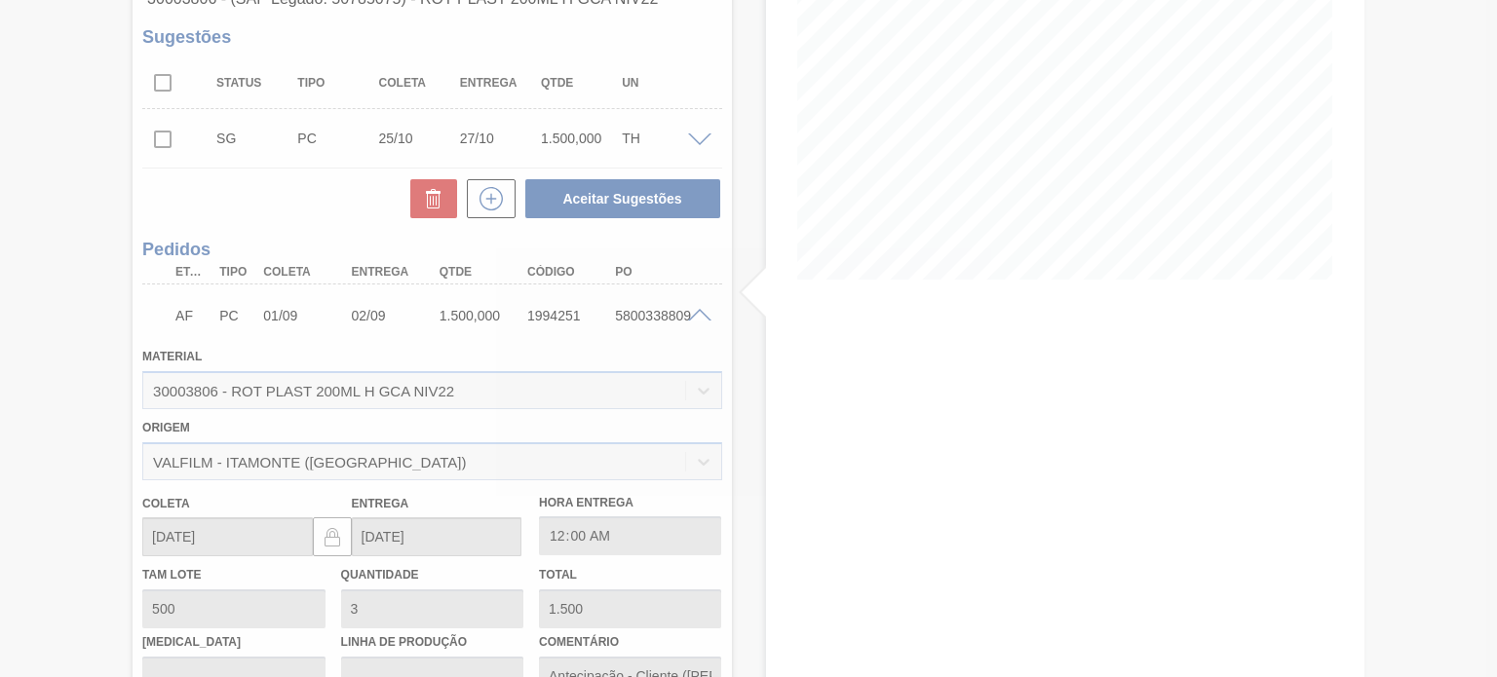
click at [694, 317] on div at bounding box center [748, 338] width 1497 height 677
drag, startPoint x: 687, startPoint y: 319, endPoint x: 706, endPoint y: 315, distance: 18.9
click at [697, 319] on div at bounding box center [748, 338] width 1497 height 677
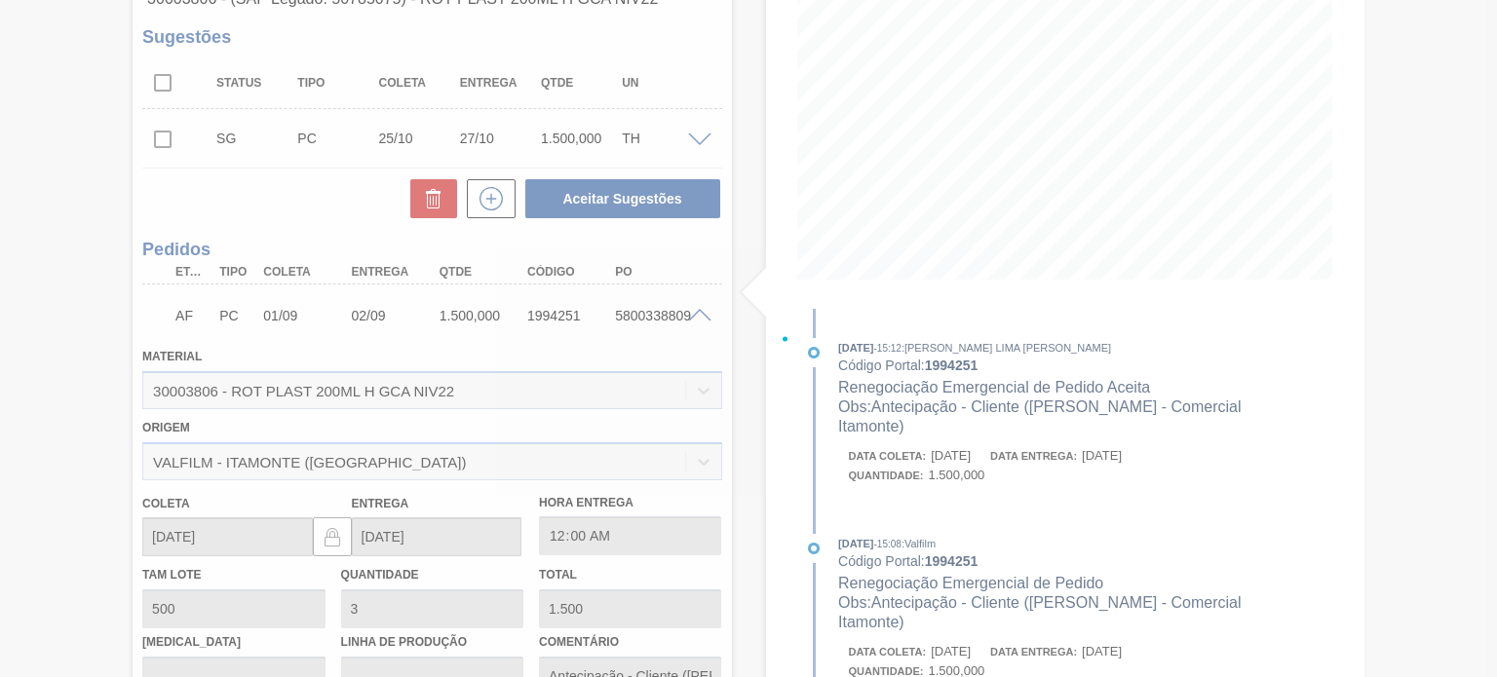
click at [698, 314] on div at bounding box center [748, 338] width 1497 height 677
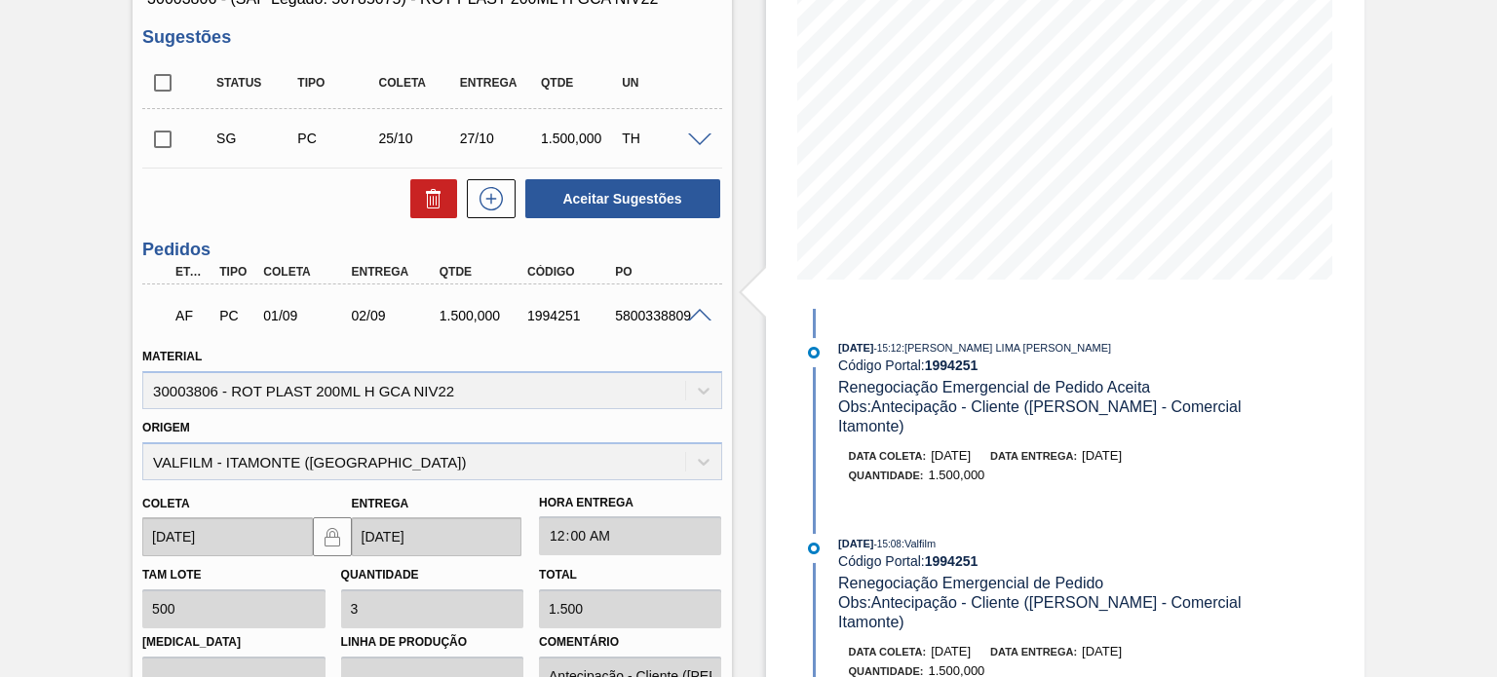
click at [694, 319] on span at bounding box center [699, 316] width 23 height 15
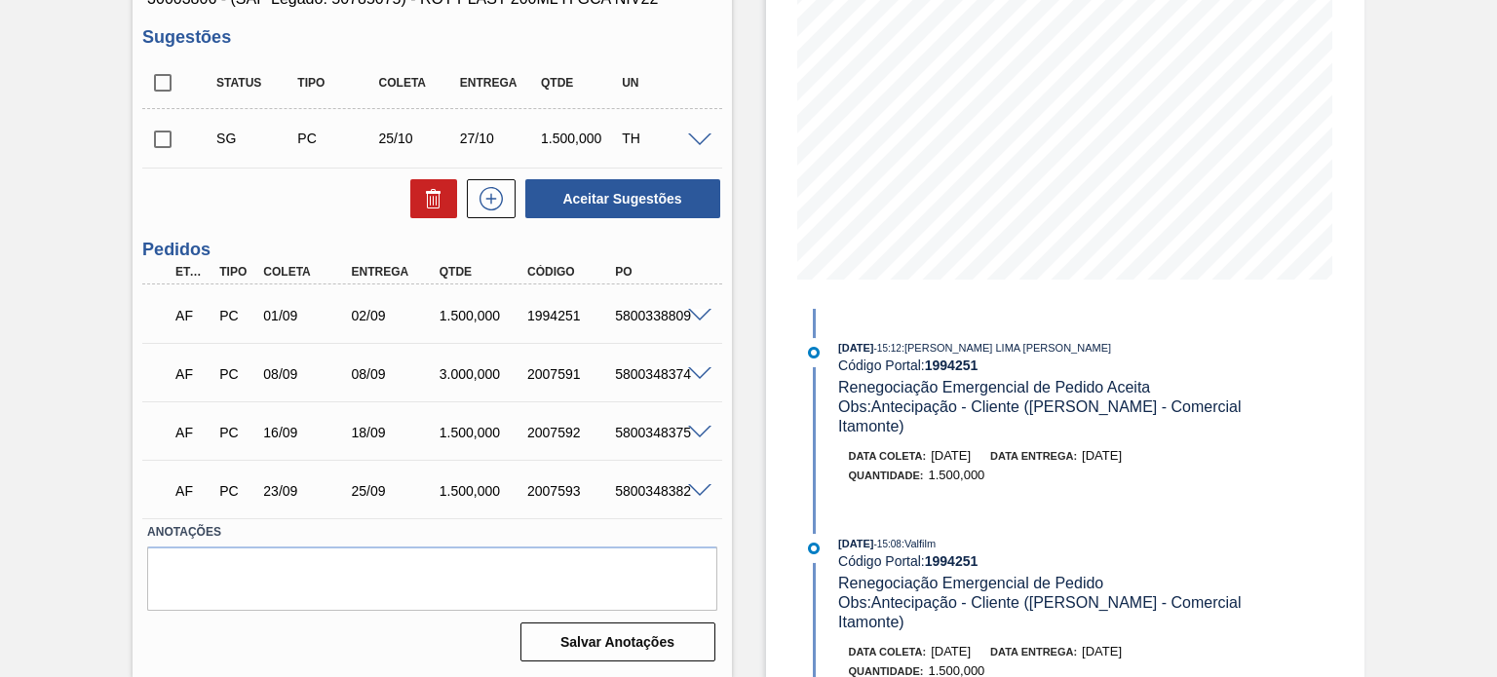
click at [697, 426] on span at bounding box center [699, 433] width 23 height 15
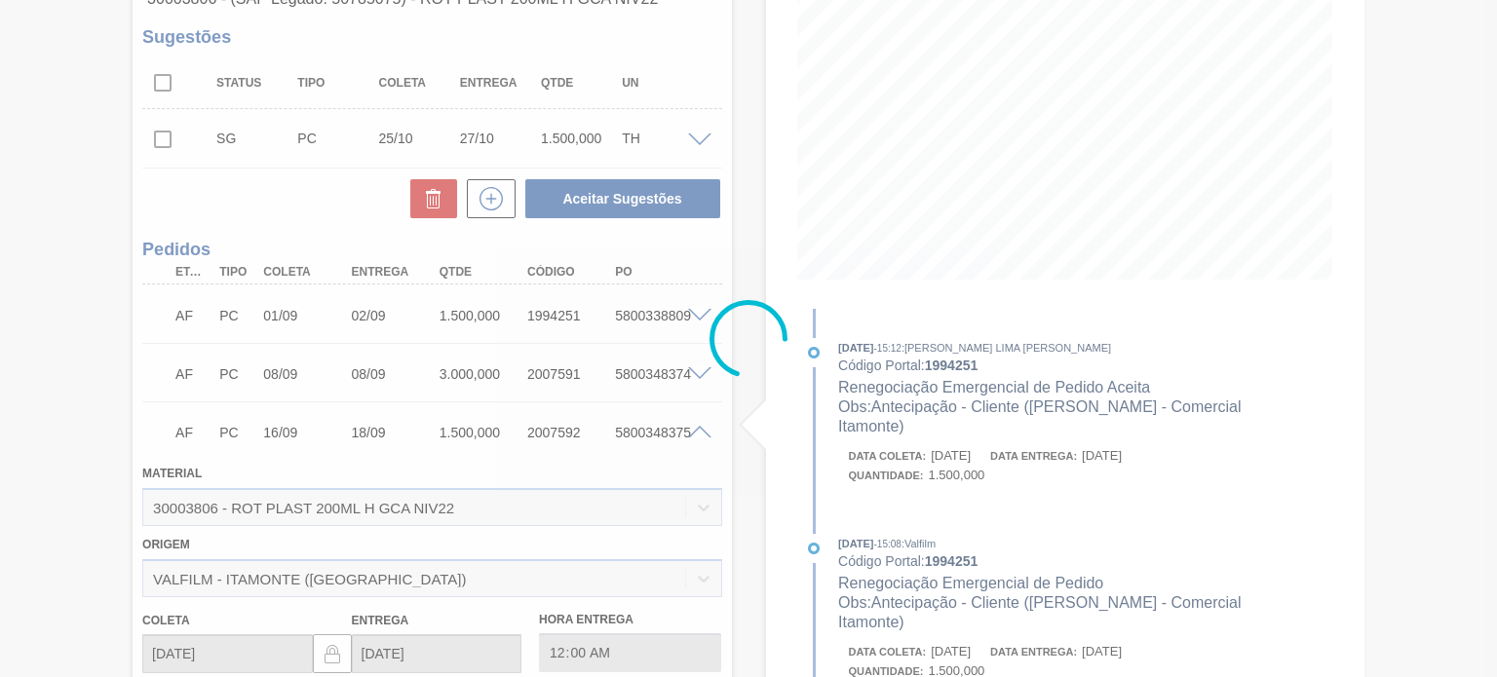
click at [698, 443] on div at bounding box center [748, 338] width 1497 height 677
click at [698, 432] on div at bounding box center [748, 338] width 1497 height 677
click at [697, 431] on div at bounding box center [748, 338] width 1497 height 677
click at [695, 434] on div at bounding box center [748, 338] width 1497 height 677
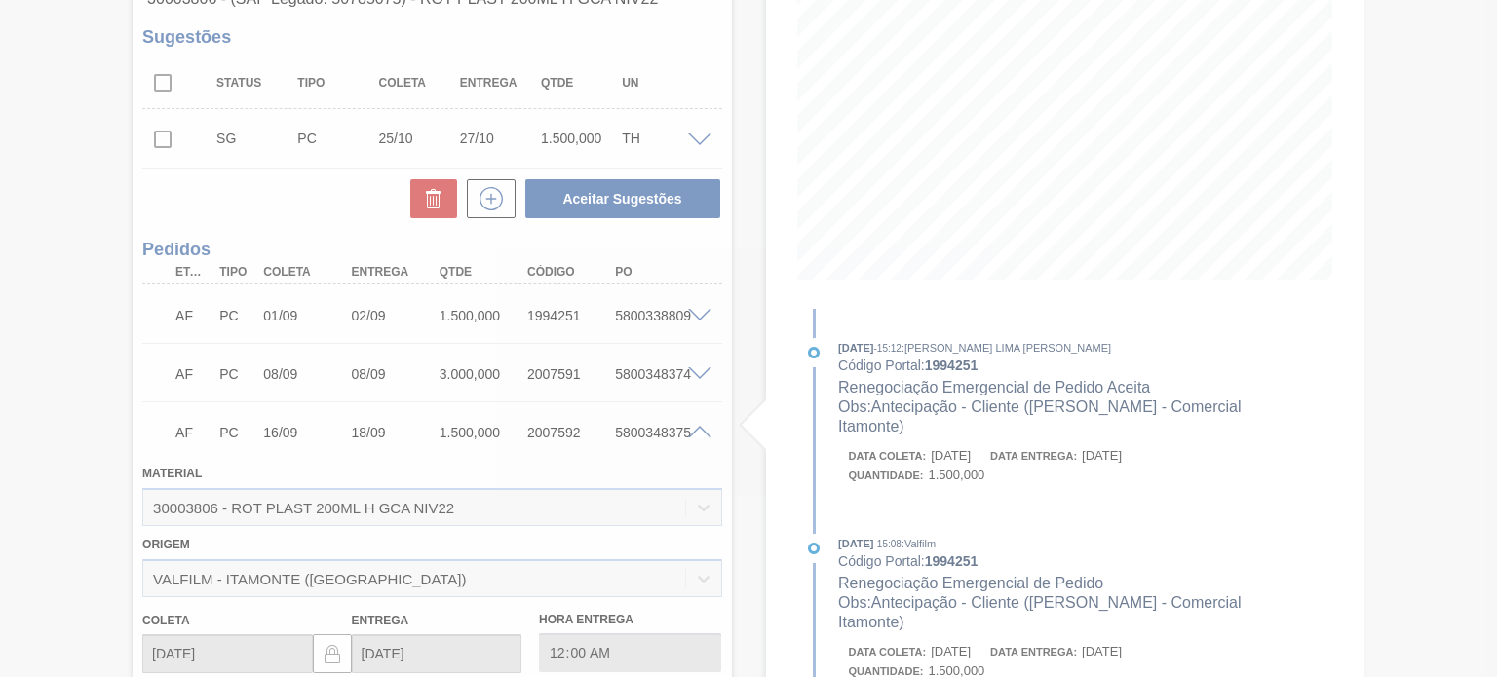
click at [697, 432] on div at bounding box center [748, 338] width 1497 height 677
click at [694, 435] on div at bounding box center [748, 338] width 1497 height 677
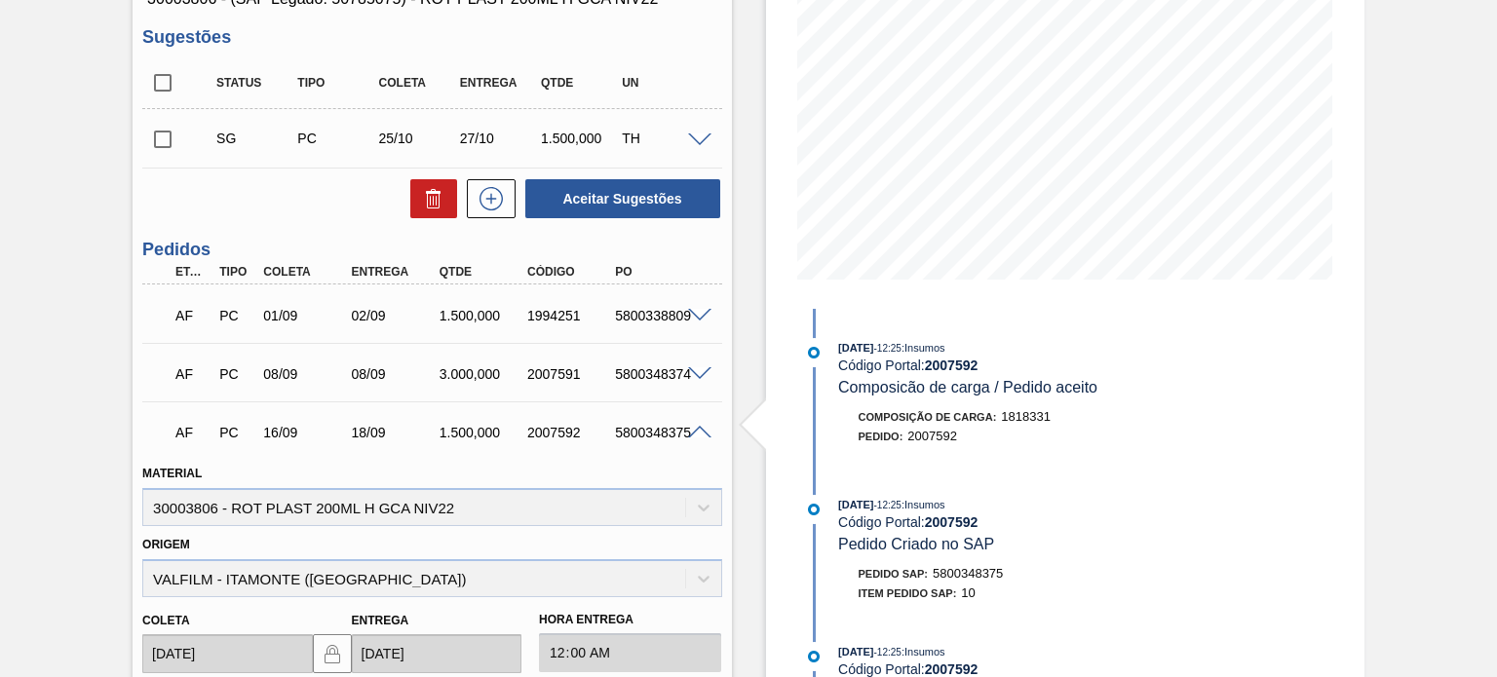
click at [693, 435] on span at bounding box center [699, 433] width 23 height 15
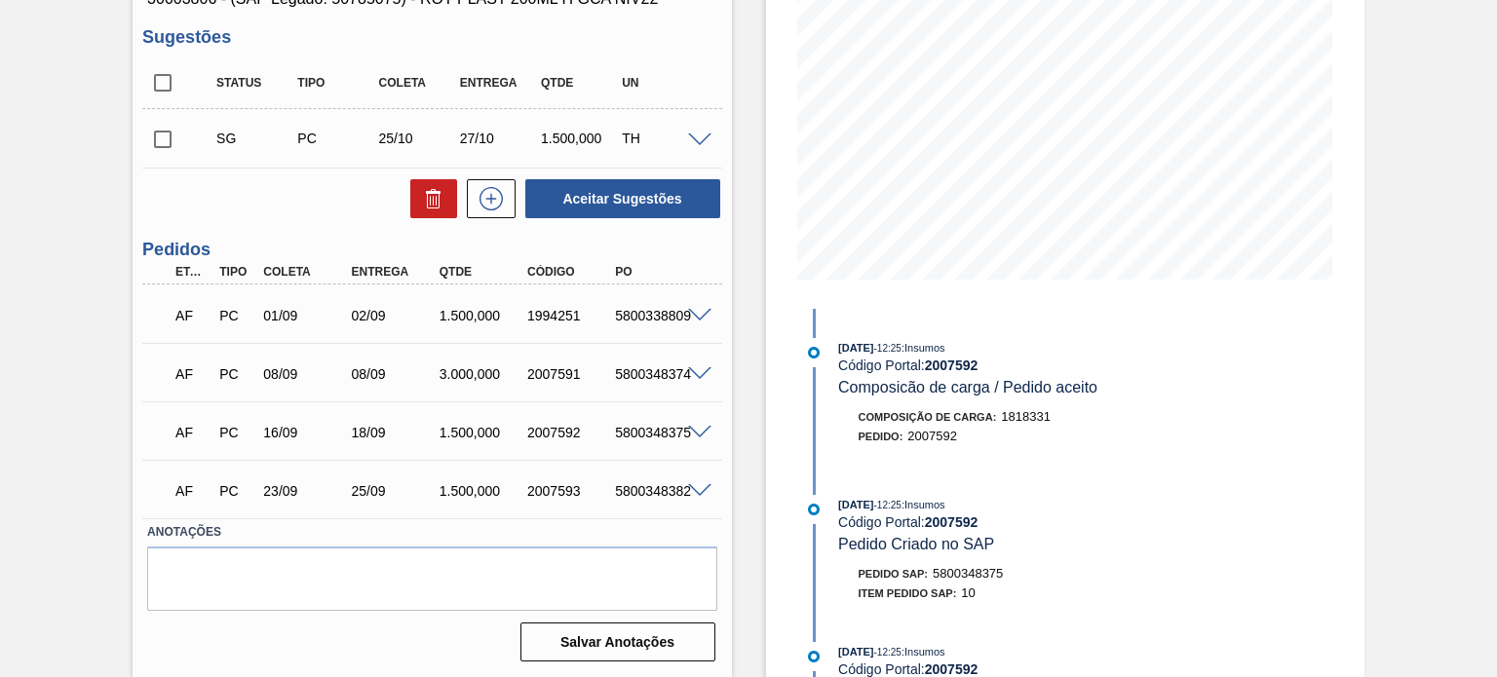
click at [700, 480] on div "AF PC 23/09 25/09 1.500,000 2007593 5800348382" at bounding box center [431, 489] width 579 height 49
click at [706, 486] on span at bounding box center [699, 491] width 23 height 15
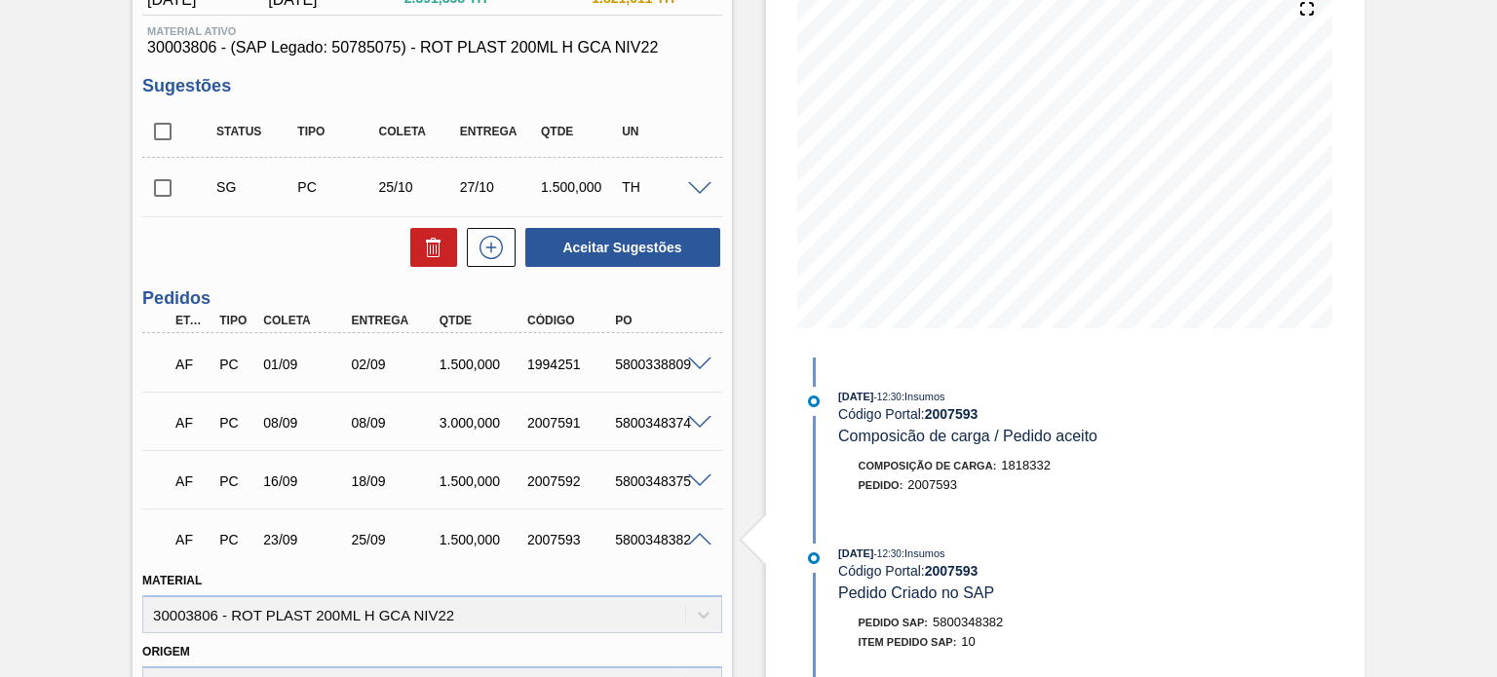
scroll to position [292, 0]
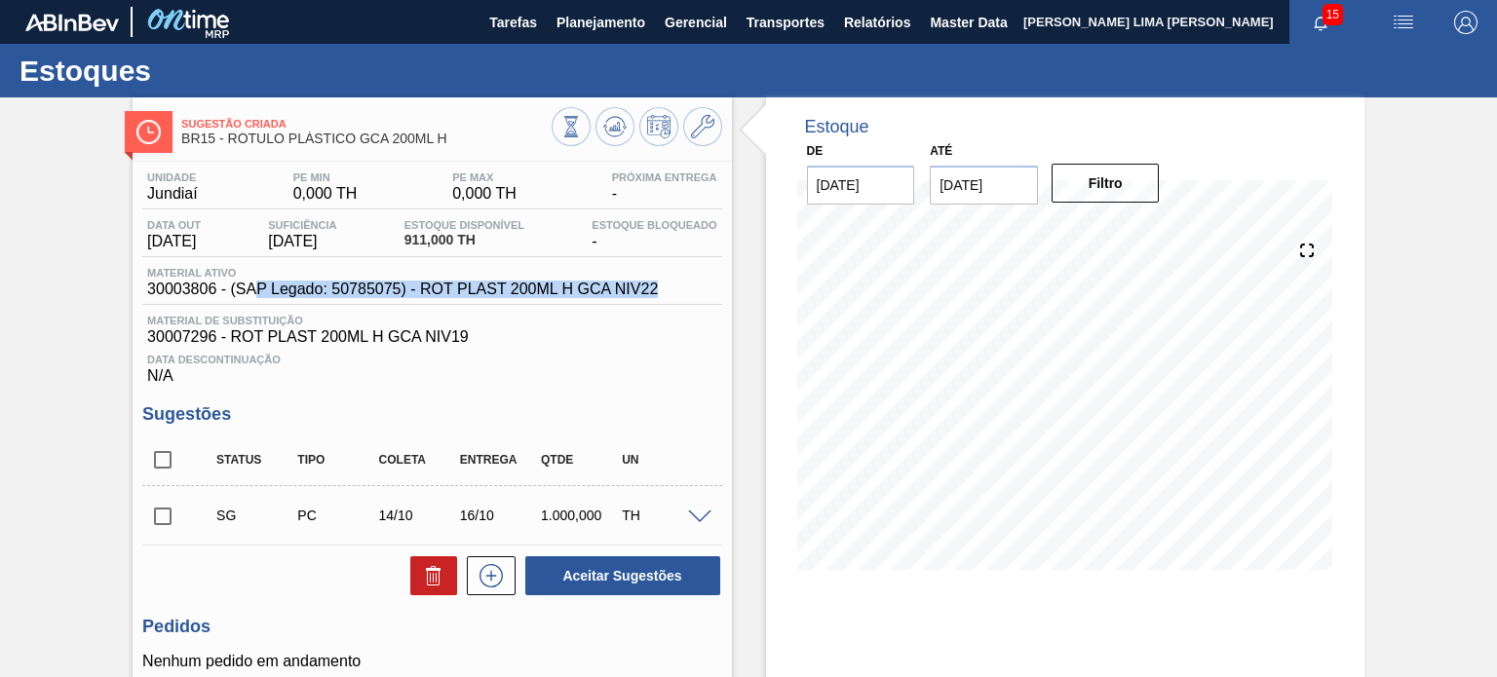
drag, startPoint x: 682, startPoint y: 291, endPoint x: 234, endPoint y: 296, distance: 448.4
click at [237, 296] on div "Material ativo 30003806 - (SAP Legado: 50785075) - ROT PLAST 200ML H GCA NIV22" at bounding box center [431, 286] width 579 height 38
click at [374, 139] on span "BR15 - RÓTULO PLÁSTICO GCA 200ML H" at bounding box center [365, 139] width 369 height 15
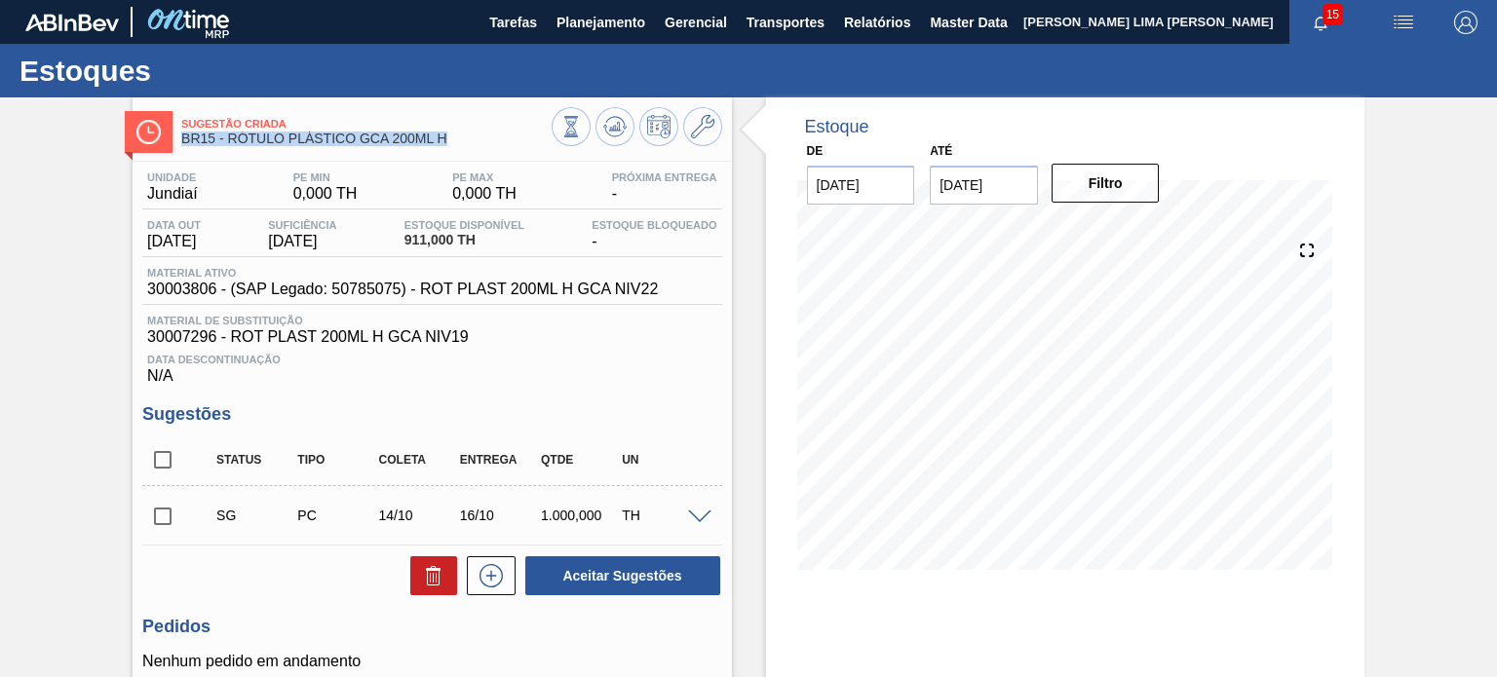
click at [375, 139] on span "BR15 - RÓTULO PLÁSTICO GCA 200ML H" at bounding box center [365, 139] width 369 height 15
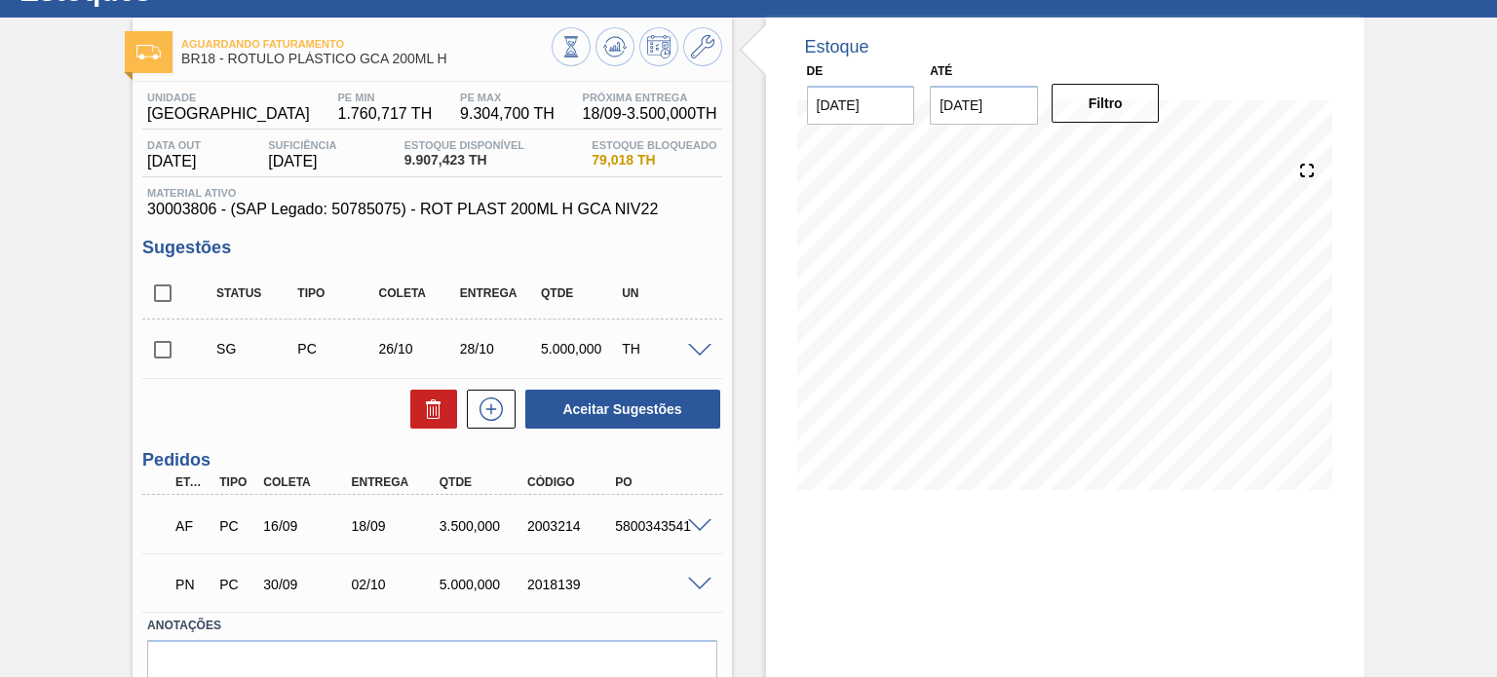
scroll to position [173, 0]
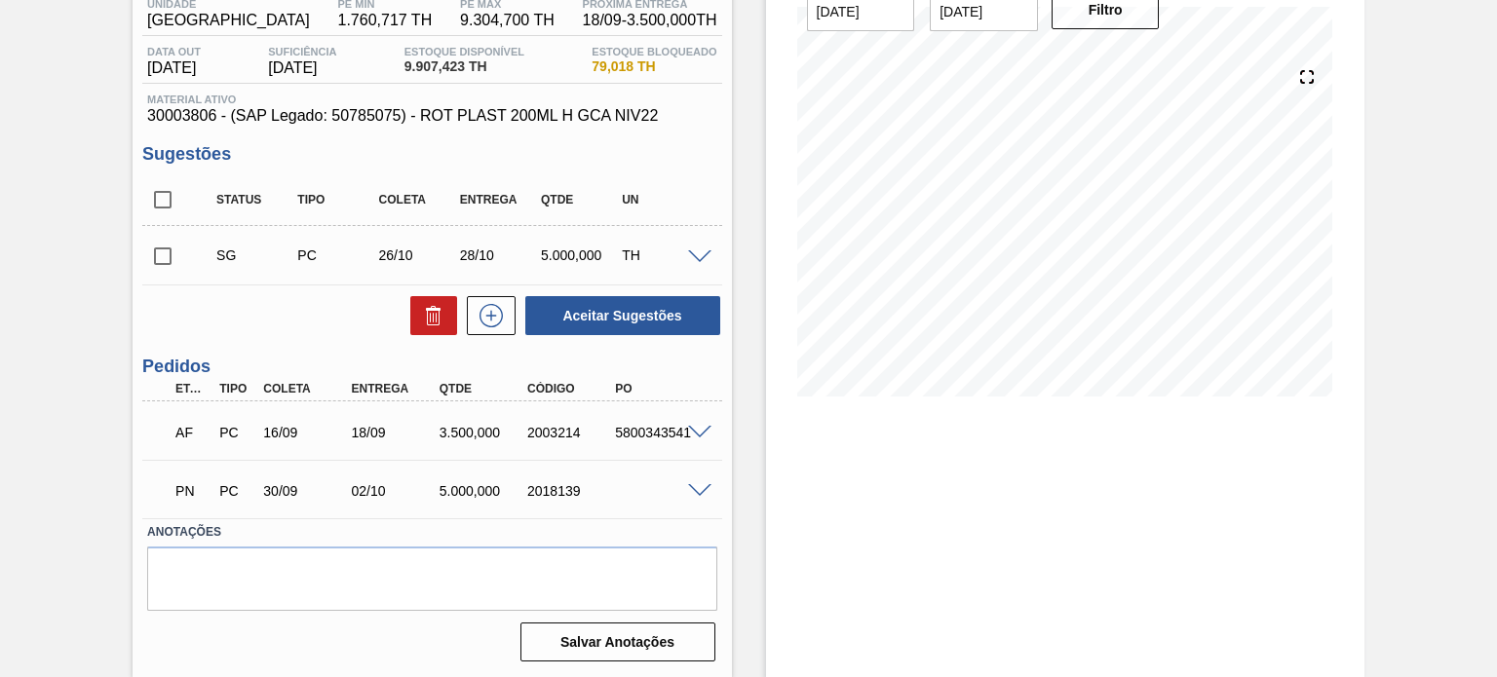
click at [694, 424] on div at bounding box center [702, 431] width 39 height 15
click at [698, 435] on span at bounding box center [699, 433] width 23 height 15
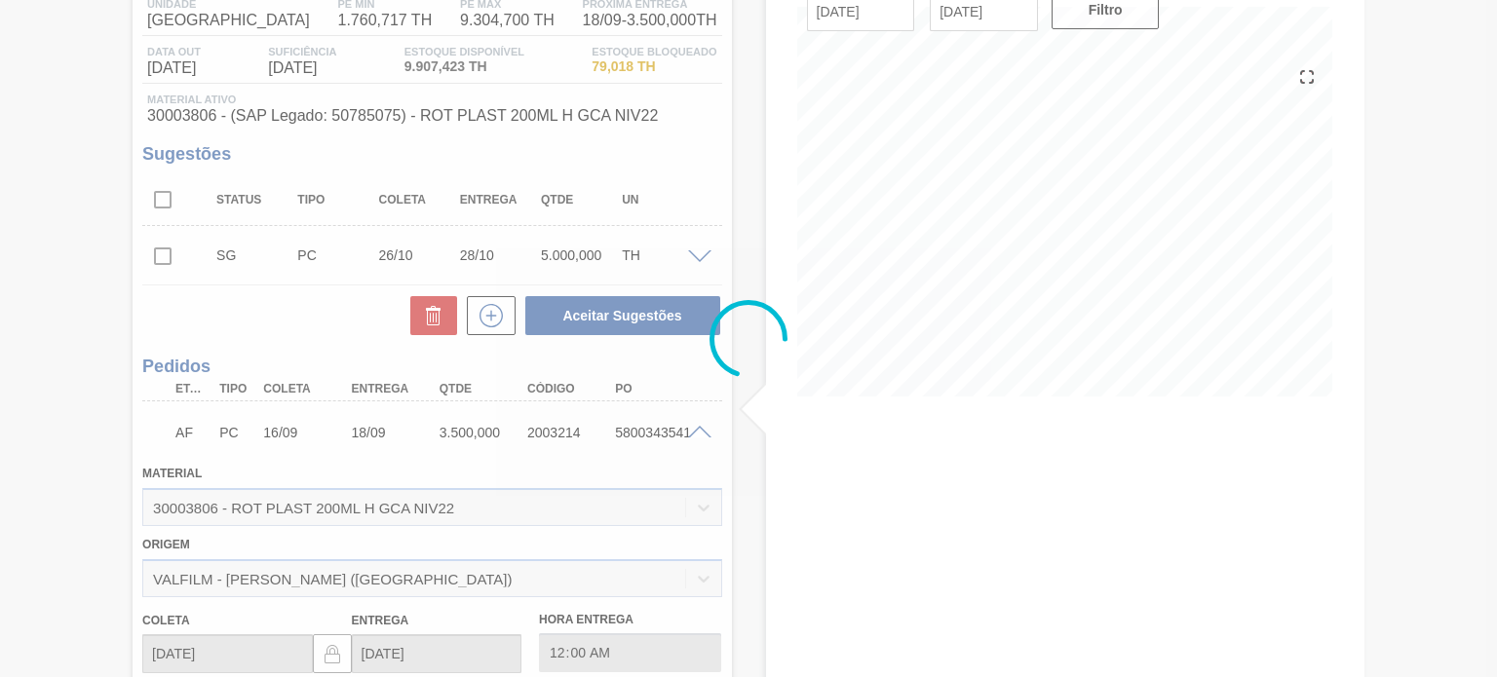
click at [692, 432] on div at bounding box center [748, 338] width 1497 height 677
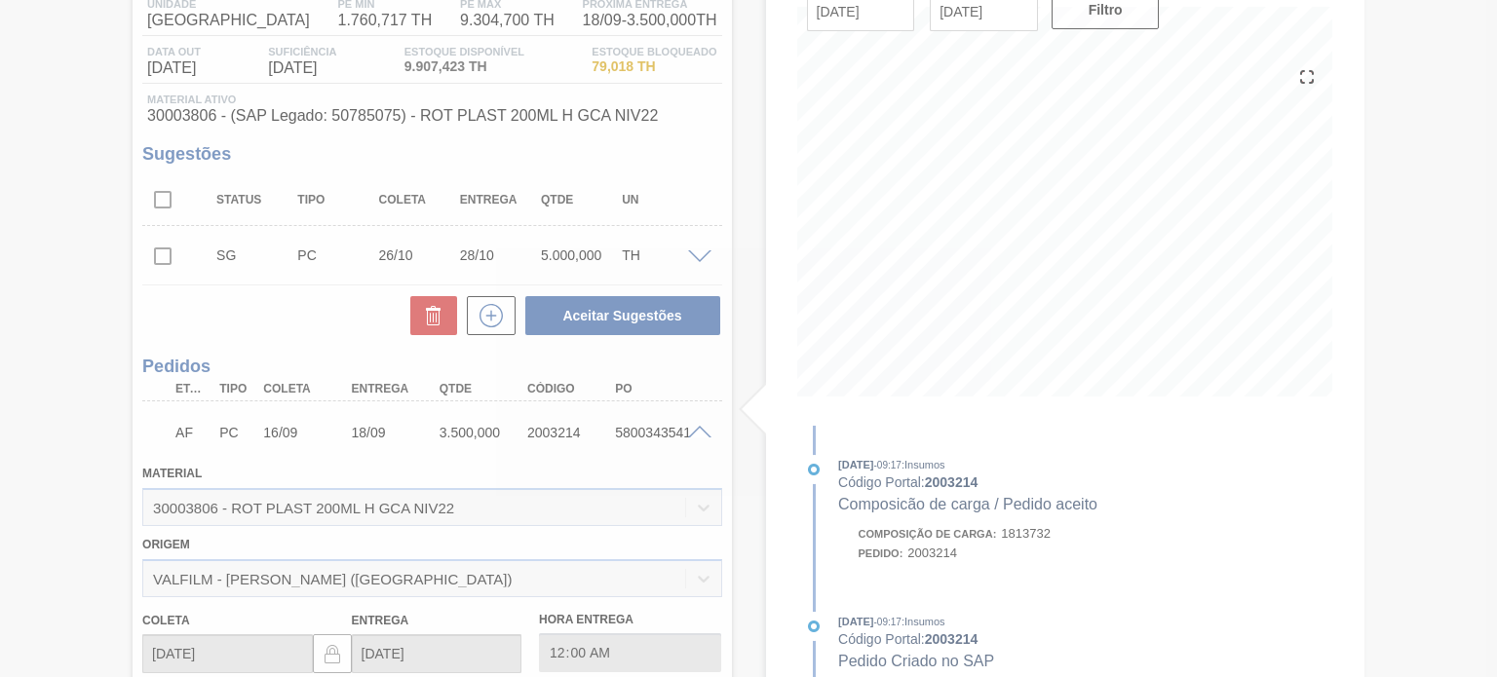
click at [689, 433] on div at bounding box center [748, 338] width 1497 height 677
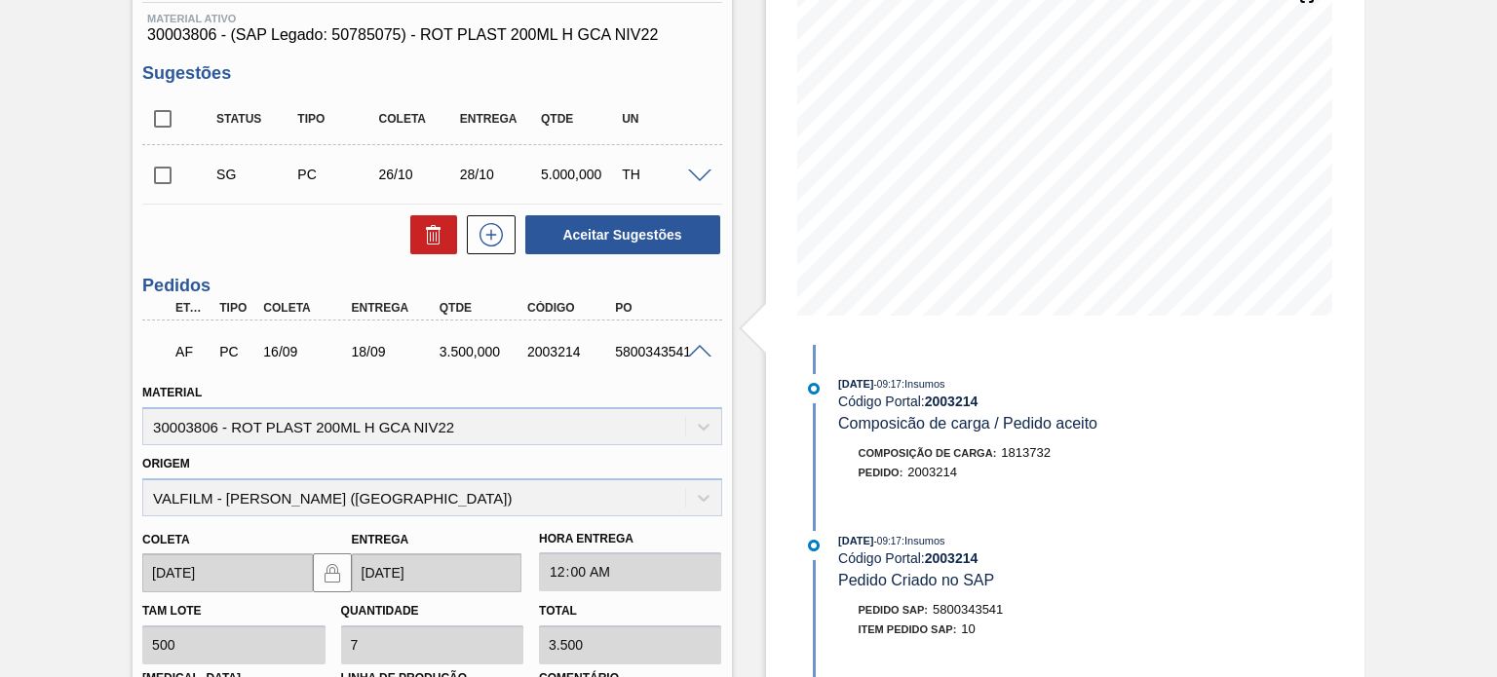
scroll to position [368, 0]
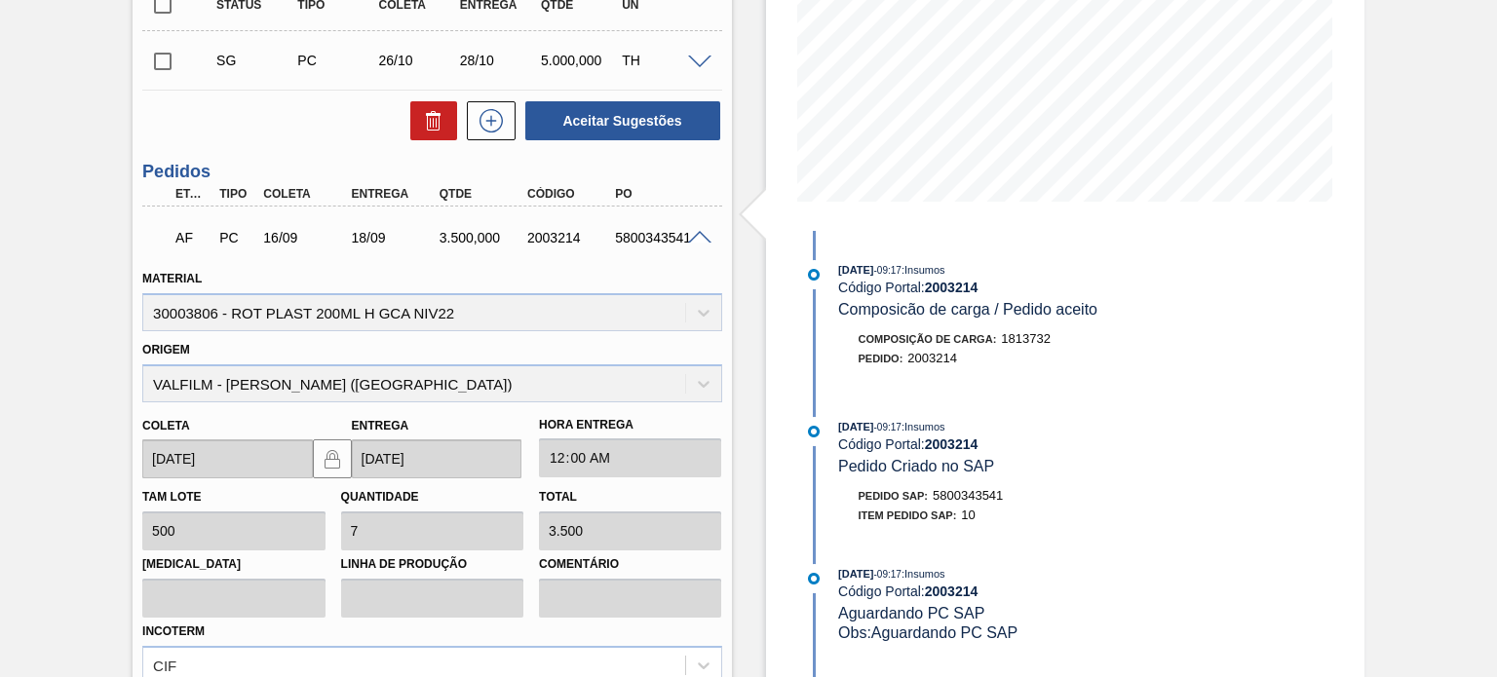
click at [694, 229] on div at bounding box center [702, 236] width 39 height 15
click at [698, 231] on span at bounding box center [699, 238] width 23 height 15
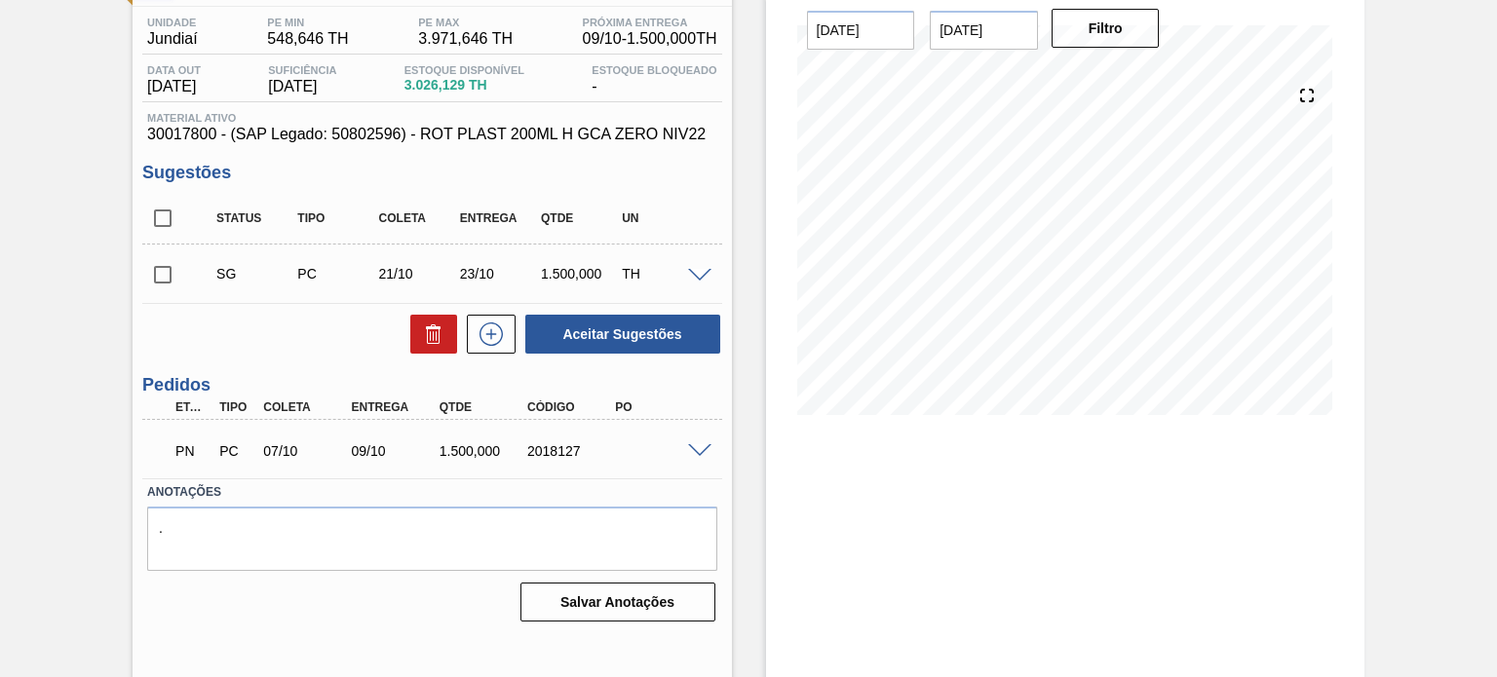
scroll to position [160, 0]
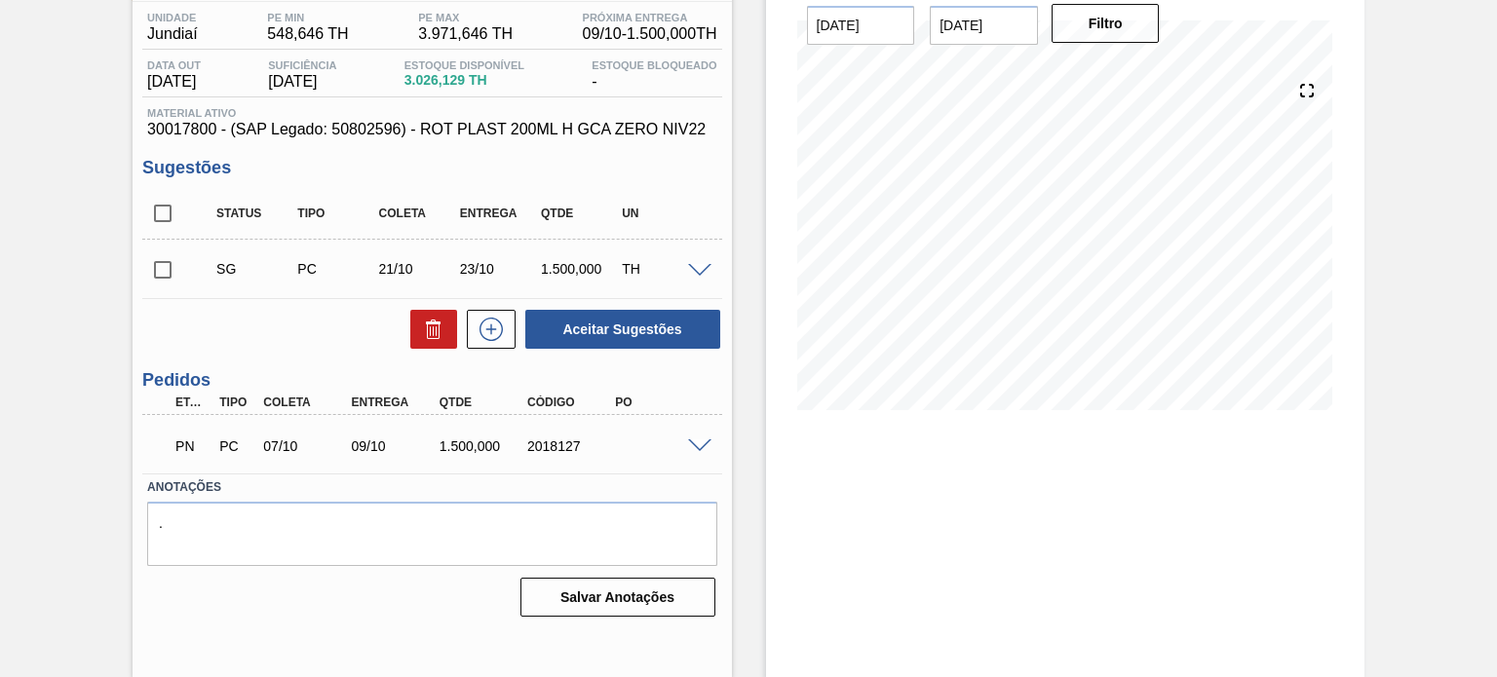
click at [707, 432] on div "PN PC 07/10 09/10 1.500,000 2018127" at bounding box center [431, 444] width 579 height 49
click at [701, 440] on span at bounding box center [699, 447] width 23 height 15
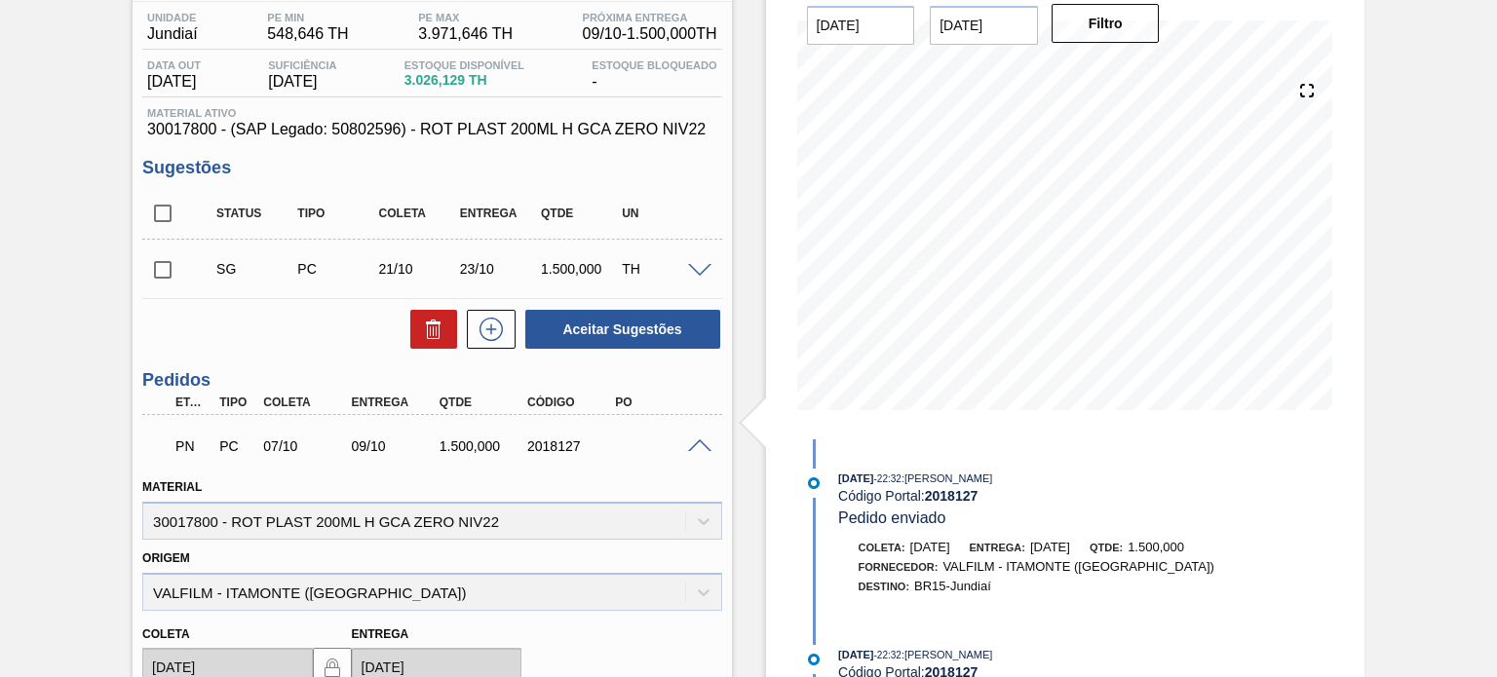
click at [745, 206] on div "Estoque De 27/08/2025 Até 31/01/2026 Filtro 27/08 Projeção de Estoque 2,816.129…" at bounding box center [1048, 522] width 633 height 1169
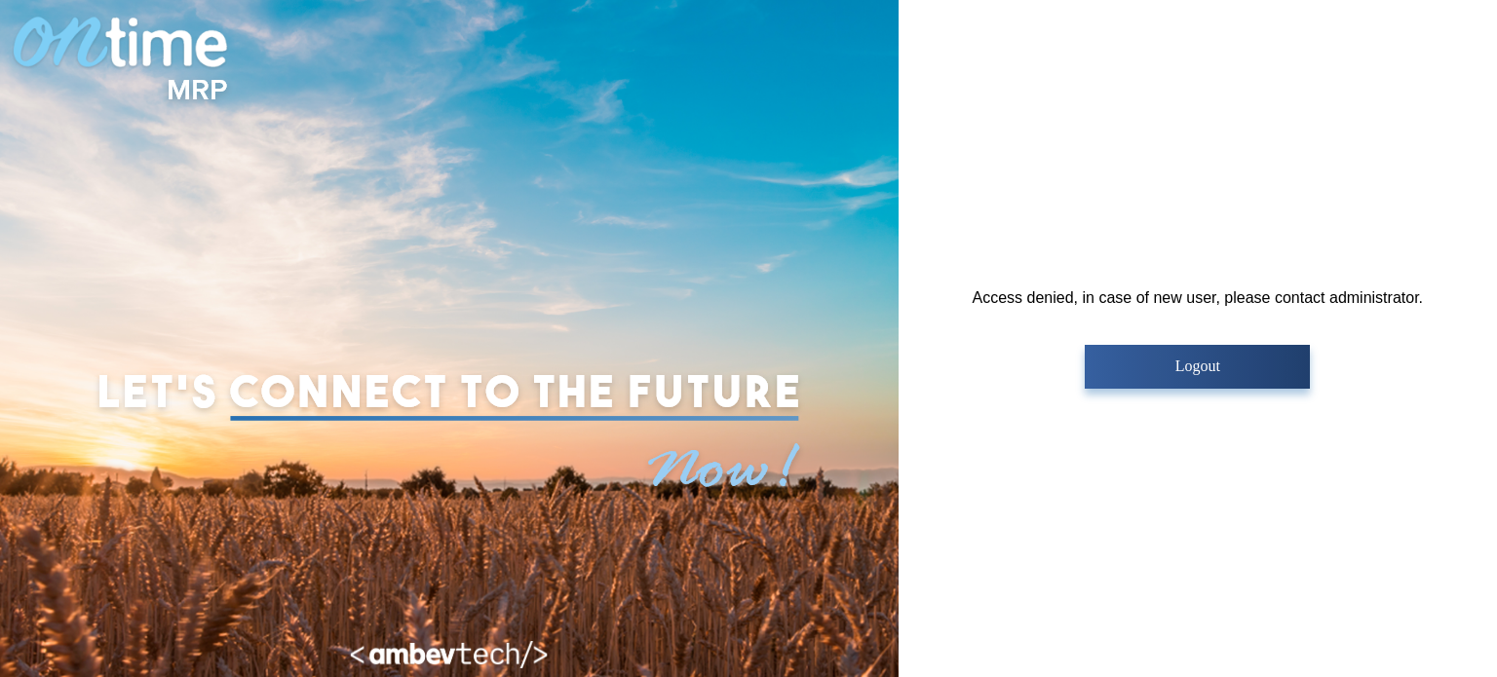
click at [1185, 366] on p "Logout" at bounding box center [1197, 367] width 213 height 18
